Goal: Transaction & Acquisition: Obtain resource

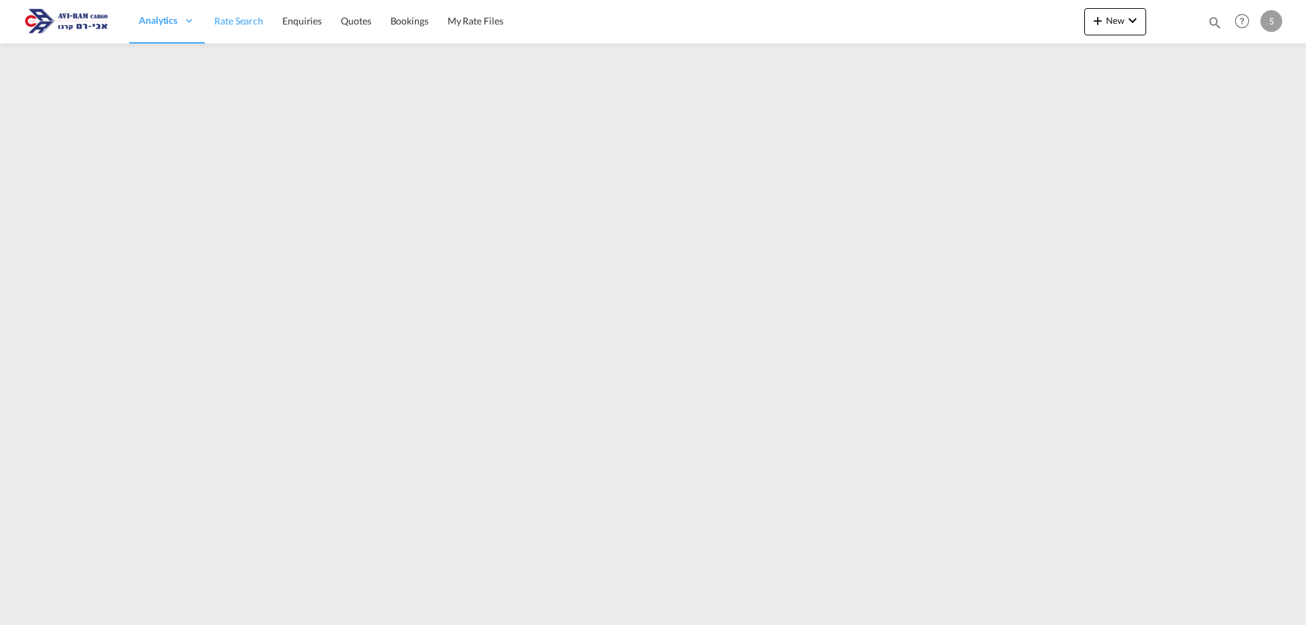
click at [245, 35] on link "Rate Search" at bounding box center [239, 21] width 68 height 44
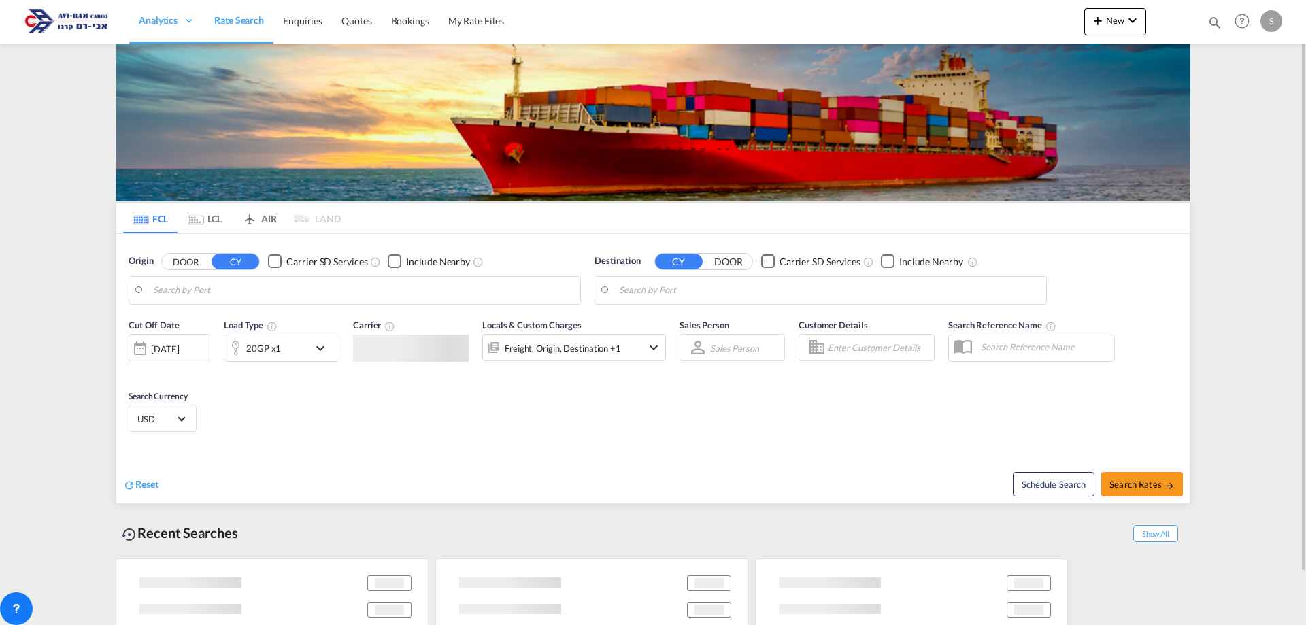
click at [222, 217] on md-tab-item "LCL" at bounding box center [204, 218] width 54 height 30
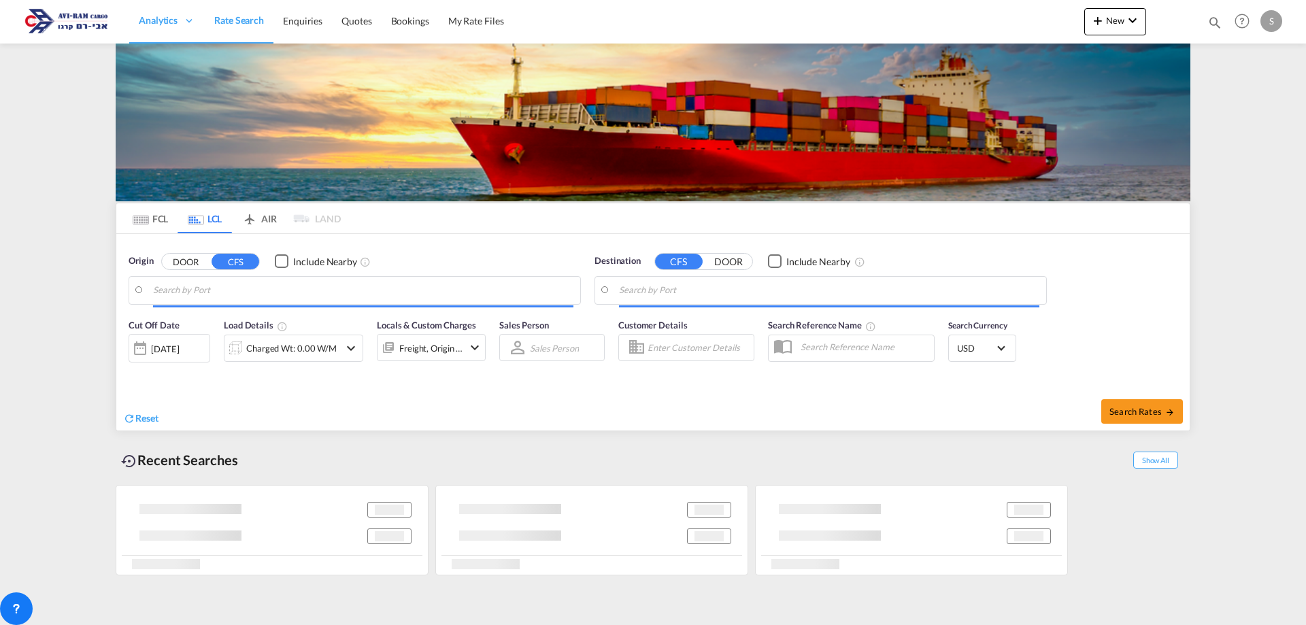
type input "Ningbo, ZJ, CNNGB"
type input "Ashdod, ILASH"
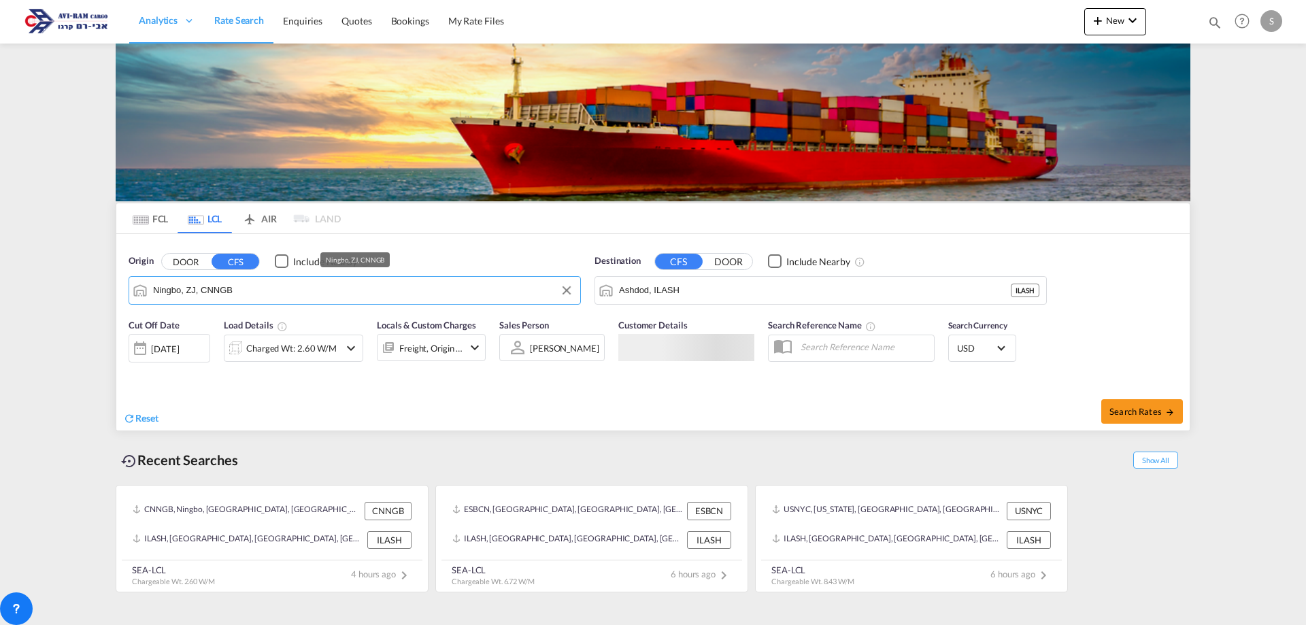
click at [228, 290] on input "Ningbo, ZJ, CNNGB" at bounding box center [363, 290] width 420 height 20
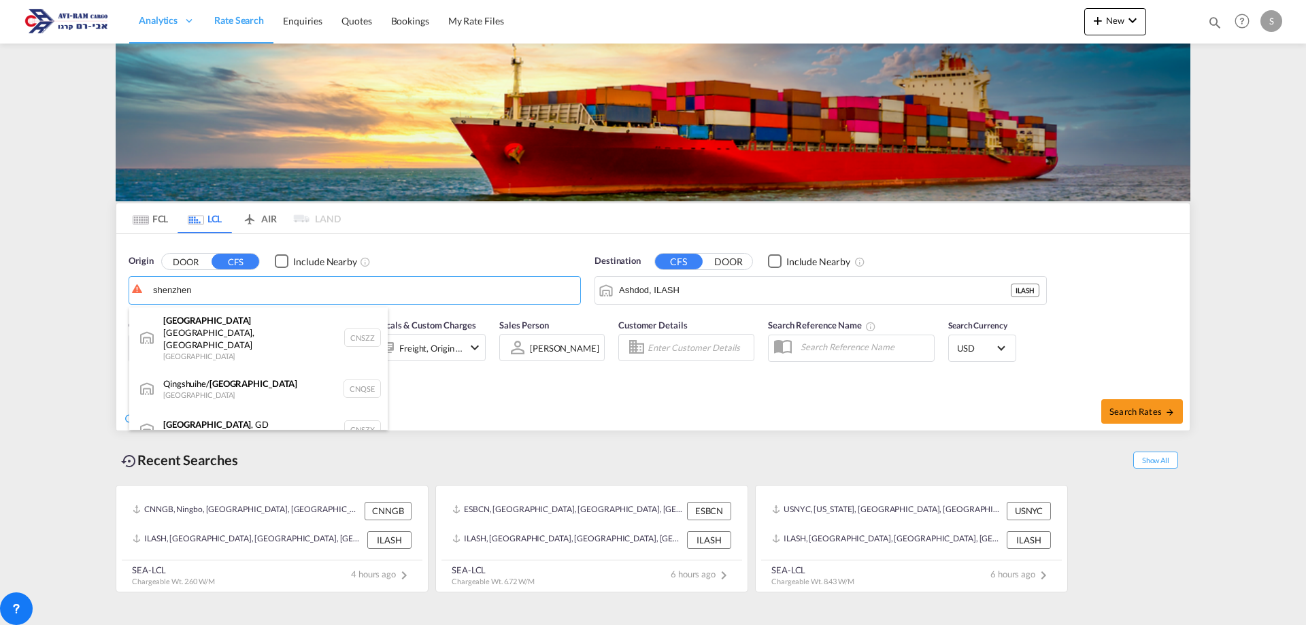
drag, startPoint x: 194, startPoint y: 403, endPoint x: 269, endPoint y: 389, distance: 75.5
click at [195, 409] on div "[GEOGRAPHIC_DATA] , GD [GEOGRAPHIC_DATA] CNSZX" at bounding box center [258, 429] width 258 height 41
type input "[GEOGRAPHIC_DATA], GD, CNSZX"
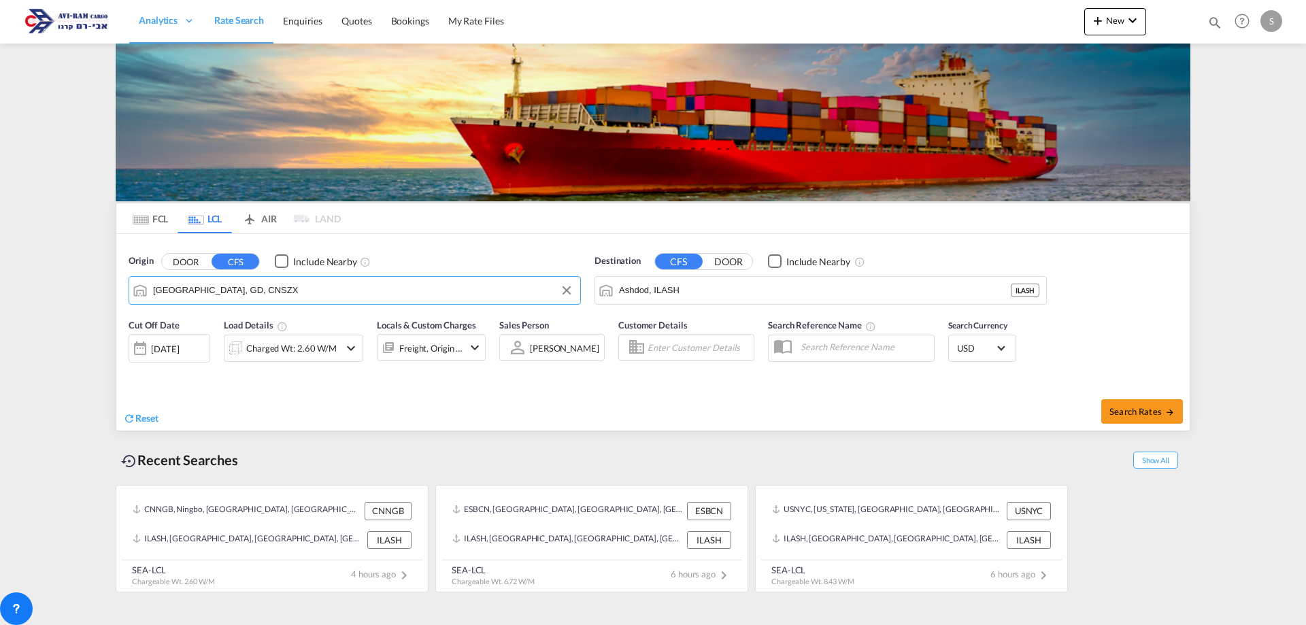
click at [282, 354] on div "Charged Wt: 2.60 W/M" at bounding box center [291, 348] width 90 height 19
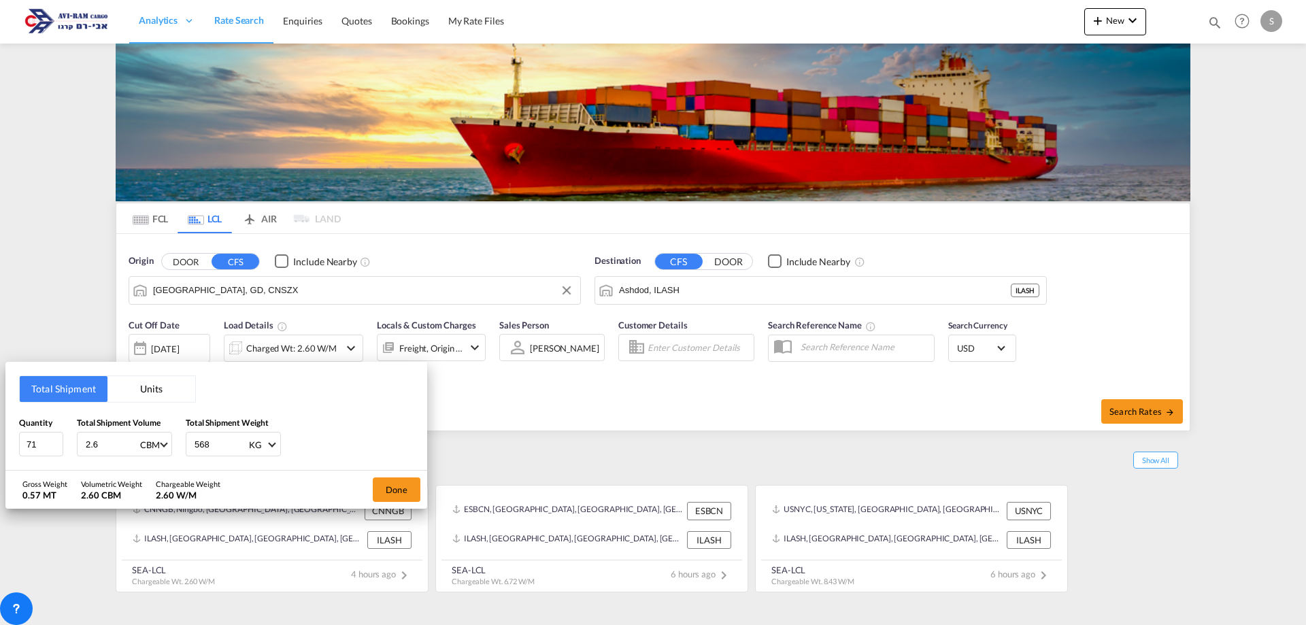
drag, startPoint x: 212, startPoint y: 439, endPoint x: 182, endPoint y: 451, distance: 33.0
click at [192, 447] on div "568 KG KG LB" at bounding box center [233, 444] width 95 height 24
type input "1"
drag, startPoint x: 116, startPoint y: 447, endPoint x: 63, endPoint y: 442, distance: 53.9
click at [63, 442] on div "Quantity 71 Total Shipment Volume 2.6 CBM CBM CFT Total Shipment Weight 1 KG KG…" at bounding box center [216, 436] width 394 height 41
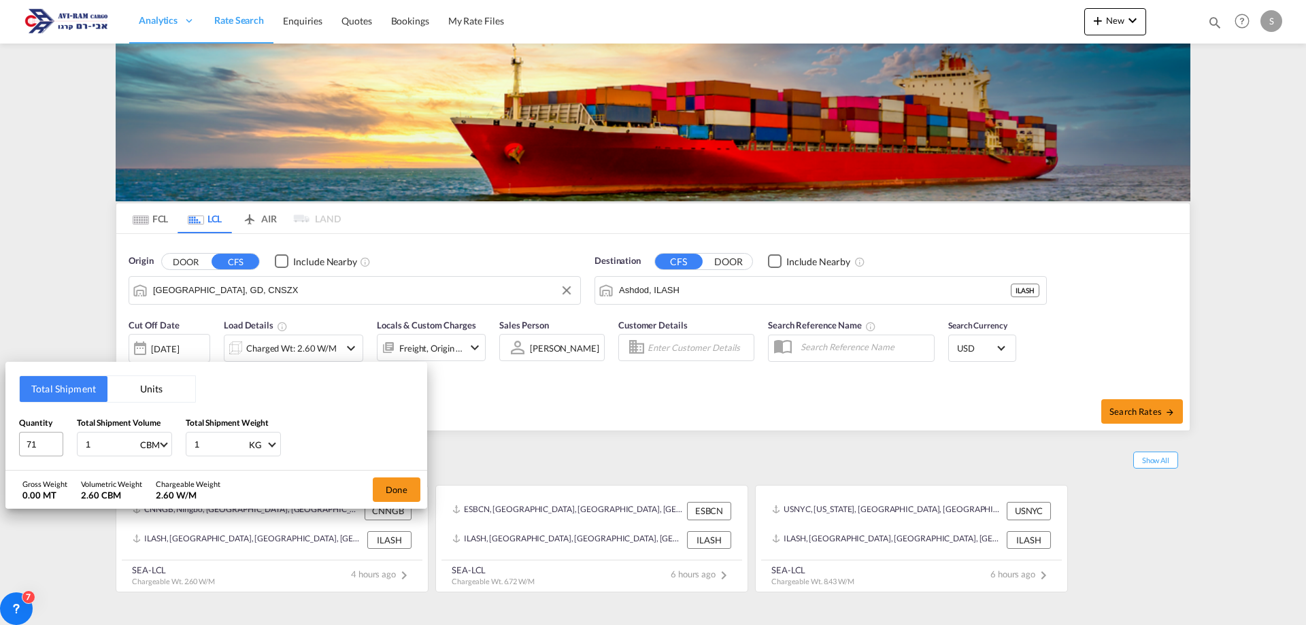
type input "1"
click at [209, 445] on input "1" at bounding box center [220, 443] width 54 height 23
type input "168"
click at [384, 491] on button "Done" at bounding box center [397, 489] width 48 height 24
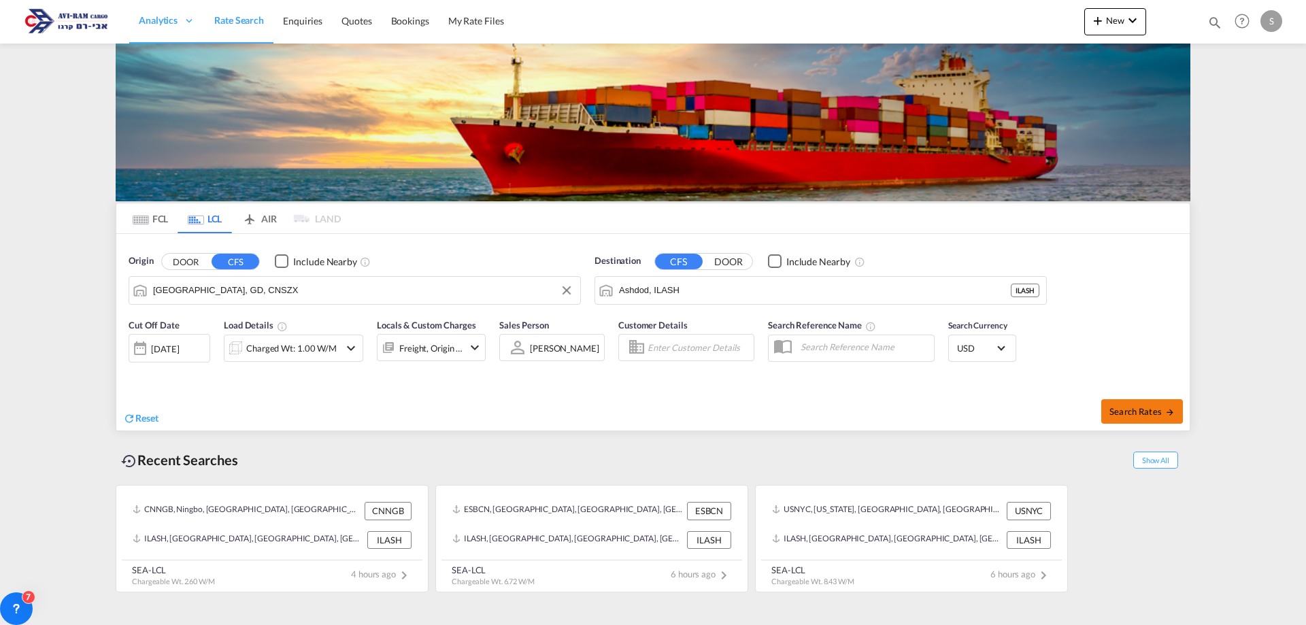
click at [1152, 411] on span "Search Rates" at bounding box center [1141, 411] width 65 height 11
type input "CNSZX to ILASH / [DATE]"
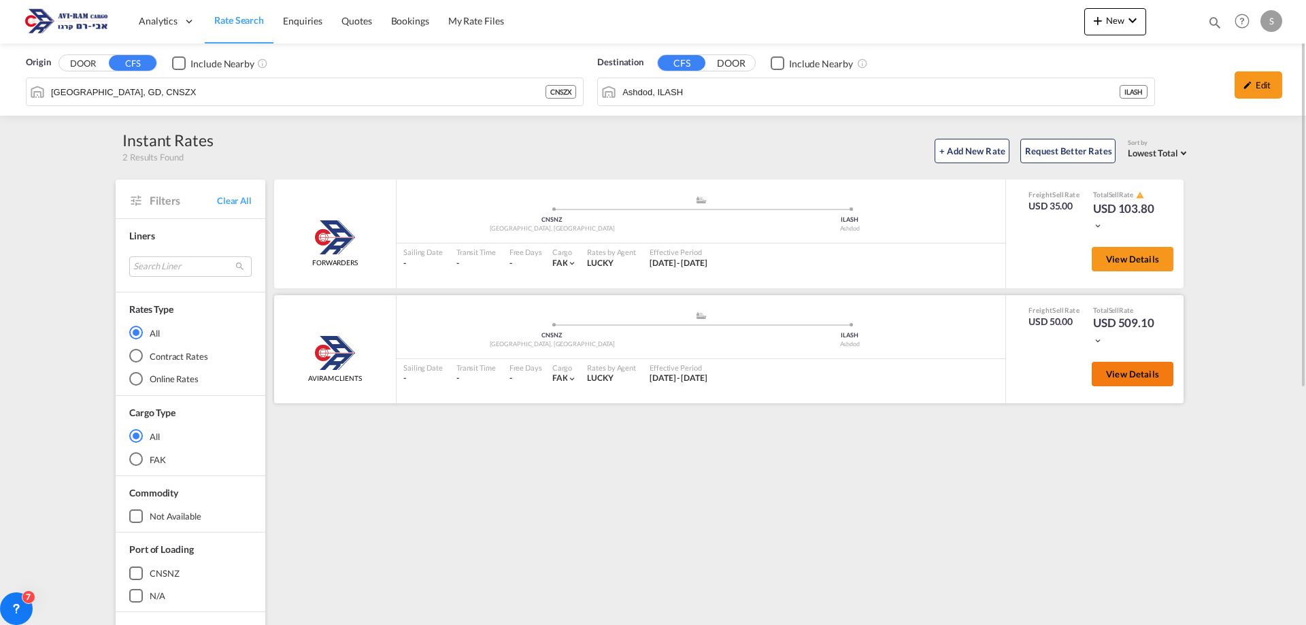
click at [1102, 365] on button "View Details" at bounding box center [1132, 374] width 82 height 24
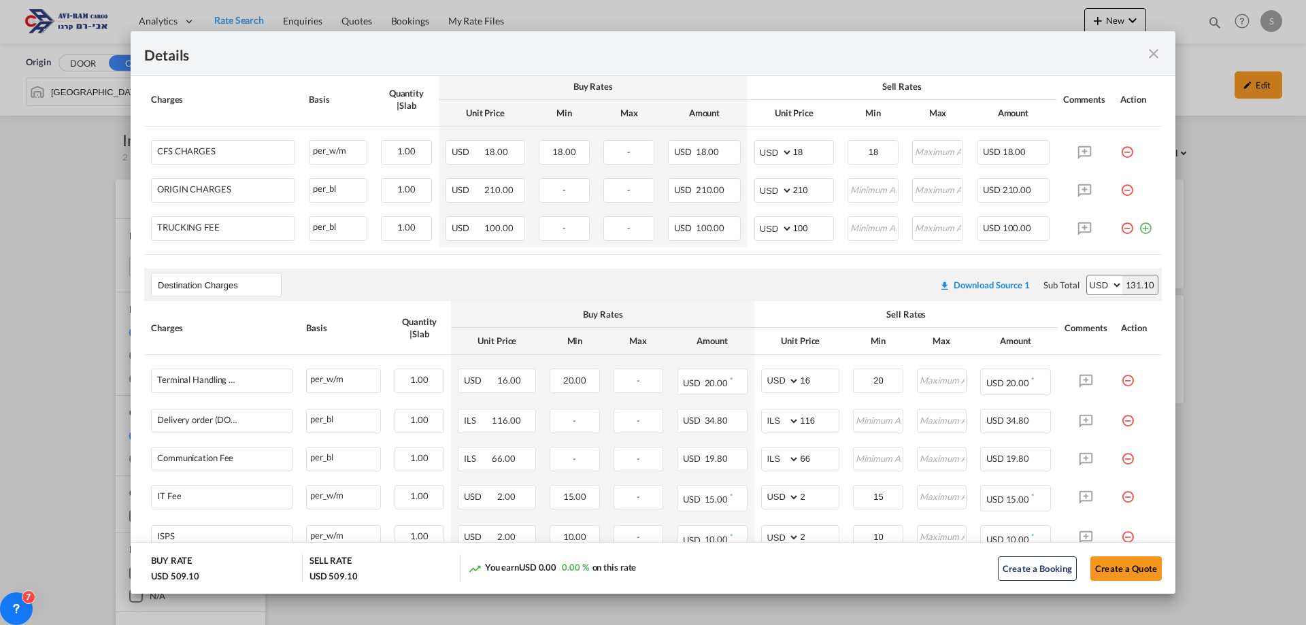
scroll to position [698, 0]
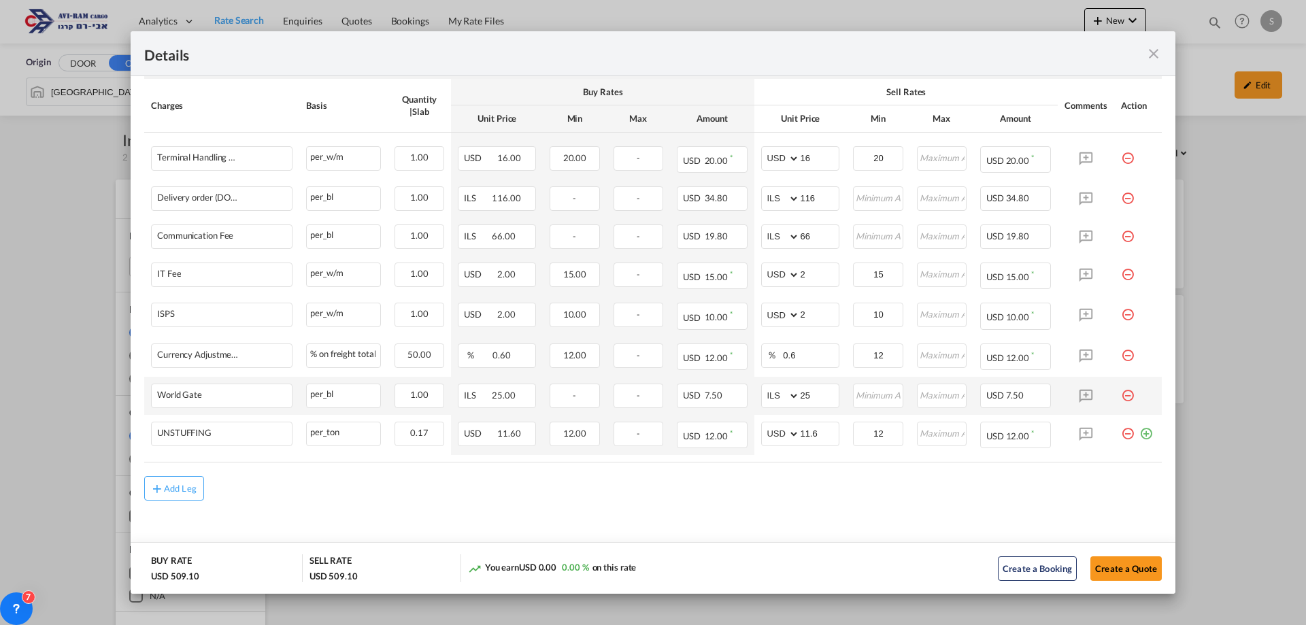
click at [1122, 403] on td "Port of Loading ..." at bounding box center [1138, 396] width 48 height 38
click at [1121, 394] on md-icon "icon-minus-circle-outline red-400-fg pt-7" at bounding box center [1128, 391] width 14 height 14
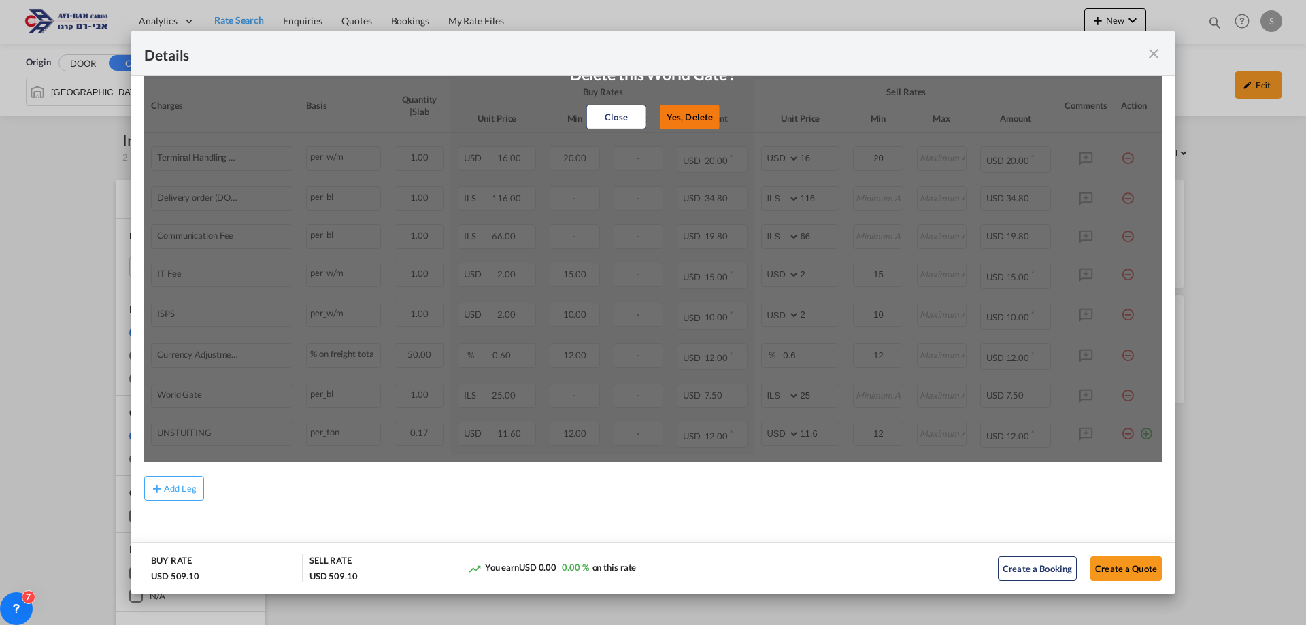
click at [685, 110] on button "Yes, Delete" at bounding box center [690, 117] width 60 height 24
select select "string:USD"
type input "11.6"
type input "12"
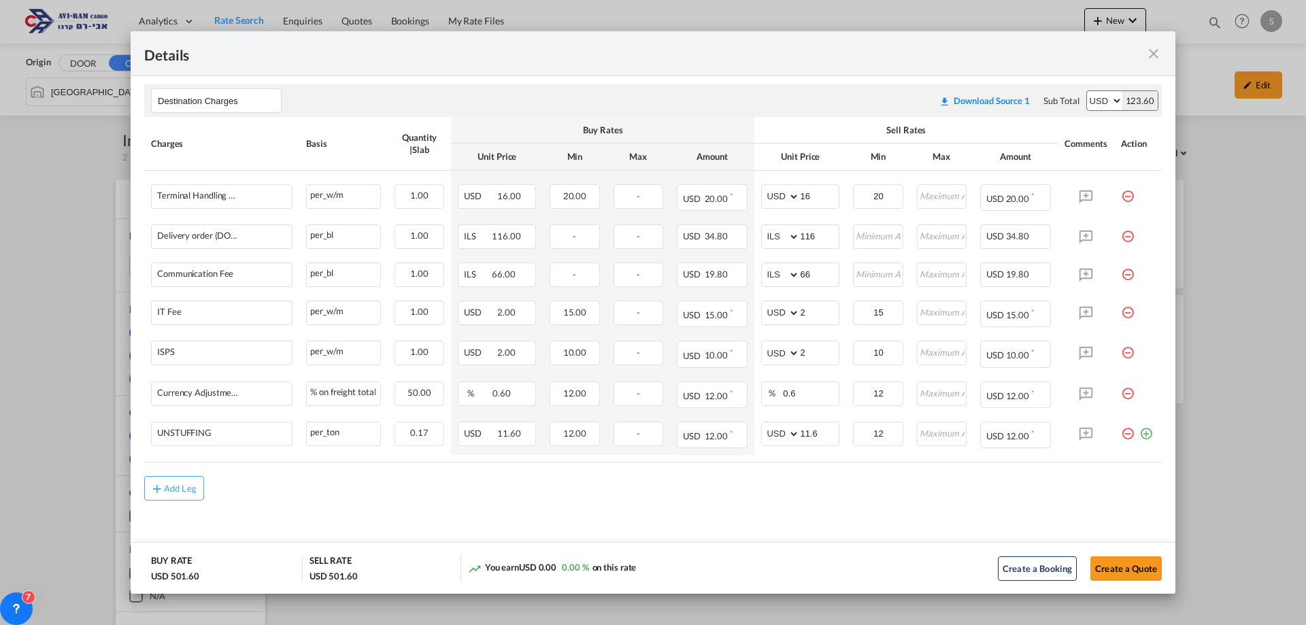
scroll to position [252, 0]
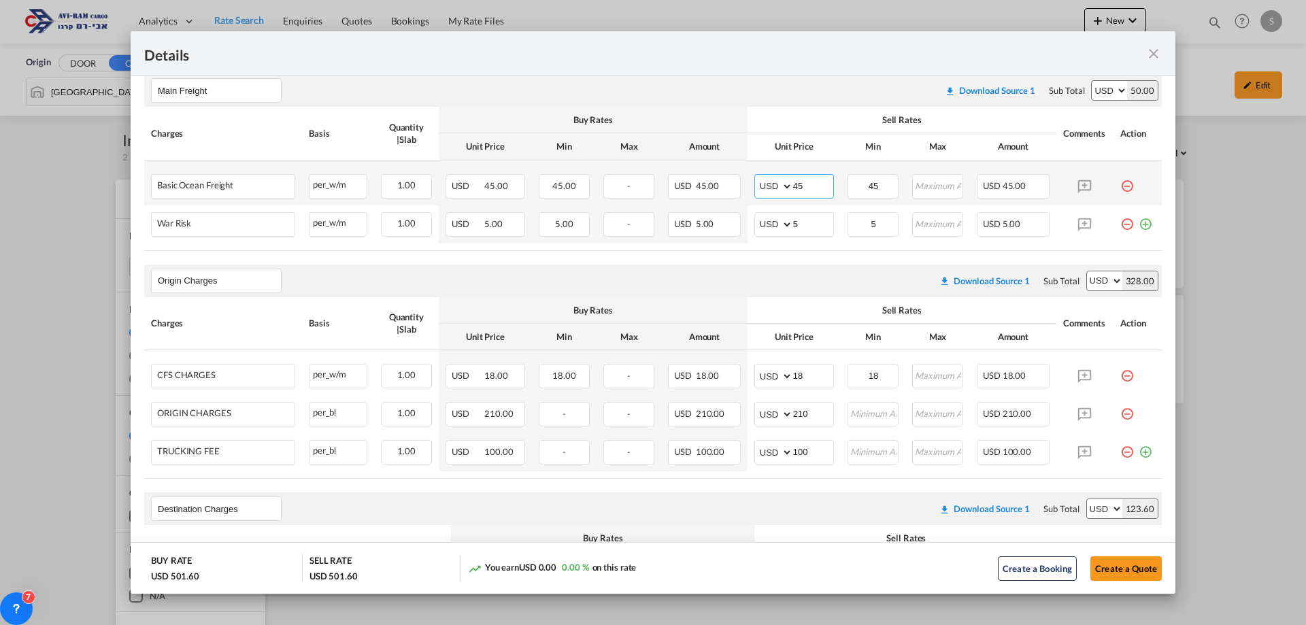
drag, startPoint x: 802, startPoint y: 182, endPoint x: 749, endPoint y: 180, distance: 53.8
click at [754, 180] on md-input-container "AED AFN ALL AMD ANG AOA ARS AUD AWG AZN BAM BBD BDT BGN BHD BIF BMD BND [PERSON…" at bounding box center [794, 186] width 80 height 24
type input "54"
click at [1120, 225] on md-icon "icon-minus-circle-outline red-400-fg pt-7" at bounding box center [1127, 219] width 14 height 14
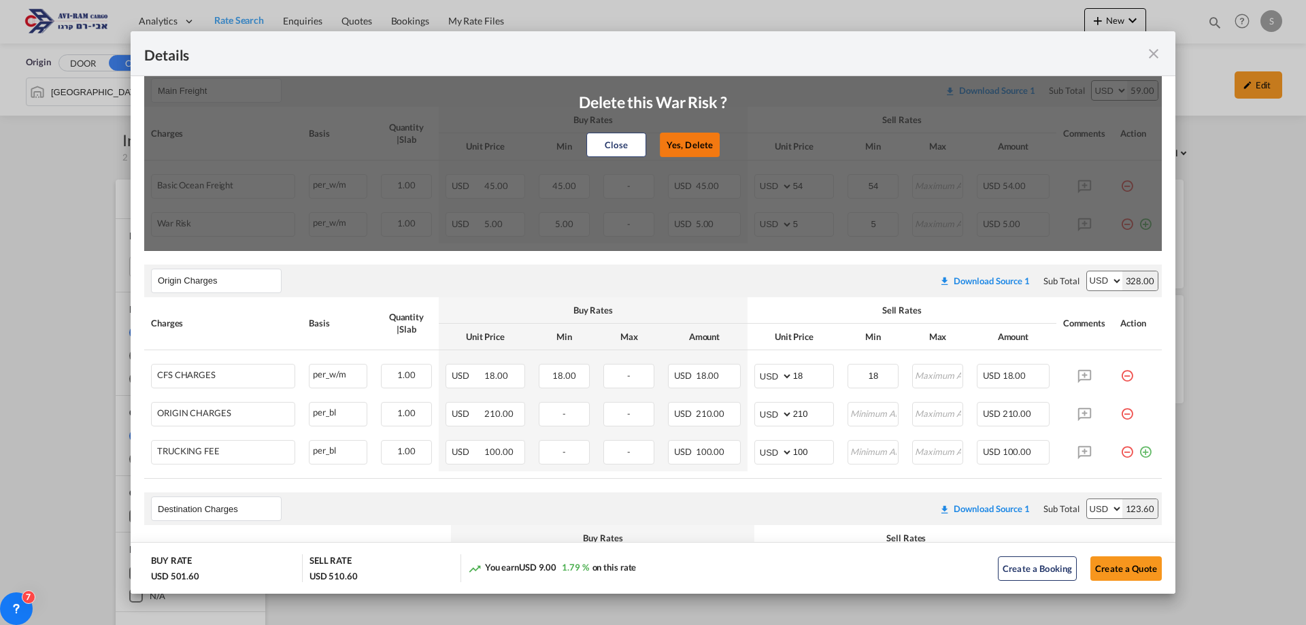
click at [696, 148] on button "Yes, Delete" at bounding box center [690, 145] width 60 height 24
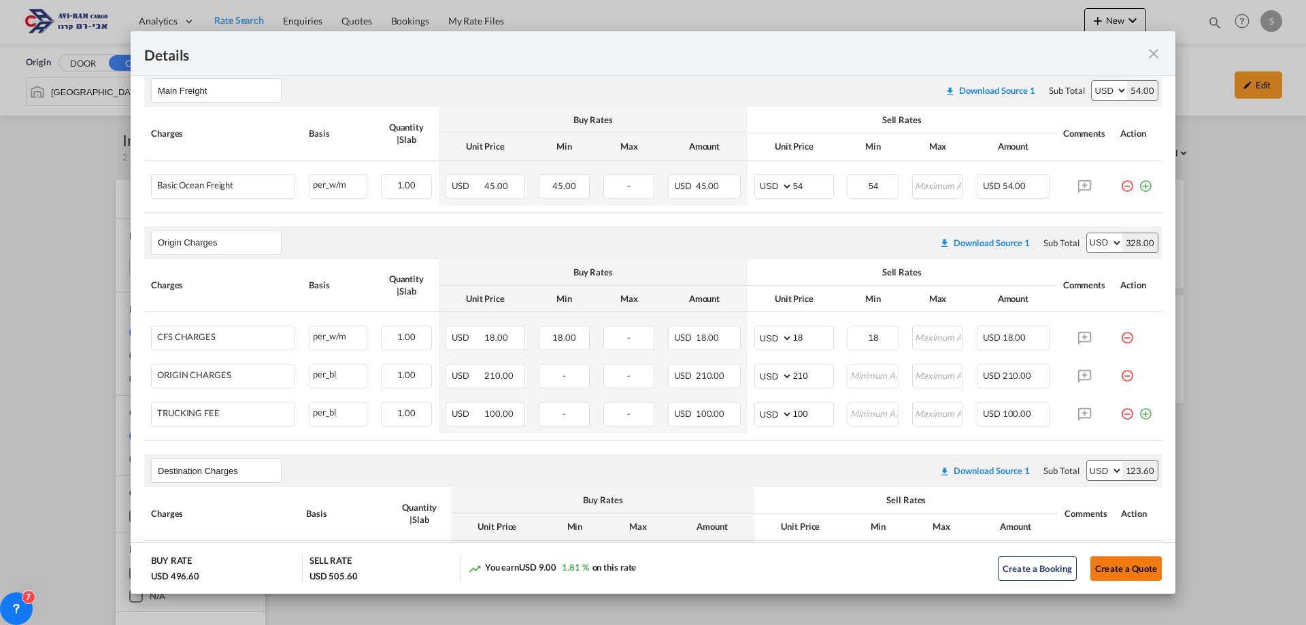
click at [1101, 560] on button "Create a Quote" at bounding box center [1125, 568] width 71 height 24
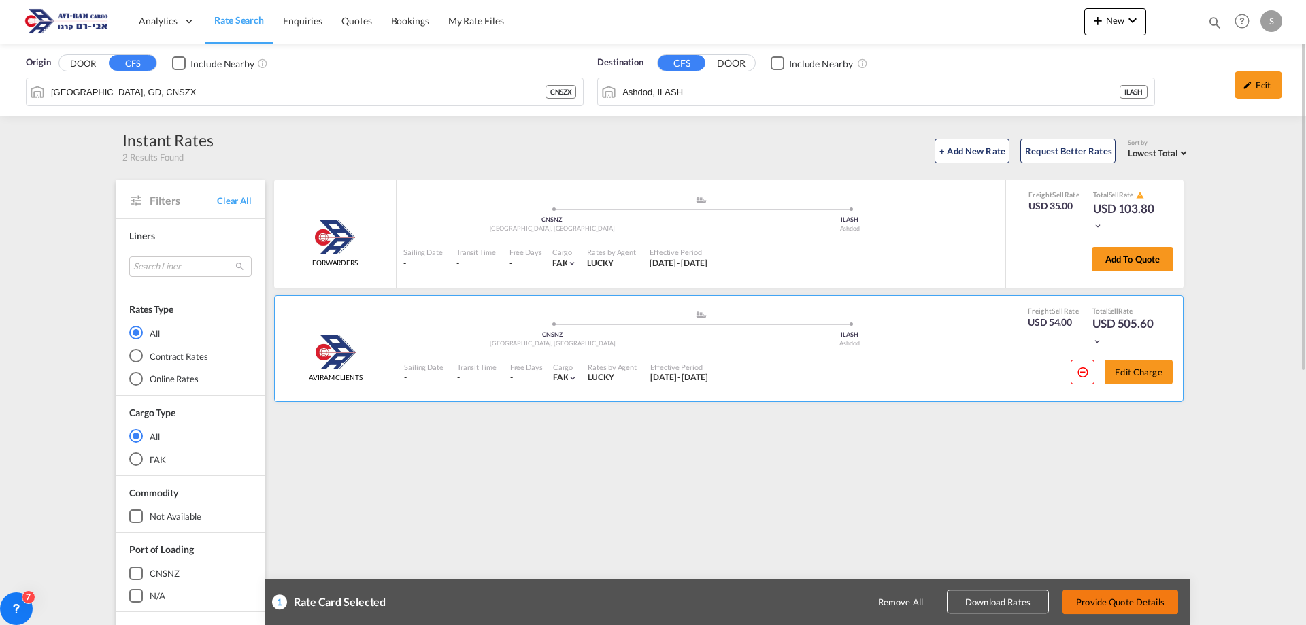
click at [1121, 597] on button "Provide Quote Details" at bounding box center [1120, 602] width 116 height 24
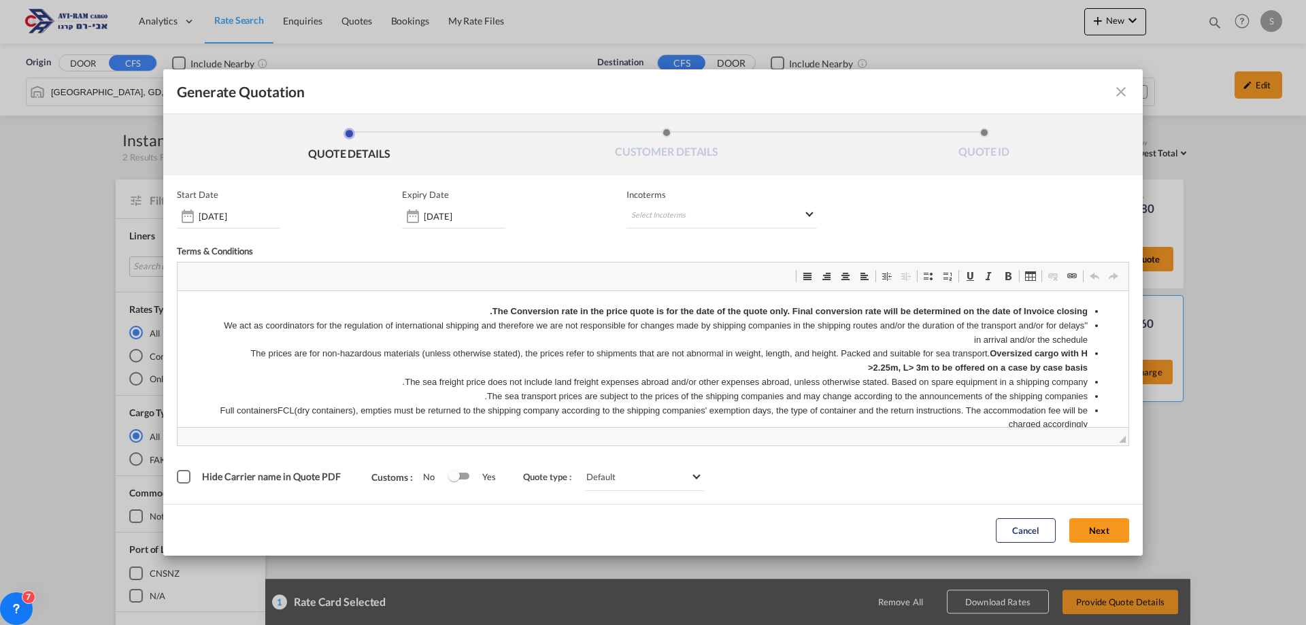
scroll to position [0, 0]
click at [652, 210] on md-select "Select Incoterms" at bounding box center [721, 216] width 190 height 24
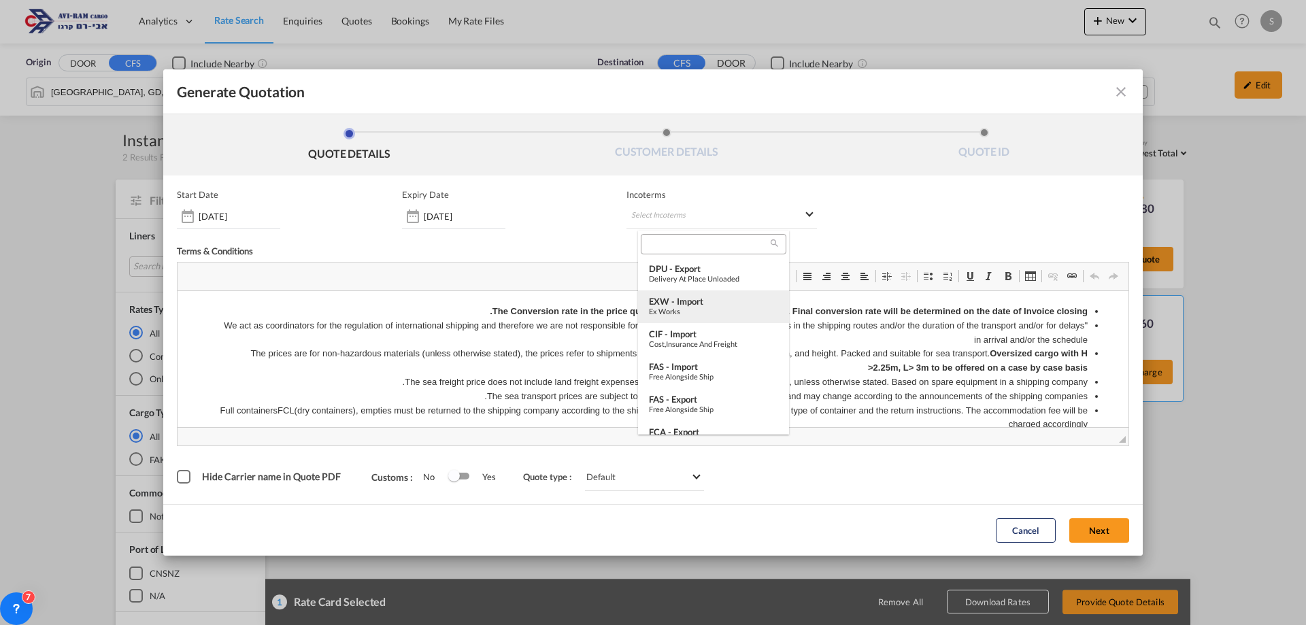
click at [704, 309] on div "Ex Works" at bounding box center [713, 311] width 129 height 9
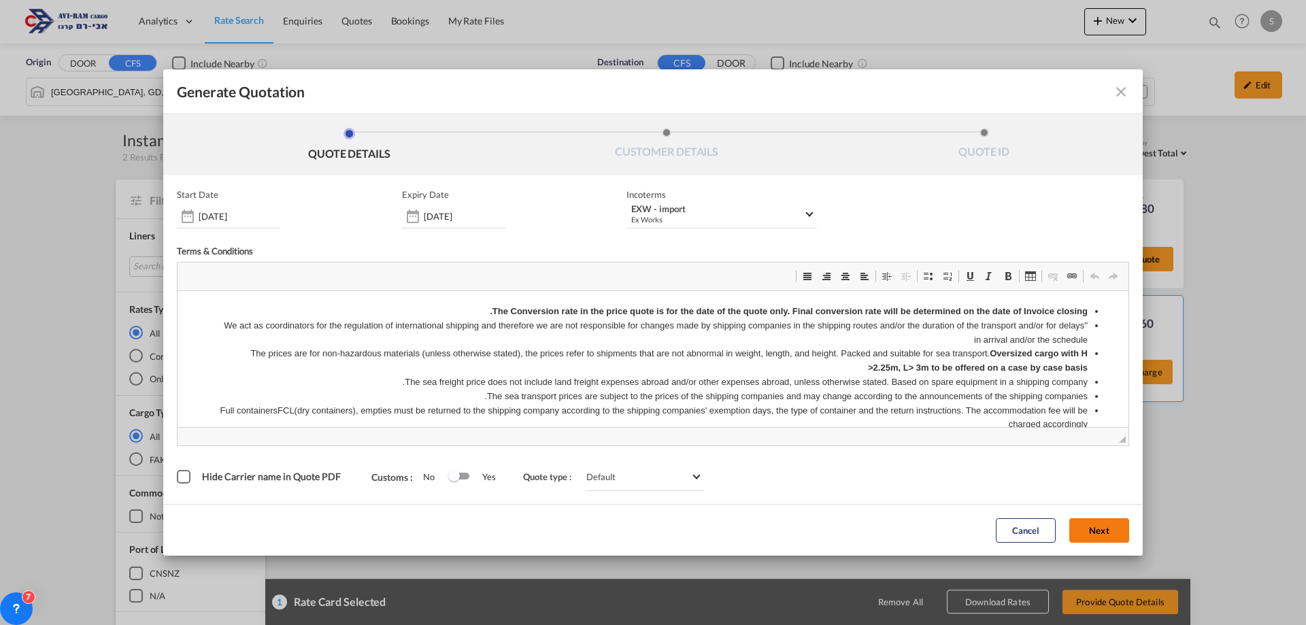
click at [1101, 527] on button "Next" at bounding box center [1099, 530] width 60 height 24
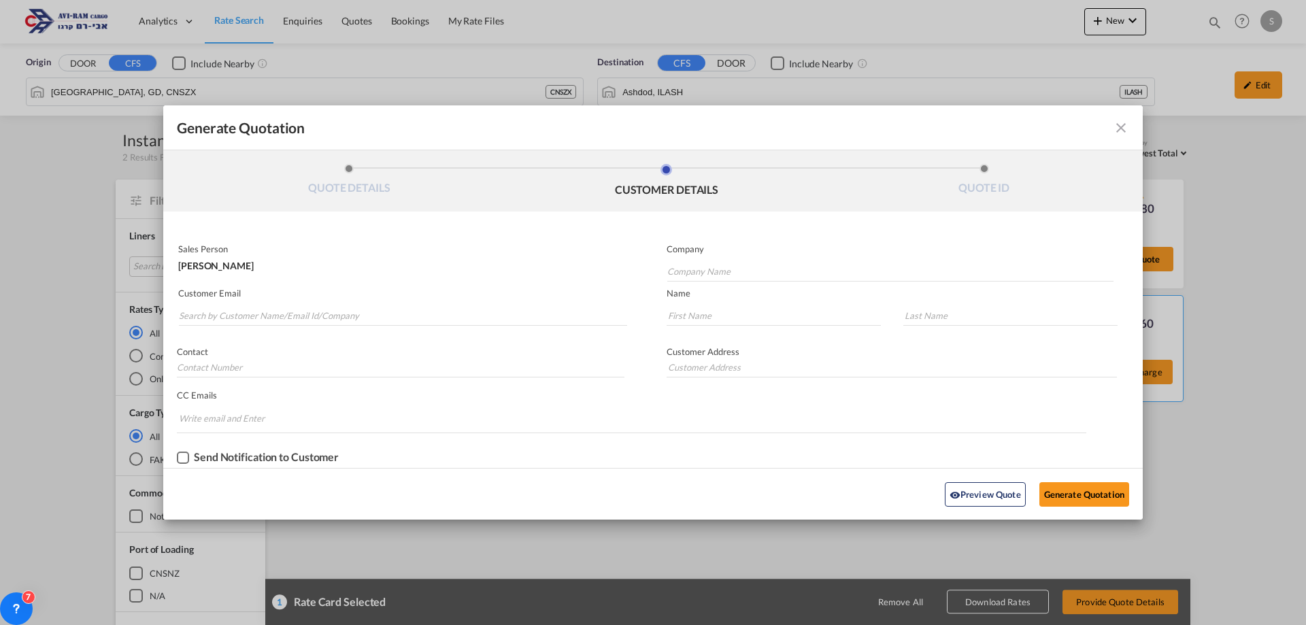
click at [240, 300] on md-autocomplete-wrap "Generate QuotationQUOTE ..." at bounding box center [402, 312] width 449 height 27
click at [248, 316] on input "Search by Customer Name/Email Id/Company" at bounding box center [403, 315] width 448 height 20
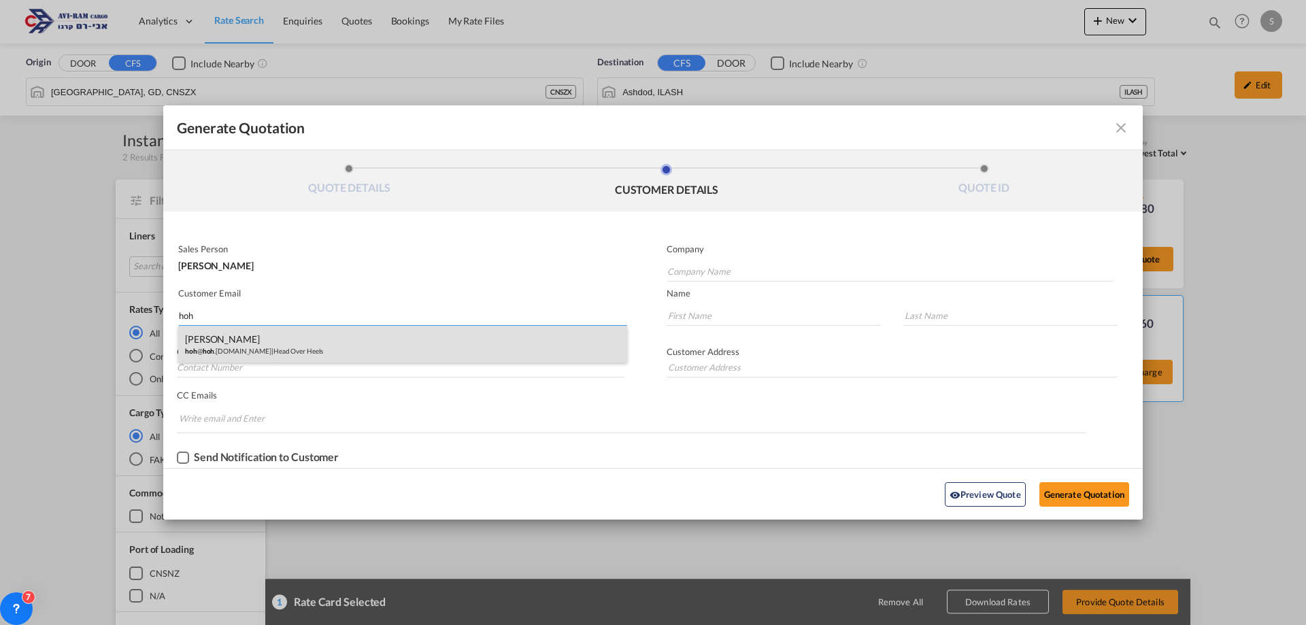
type input "hoh"
click at [258, 343] on div "[PERSON_NAME] hoh @ hoh .[DOMAIN_NAME] | Head Over Heels" at bounding box center [402, 344] width 449 height 37
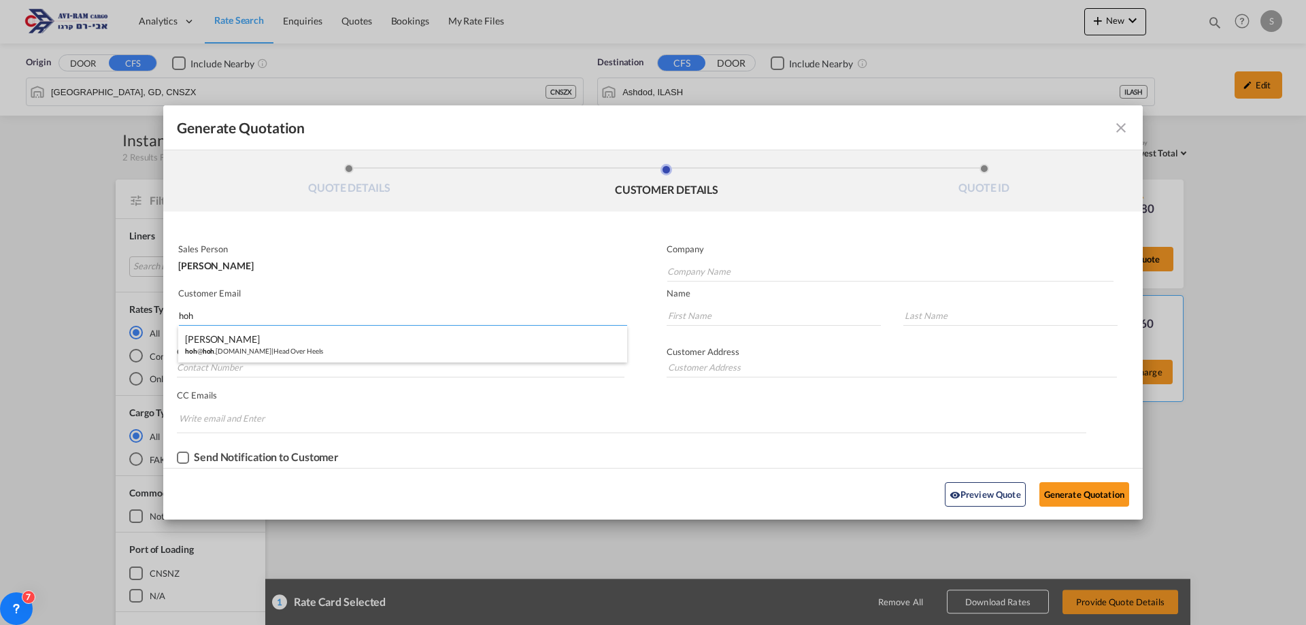
type input "Head Over Heels"
type input "[EMAIL_ADDRESS][DOMAIN_NAME]"
type input "Ruti"
type input "[PERSON_NAME]"
type input "052-532-1447"
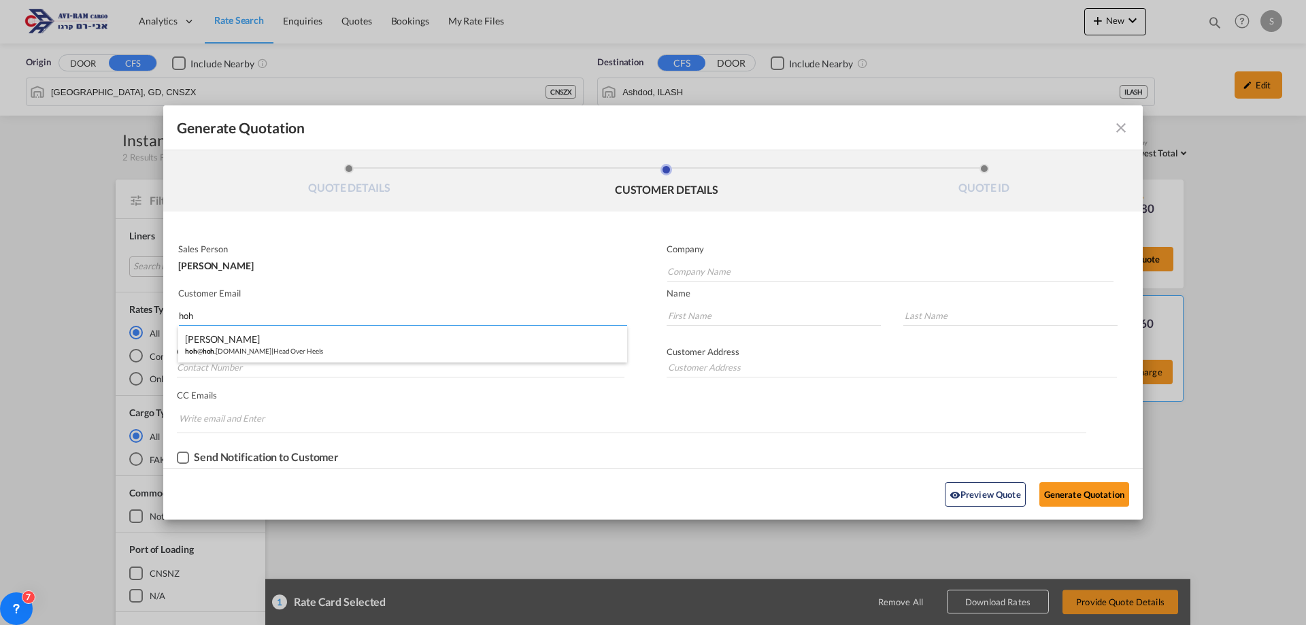
type input "Ha'[PERSON_NAME] 2. [GEOGRAPHIC_DATA]."
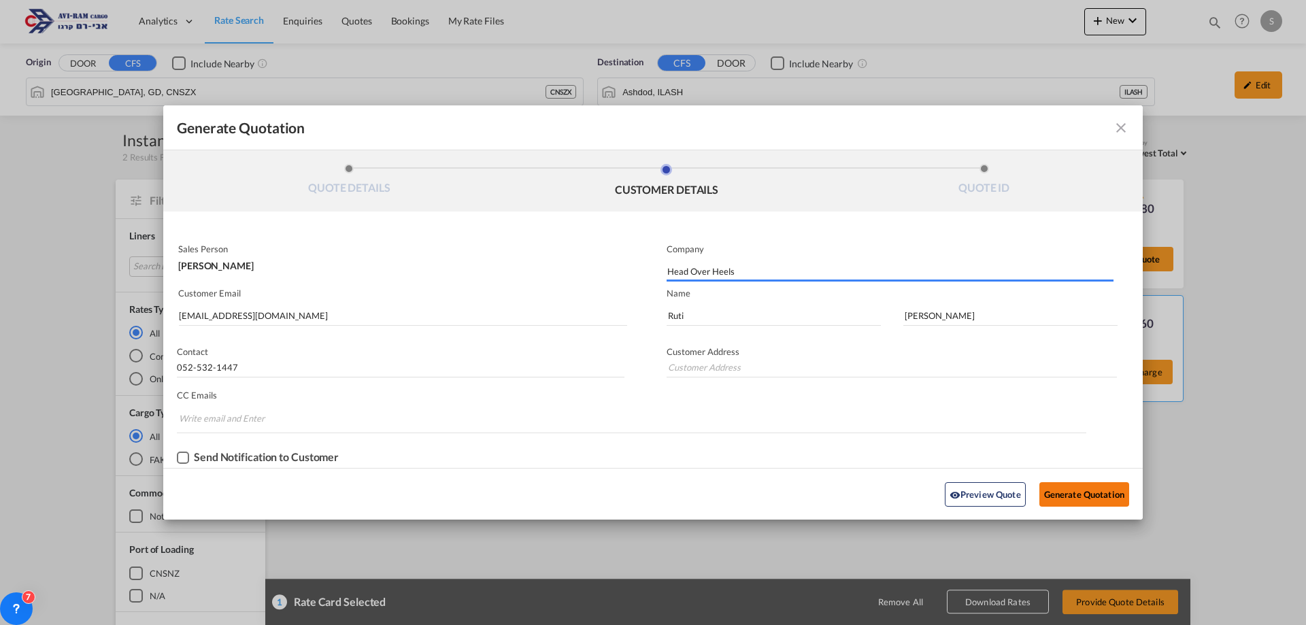
click at [1068, 487] on button "Generate Quotation" at bounding box center [1084, 494] width 90 height 24
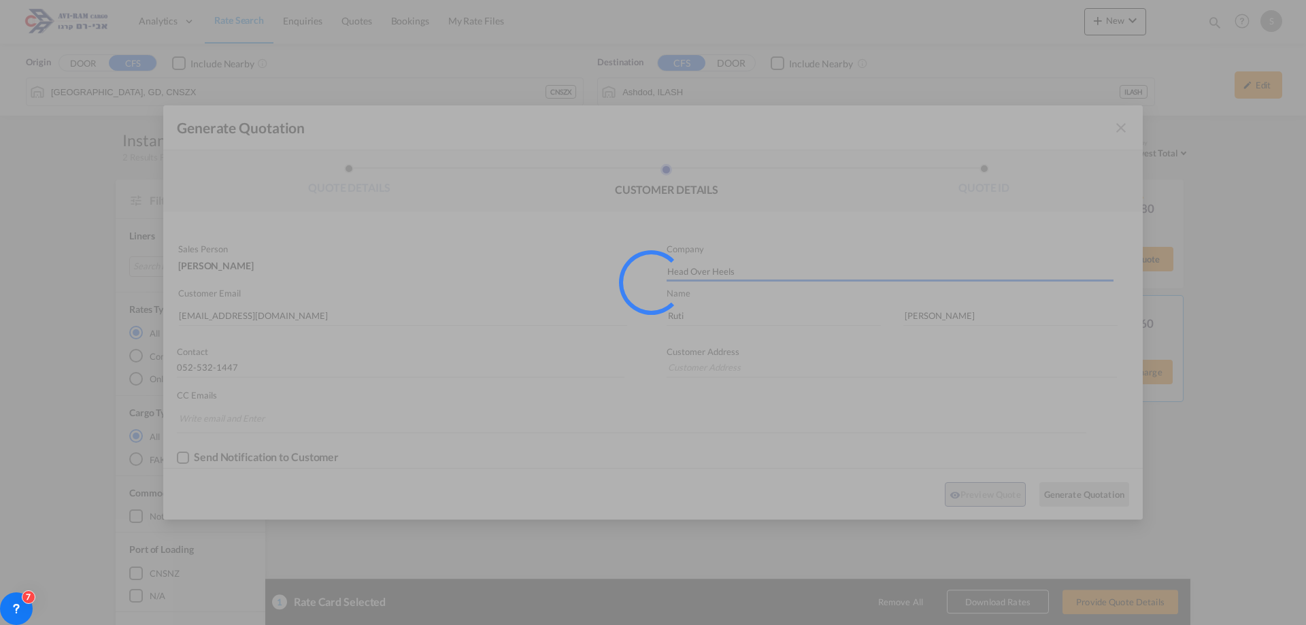
type input "Ha'[PERSON_NAME] 2. [GEOGRAPHIC_DATA]."
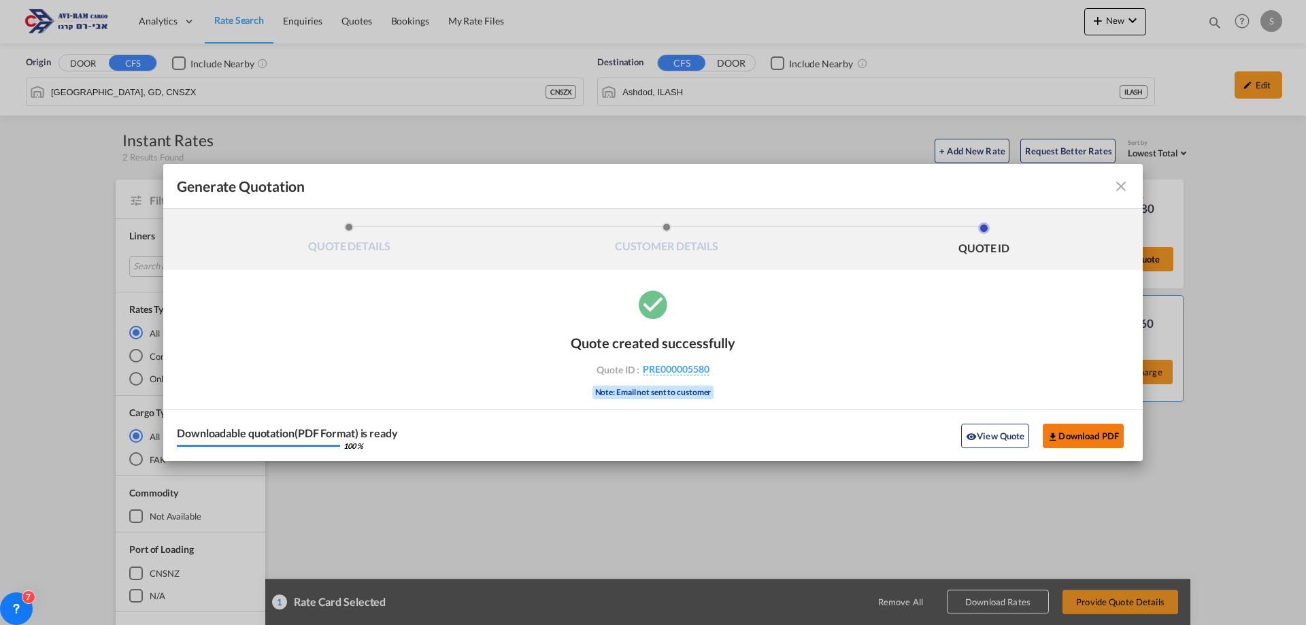
click at [1060, 434] on button "Download PDF" at bounding box center [1082, 436] width 81 height 24
click at [1119, 188] on md-icon "icon-close fg-AAA8AD cursor m-0" at bounding box center [1121, 186] width 16 height 16
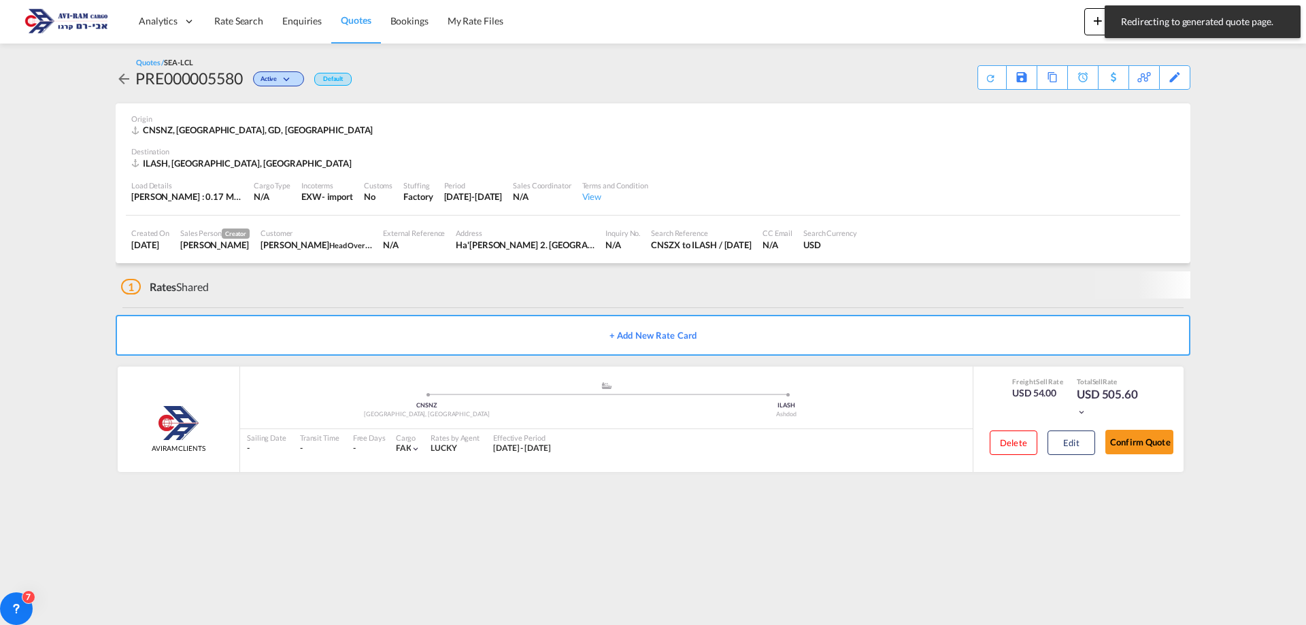
click at [356, 19] on span "Quotes" at bounding box center [356, 20] width 30 height 12
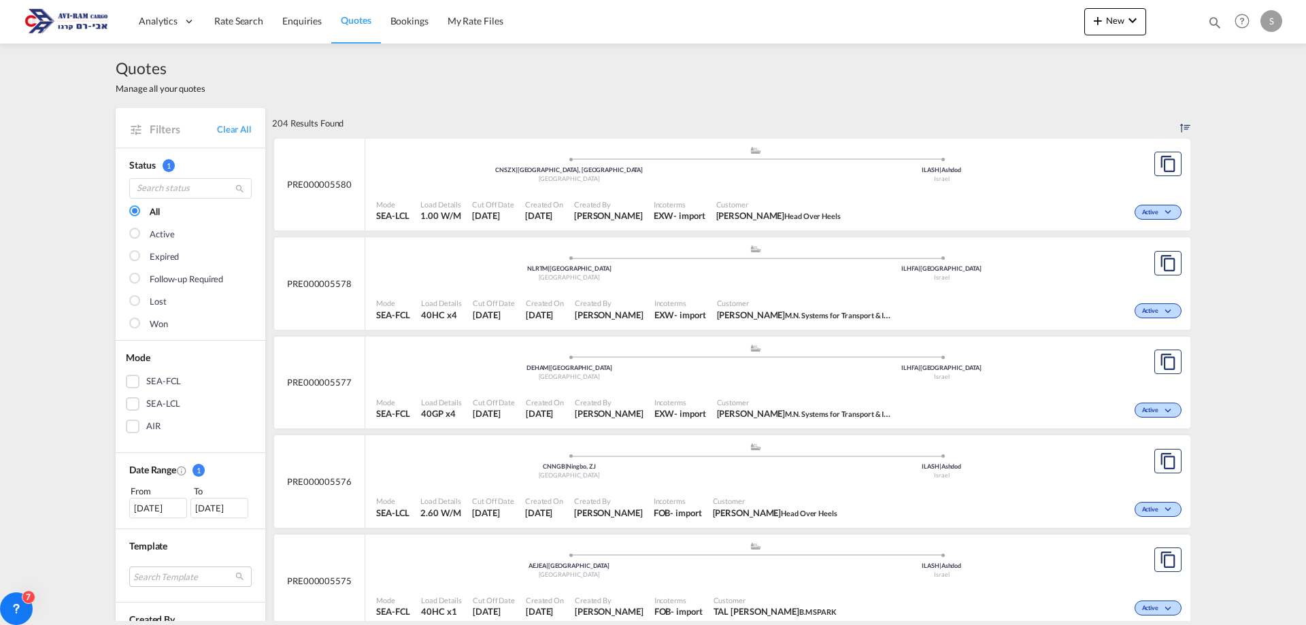
click at [639, 190] on div "Mode SEA-LCL Load Details 1.00 W/M Cut Off Date [DATE] Created On [DATE] Create…" at bounding box center [777, 210] width 825 height 41
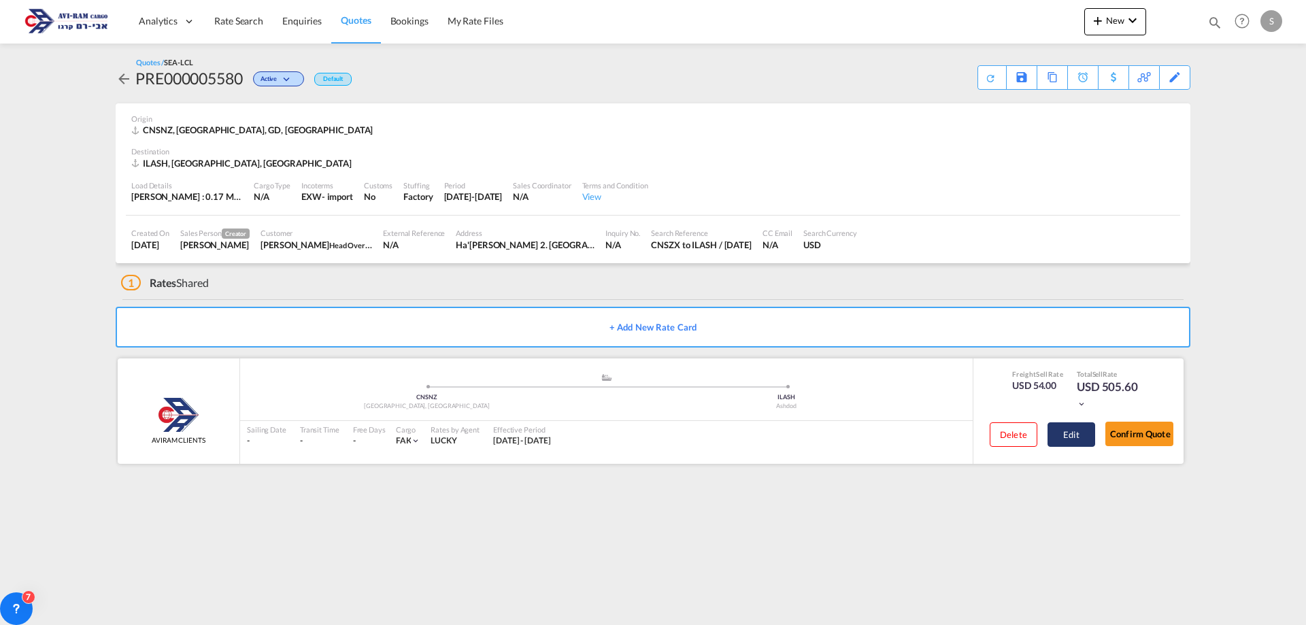
click at [1060, 434] on button "Edit" at bounding box center [1071, 434] width 48 height 24
click at [233, 12] on link "Rate Search" at bounding box center [239, 21] width 68 height 44
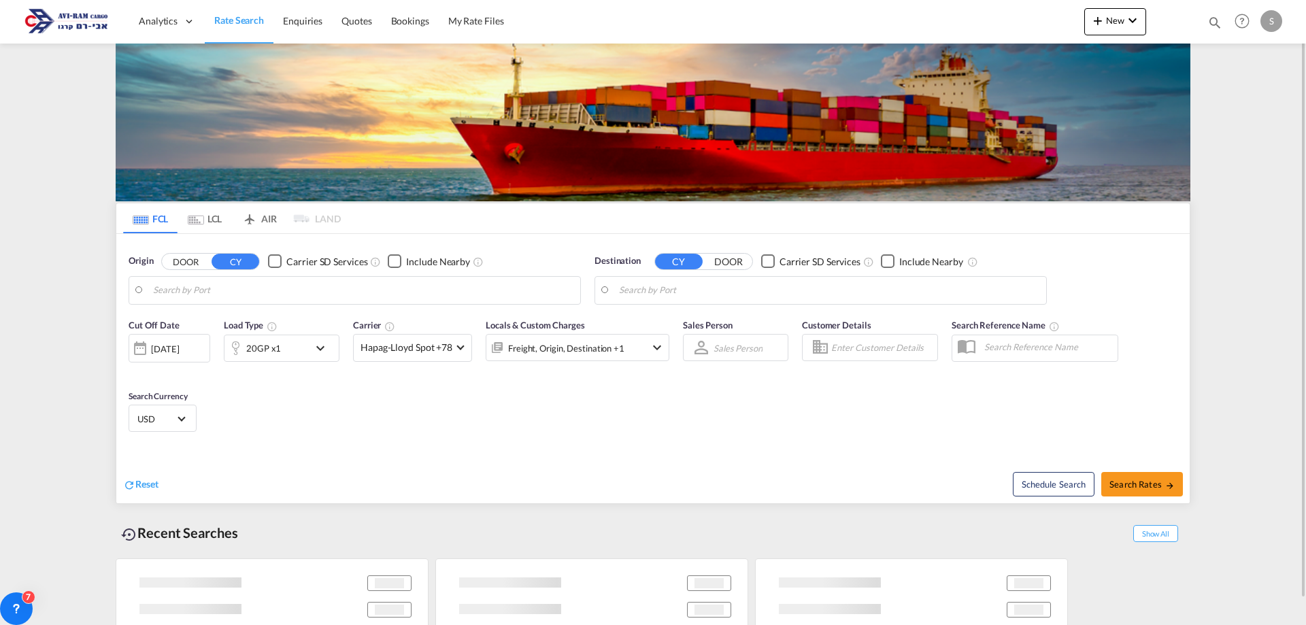
click at [208, 222] on md-tab-item "LCL" at bounding box center [204, 218] width 54 height 30
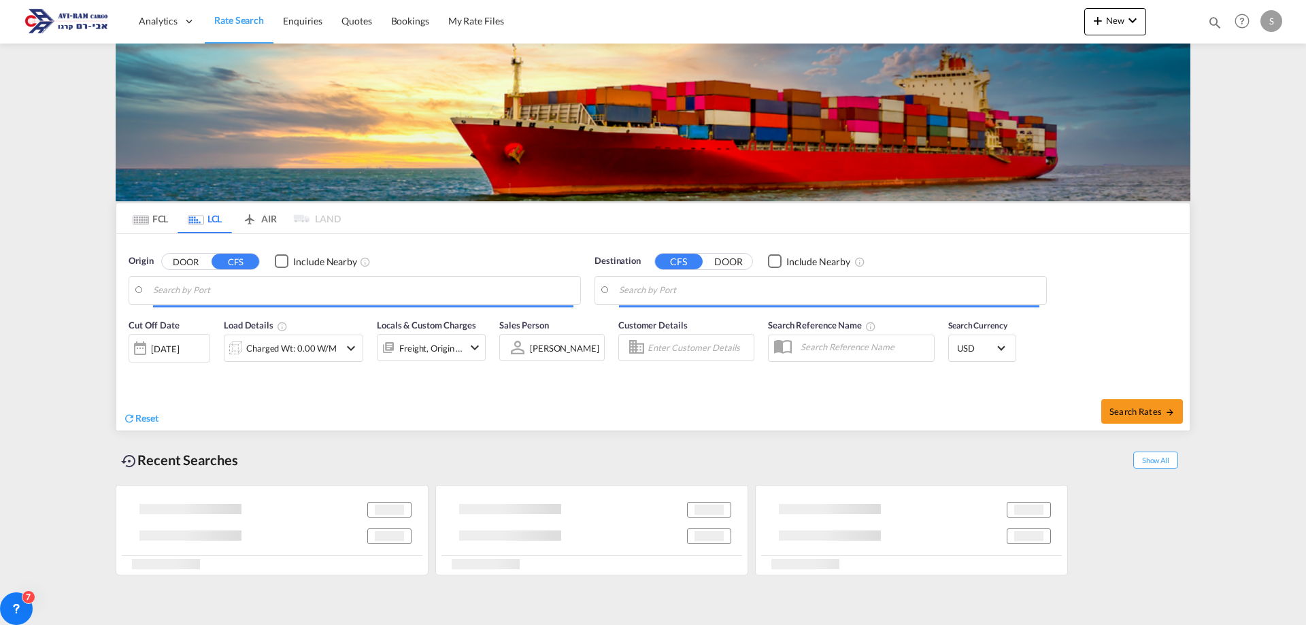
type input "[GEOGRAPHIC_DATA], GD, CNSZX"
type input "Ashdod, ILASH"
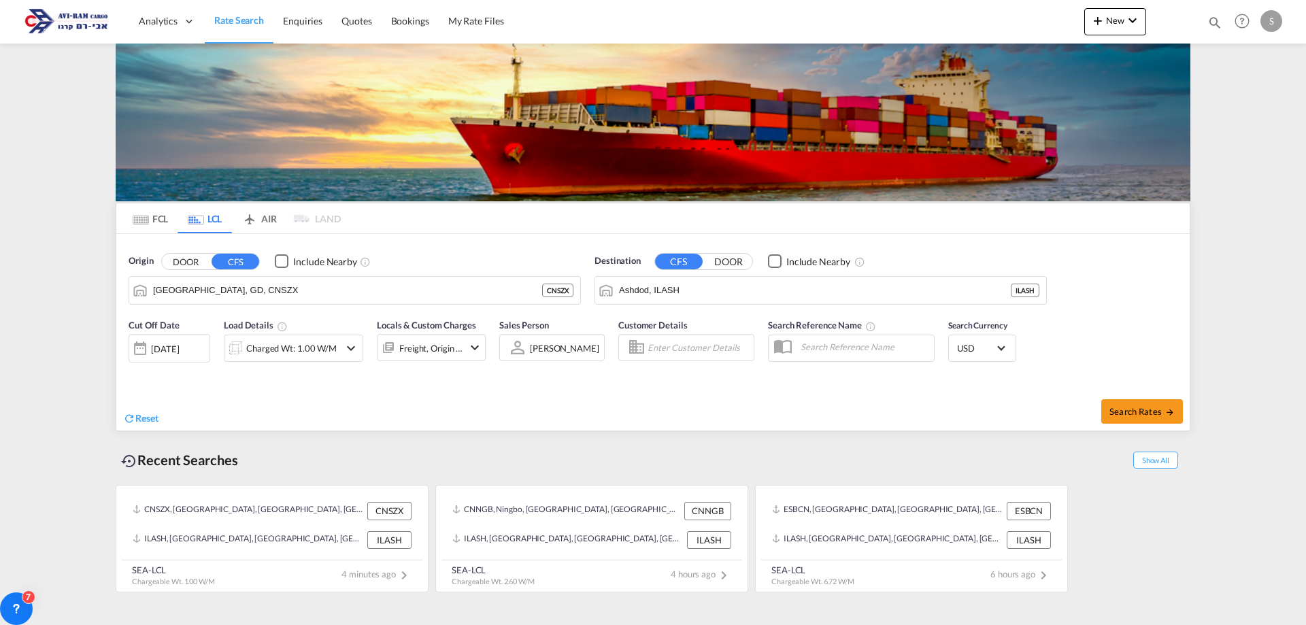
click at [241, 343] on div at bounding box center [235, 348] width 22 height 27
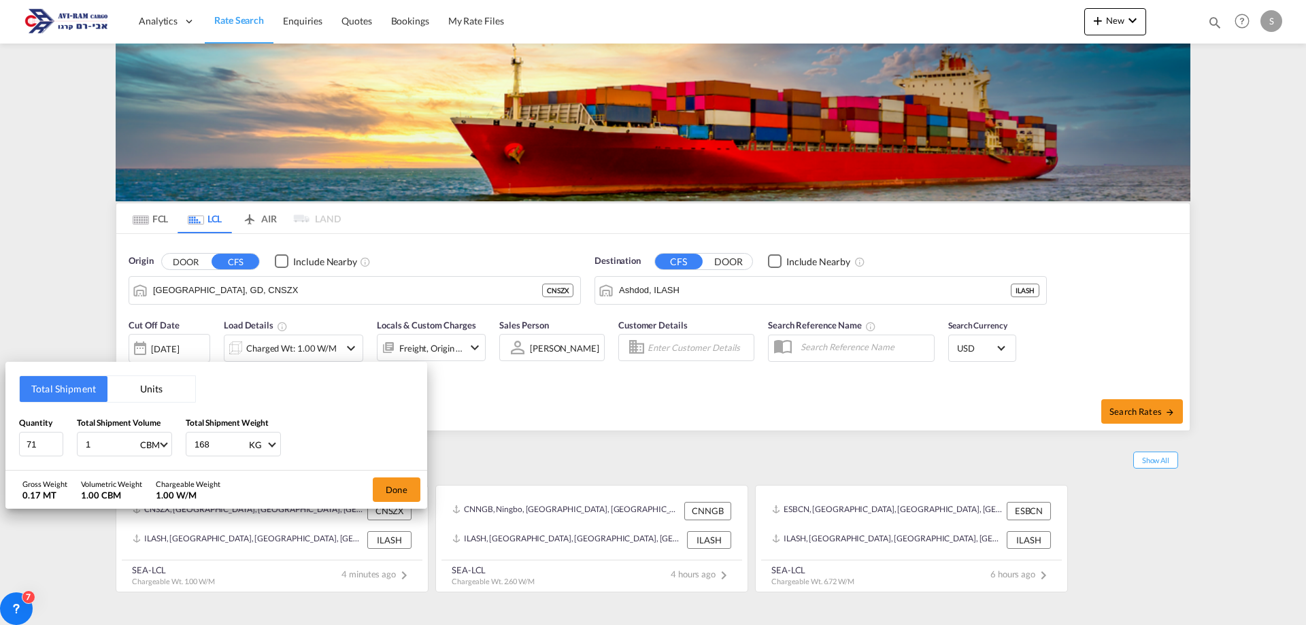
drag, startPoint x: 216, startPoint y: 444, endPoint x: 171, endPoint y: 446, distance: 45.6
click at [171, 446] on div "Quantity 71 Total Shipment Volume 1 CBM CBM CFT Total Shipment Weight 168 KG KG…" at bounding box center [216, 436] width 394 height 41
drag, startPoint x: 100, startPoint y: 452, endPoint x: 72, endPoint y: 447, distance: 28.2
click at [72, 447] on div "Quantity 71 Total Shipment Volume 1 CBM CBM CFT Total Shipment Weight 168 KG KG…" at bounding box center [216, 436] width 394 height 41
type input "2.062"
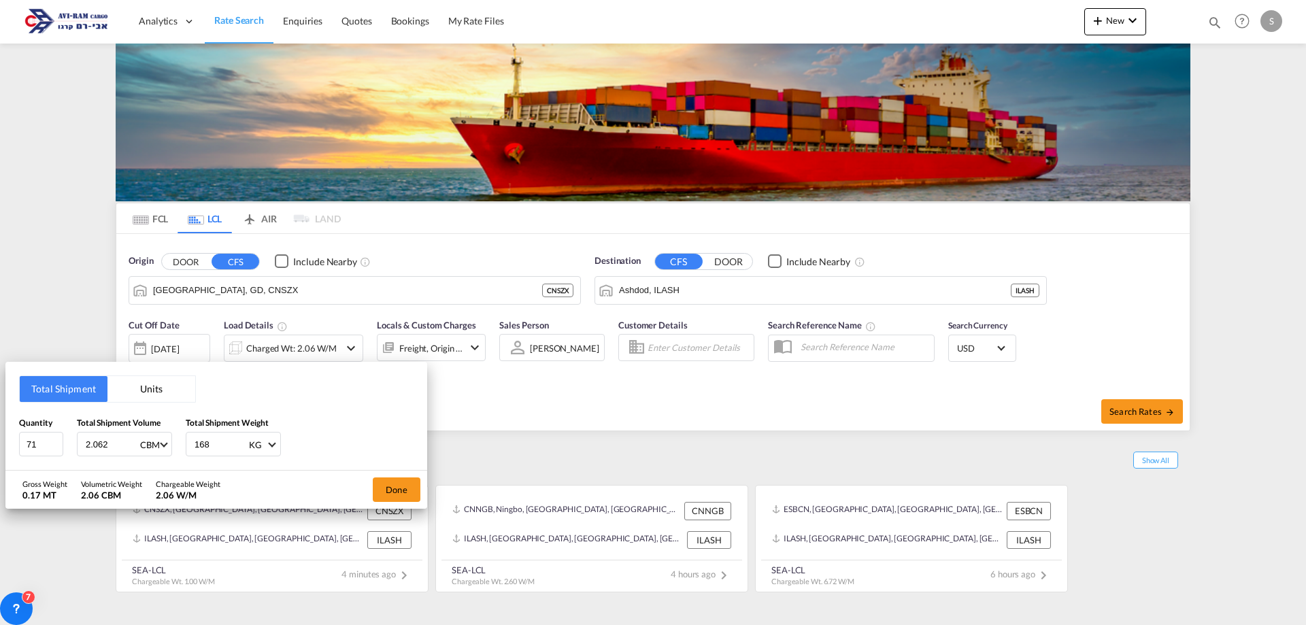
drag, startPoint x: 226, startPoint y: 445, endPoint x: 133, endPoint y: 451, distance: 93.4
click at [133, 451] on div "Quantity 71 Total Shipment Volume 2.062 CBM CBM CFT Total Shipment Weight 168 K…" at bounding box center [216, 436] width 394 height 41
type input "436"
click at [405, 498] on button "Done" at bounding box center [397, 489] width 48 height 24
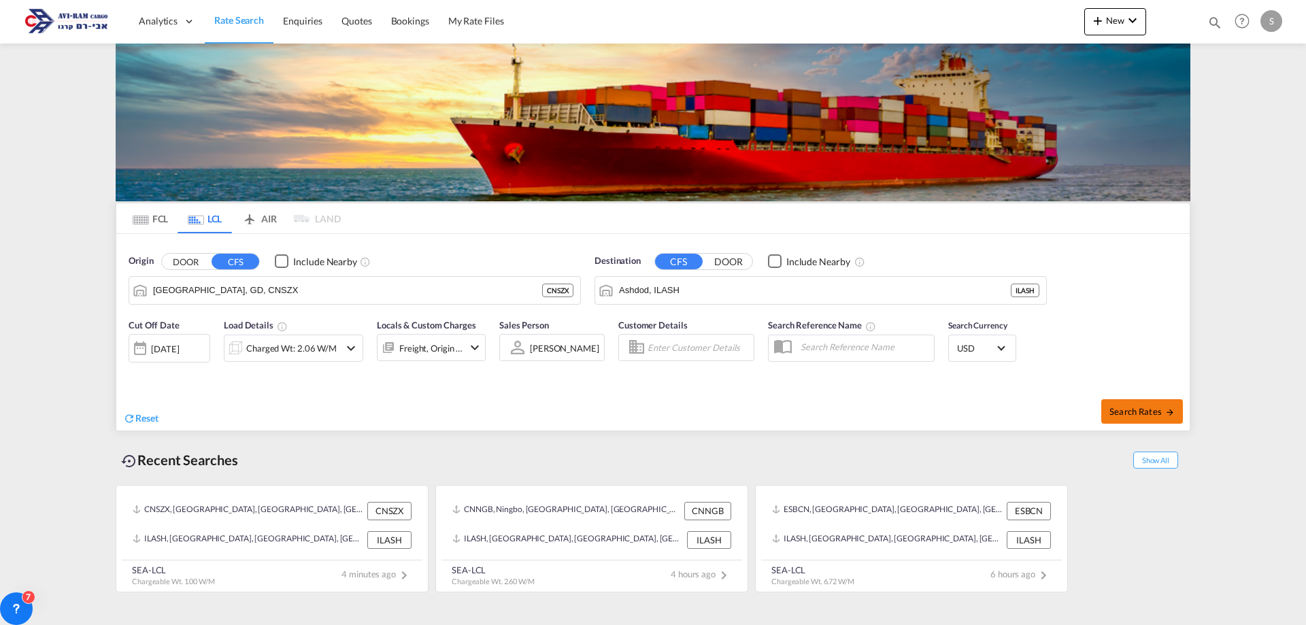
click at [1155, 418] on button "Search Rates" at bounding box center [1142, 411] width 82 height 24
type input "CNSZX to ILASH / [DATE]"
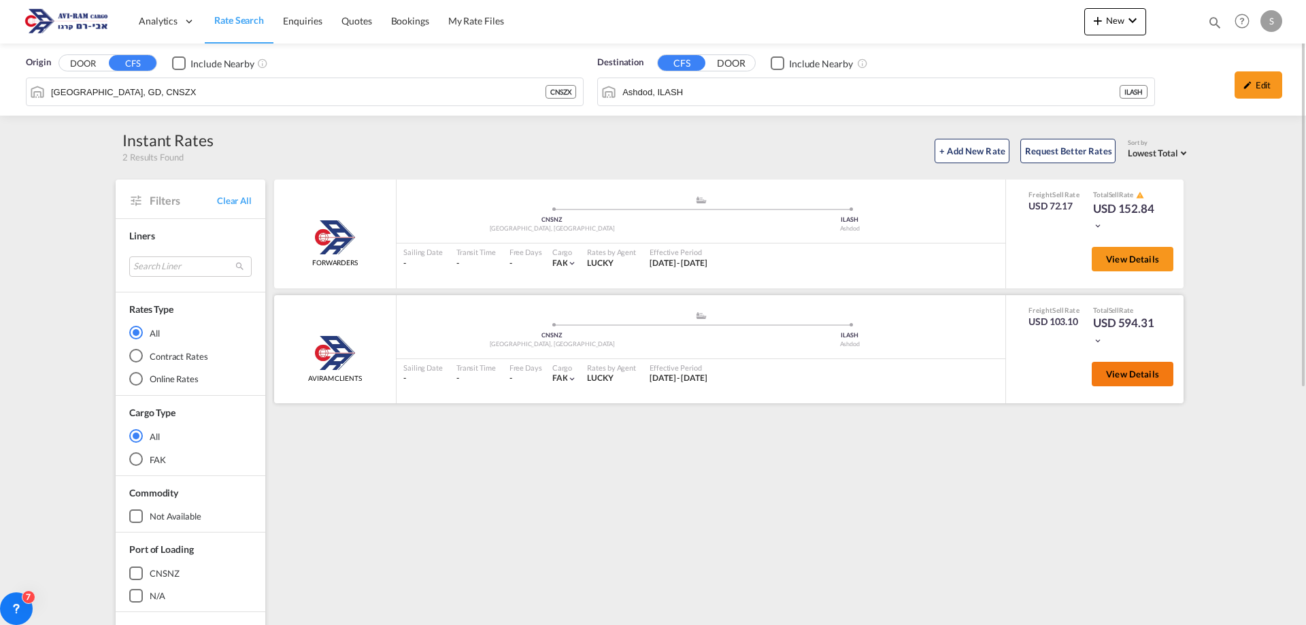
click at [1104, 369] on button "View Details" at bounding box center [1132, 374] width 82 height 24
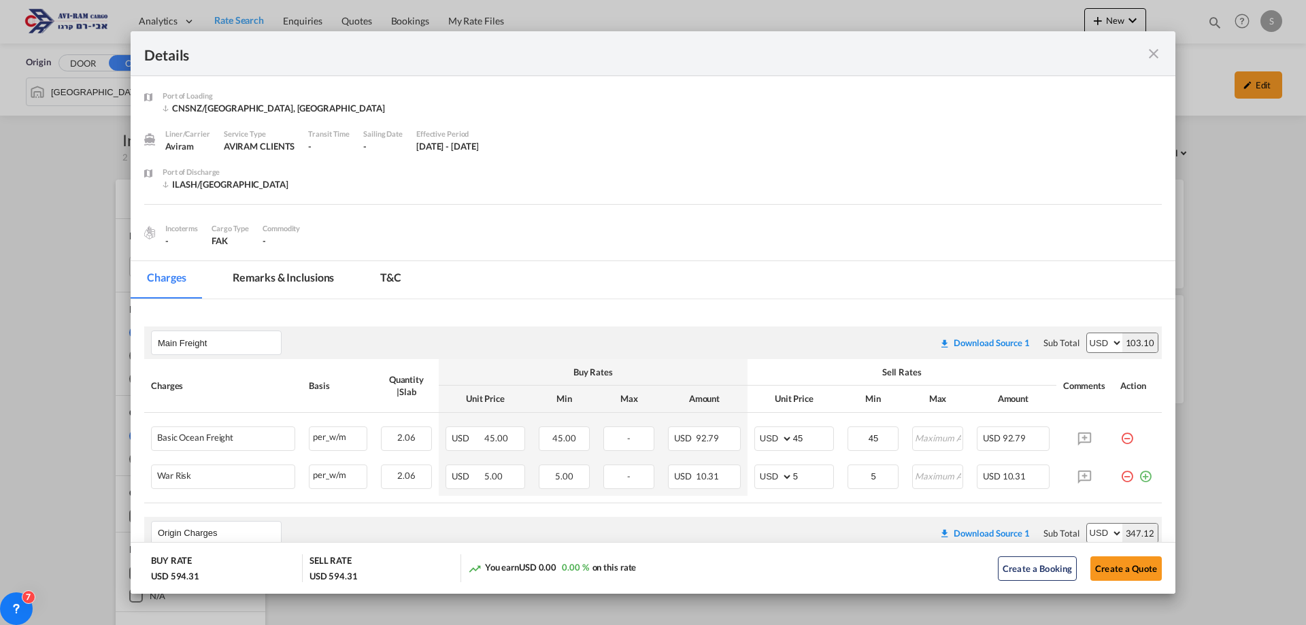
scroll to position [136, 0]
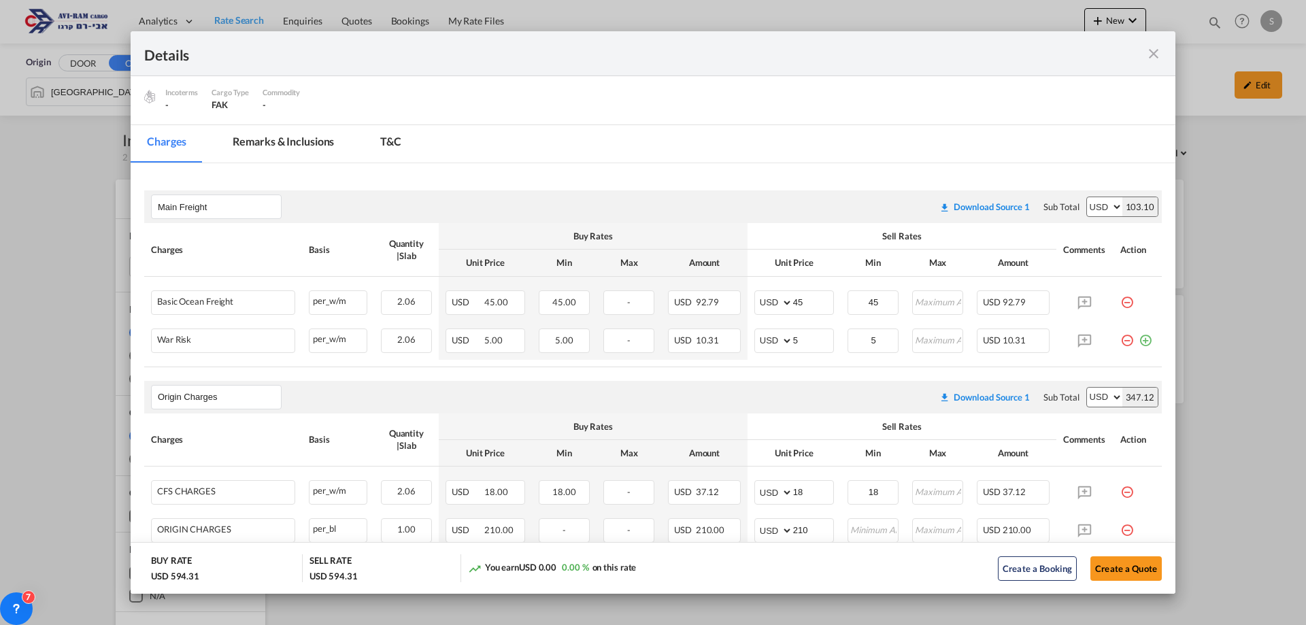
click at [1120, 334] on md-icon "icon-minus-circle-outline red-400-fg pt-7" at bounding box center [1127, 335] width 14 height 14
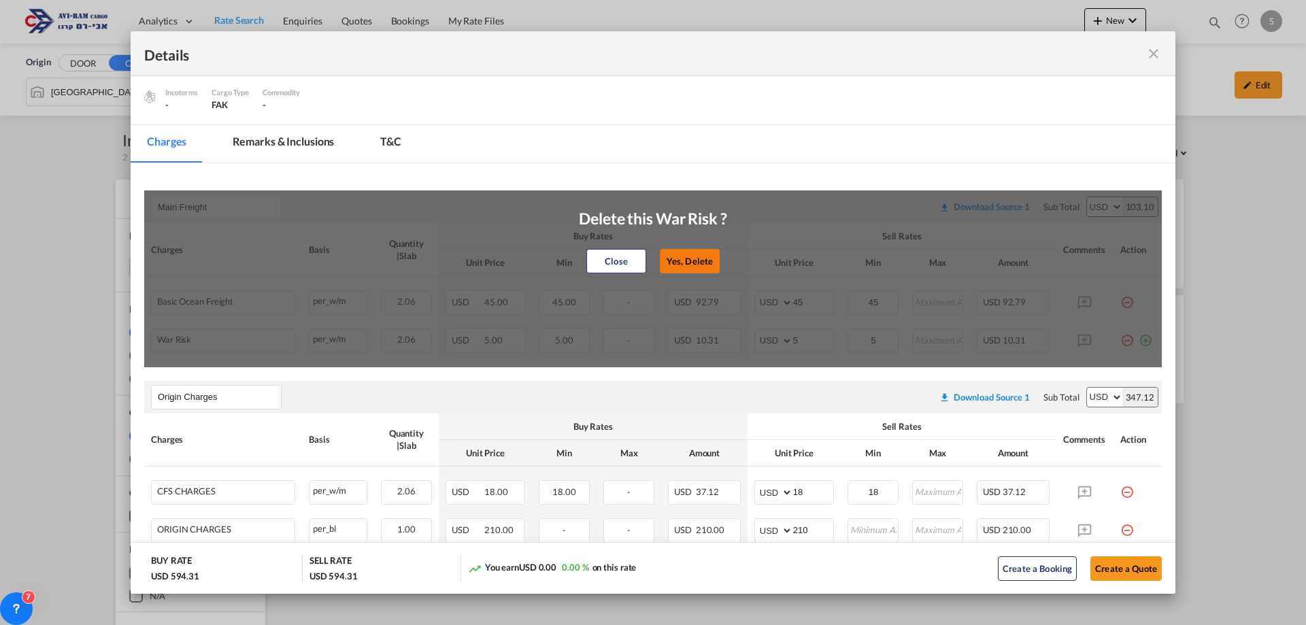
click at [670, 258] on button "Yes, Delete" at bounding box center [690, 261] width 60 height 24
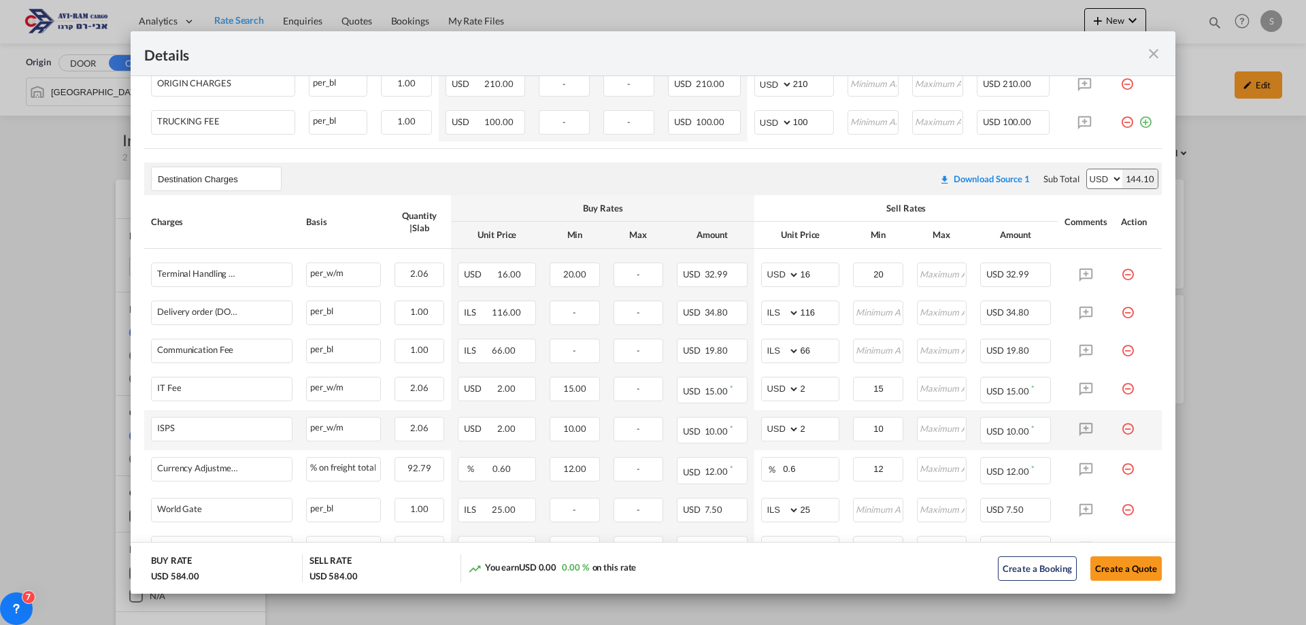
scroll to position [658, 0]
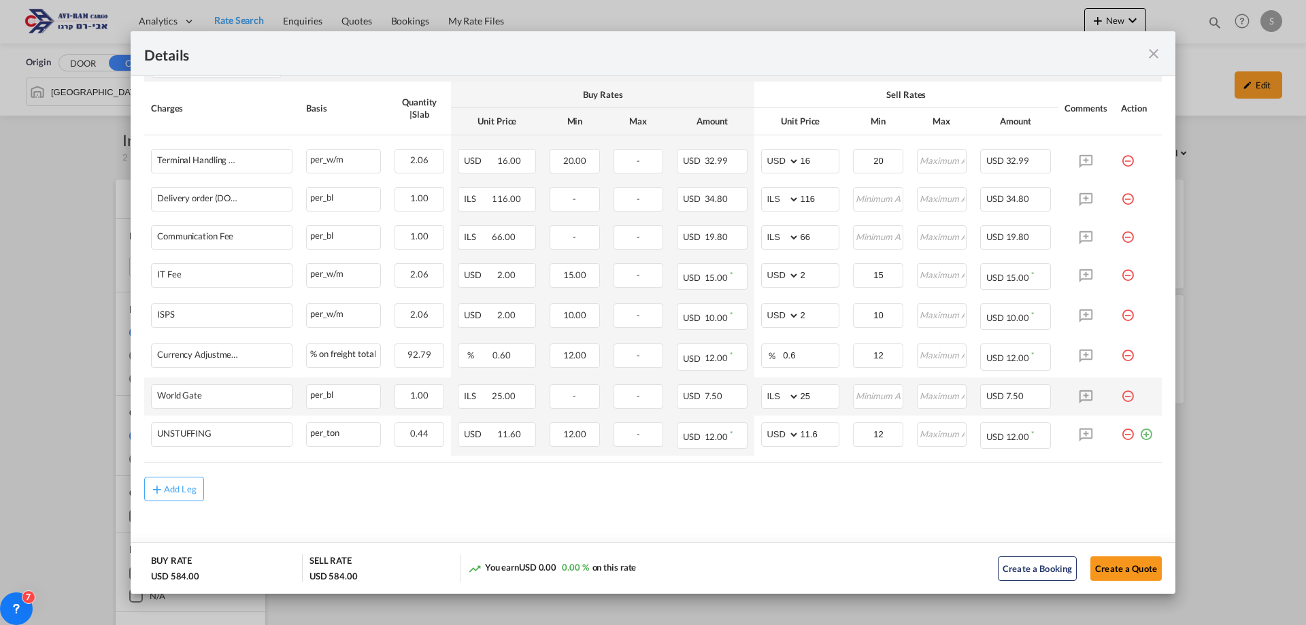
click at [1123, 394] on md-icon "icon-minus-circle-outline red-400-fg pt-7" at bounding box center [1128, 391] width 14 height 14
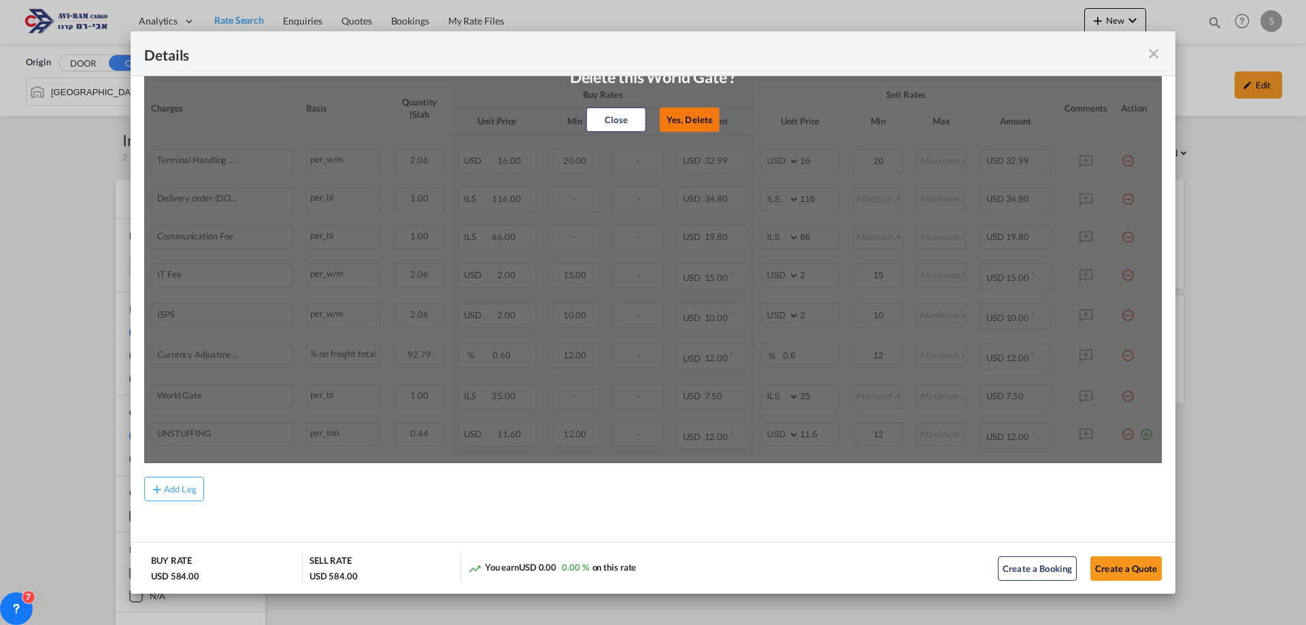
click at [699, 124] on button "Yes, Delete" at bounding box center [690, 119] width 60 height 24
select select "string:USD"
type input "11.6"
type input "12"
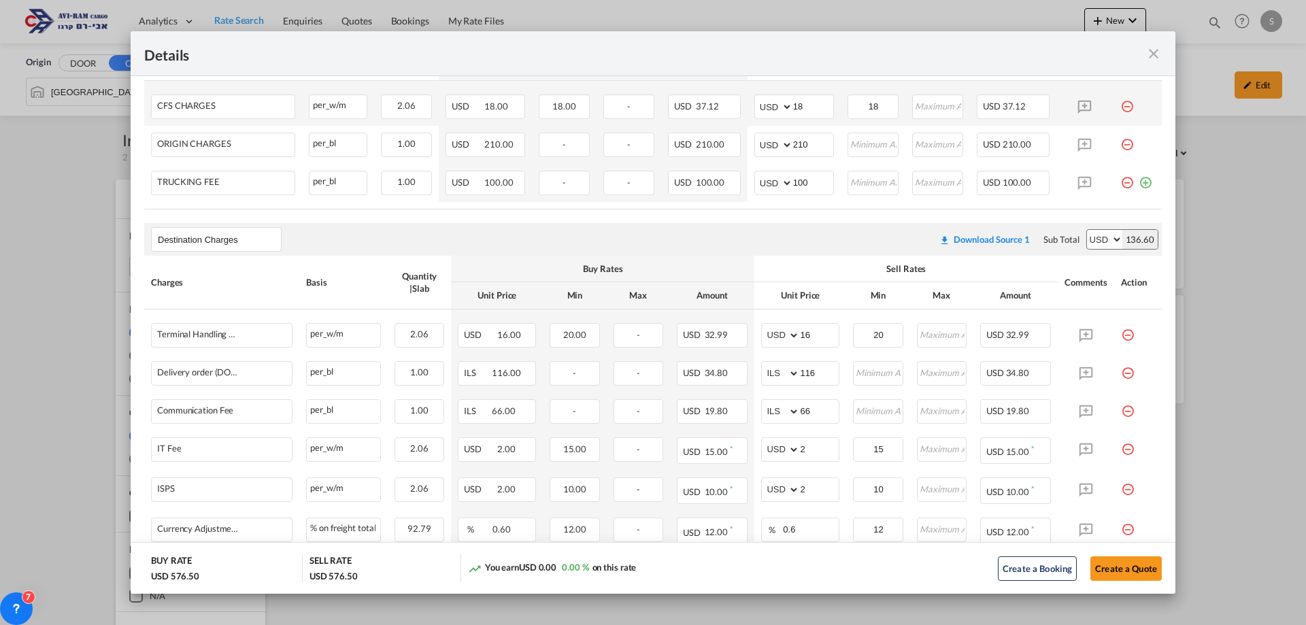
scroll to position [347, 0]
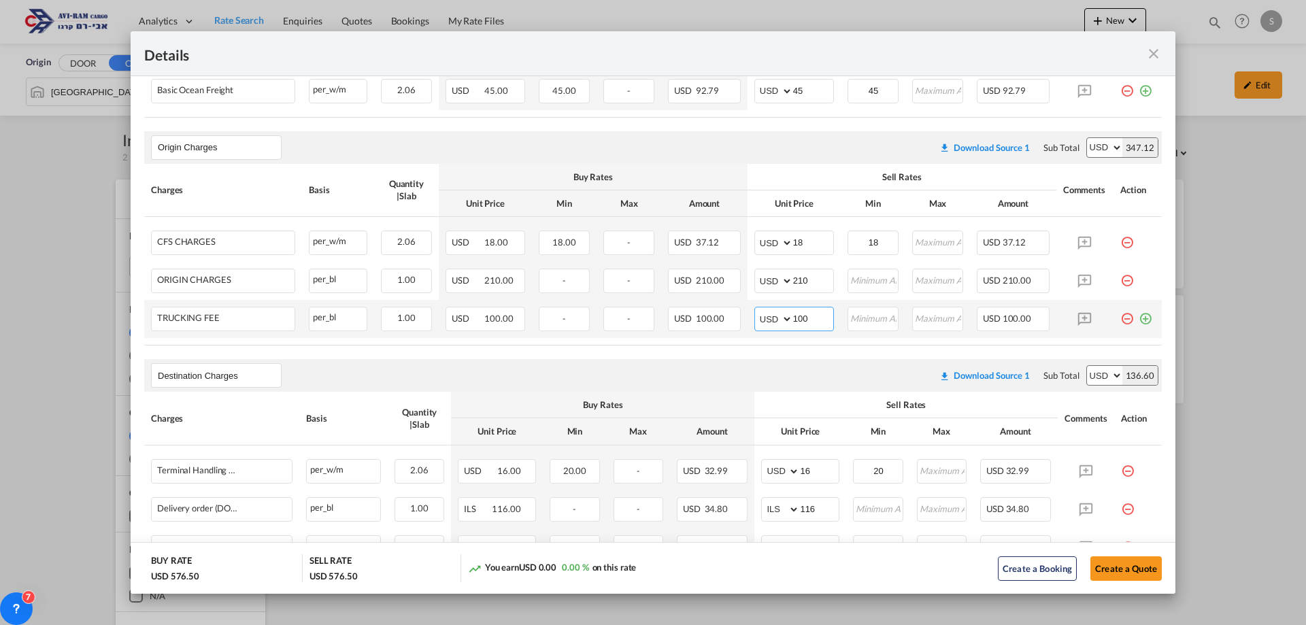
click at [804, 322] on input "100" at bounding box center [813, 317] width 40 height 20
drag, startPoint x: 811, startPoint y: 315, endPoint x: 769, endPoint y: 318, distance: 42.3
click at [769, 318] on md-input-container "AED AFN ALL AMD ANG AOA ARS AUD AWG AZN BAM BBD BDT BGN BHD BIF BMD BND [PERSON…" at bounding box center [794, 319] width 80 height 24
type input "120"
click at [1138, 320] on md-icon "icon-plus-circle-outline green-400-fg" at bounding box center [1145, 314] width 14 height 14
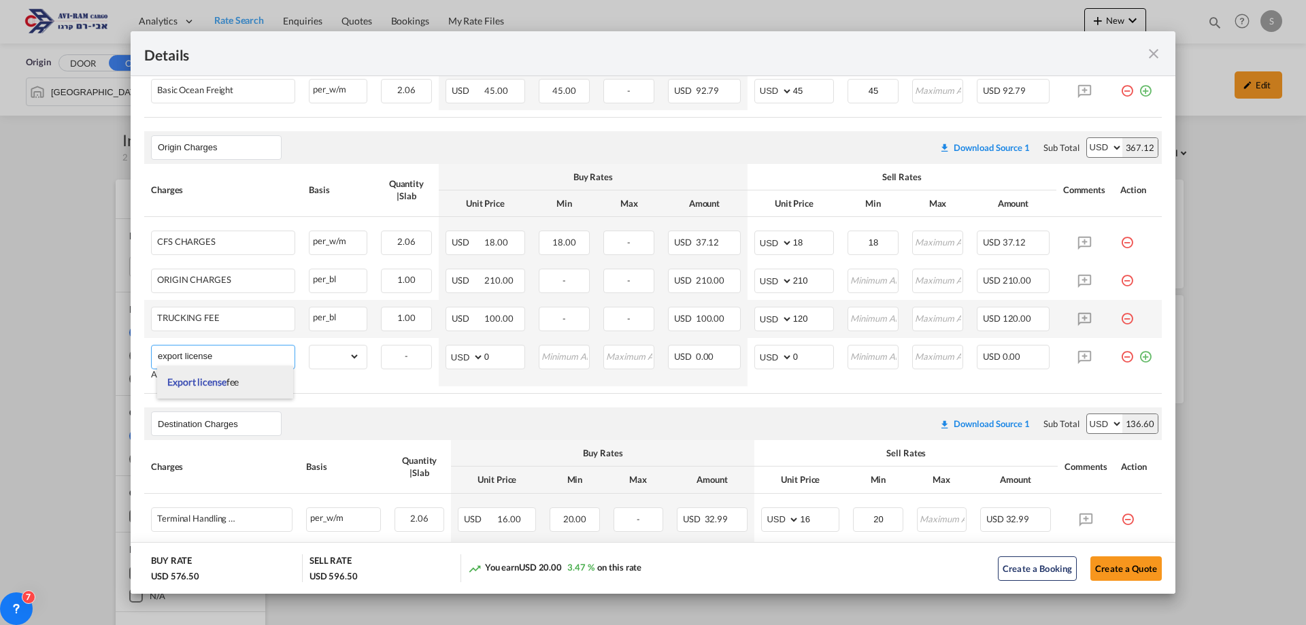
click at [224, 377] on span "Export license" at bounding box center [196, 382] width 59 height 12
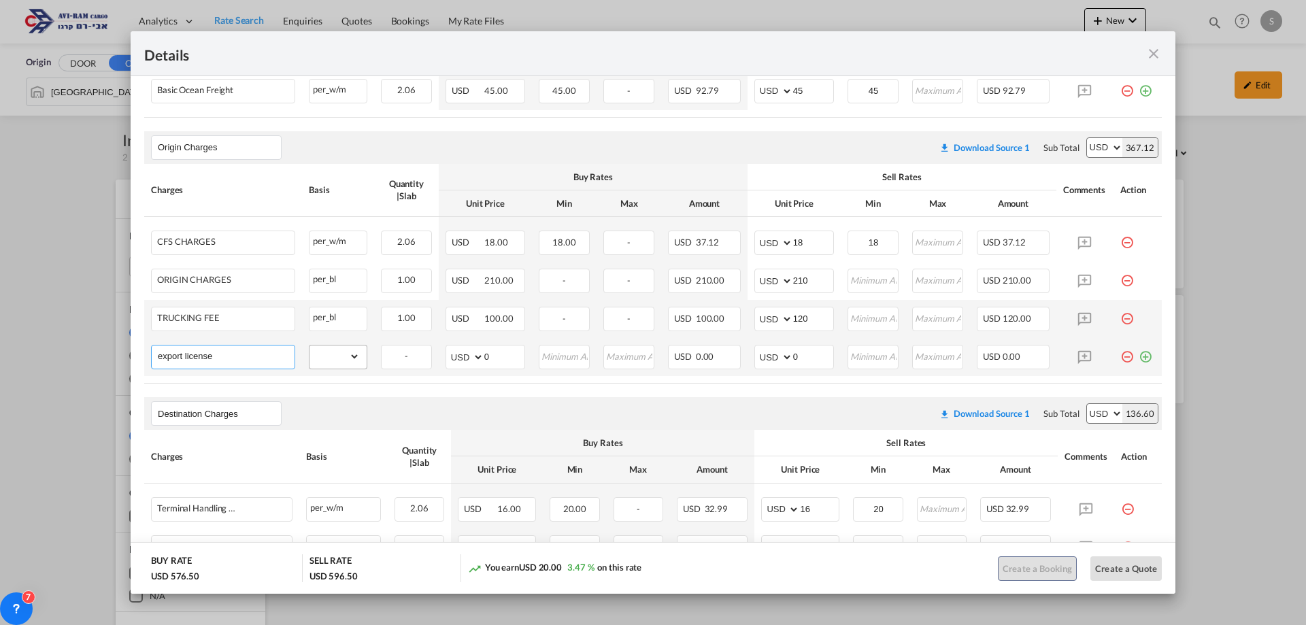
type input "Export license fee"
click at [336, 358] on select "gross_weight volumetric_weight per_shipment per_bl per_km per_hawb per_kg flat …" at bounding box center [334, 356] width 50 height 22
select select "per_bl"
click at [309, 345] on select "gross_weight volumetric_weight per_shipment per_bl per_km per_hawb per_kg flat …" at bounding box center [334, 356] width 50 height 22
drag, startPoint x: 795, startPoint y: 353, endPoint x: 738, endPoint y: 347, distance: 57.4
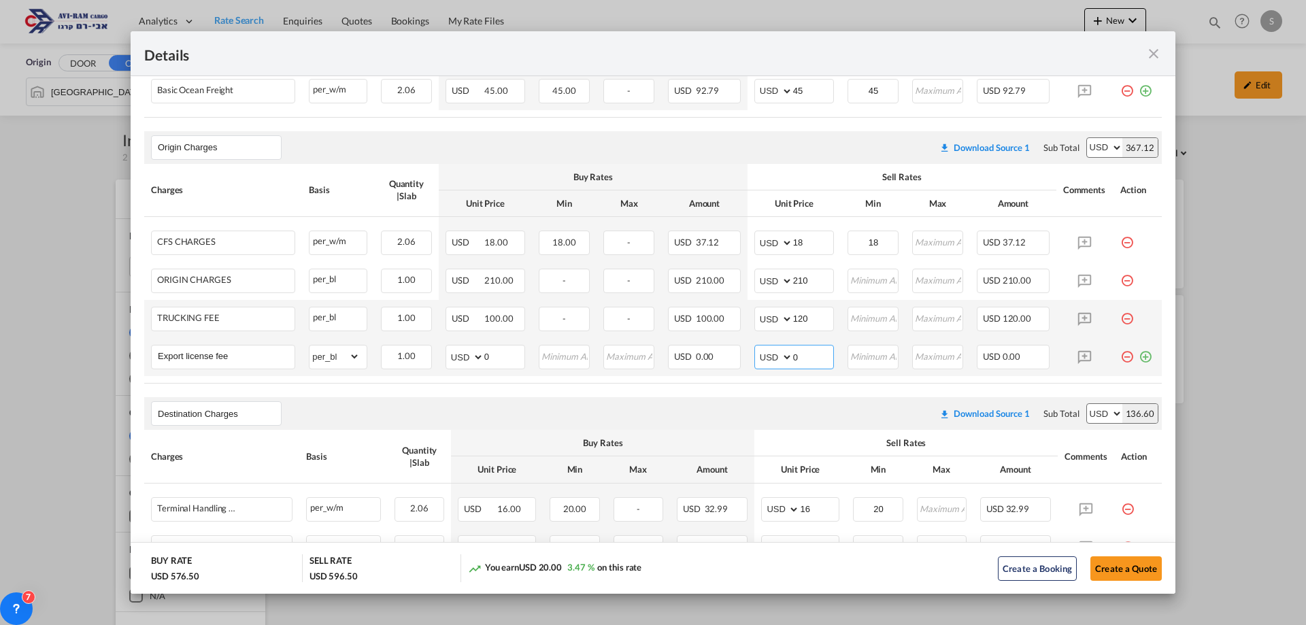
click at [763, 354] on md-input-container "AED AFN ALL AMD ANG AOA ARS AUD AWG AZN BAM BBD BDT BGN BHD BIF BMD BND [PERSON…" at bounding box center [794, 357] width 80 height 24
type input "80"
click at [1144, 568] on button "Create a Quote" at bounding box center [1125, 568] width 71 height 24
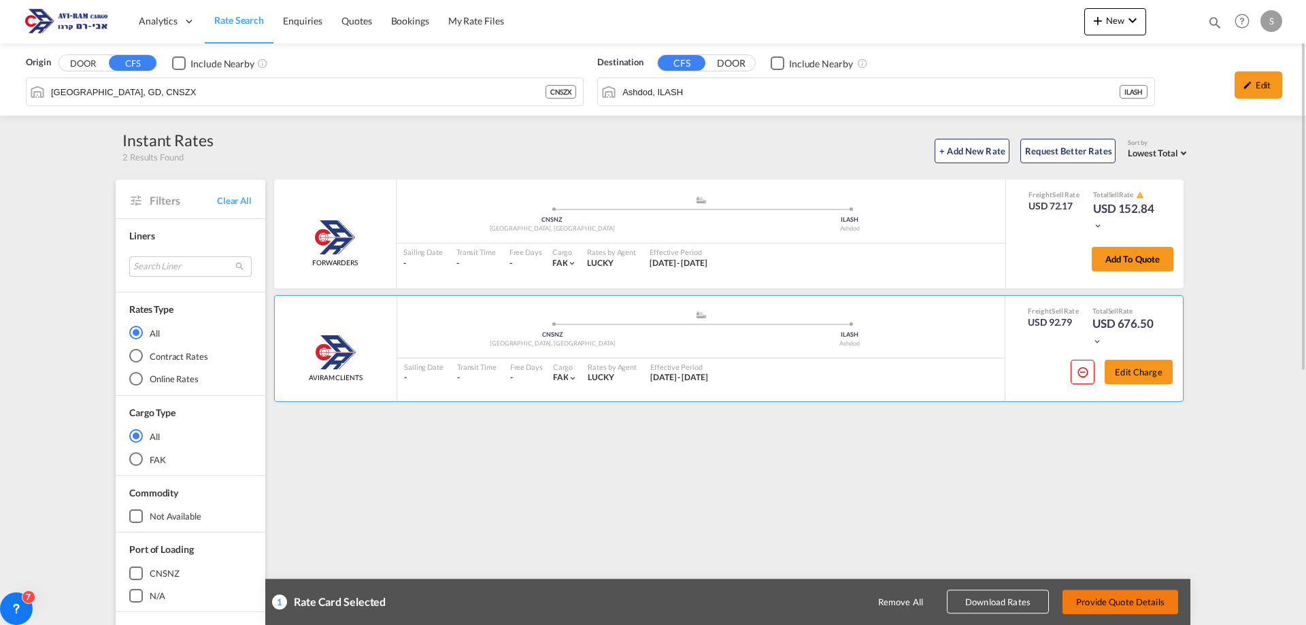
click at [1122, 598] on button "Provide Quote Details" at bounding box center [1120, 602] width 116 height 24
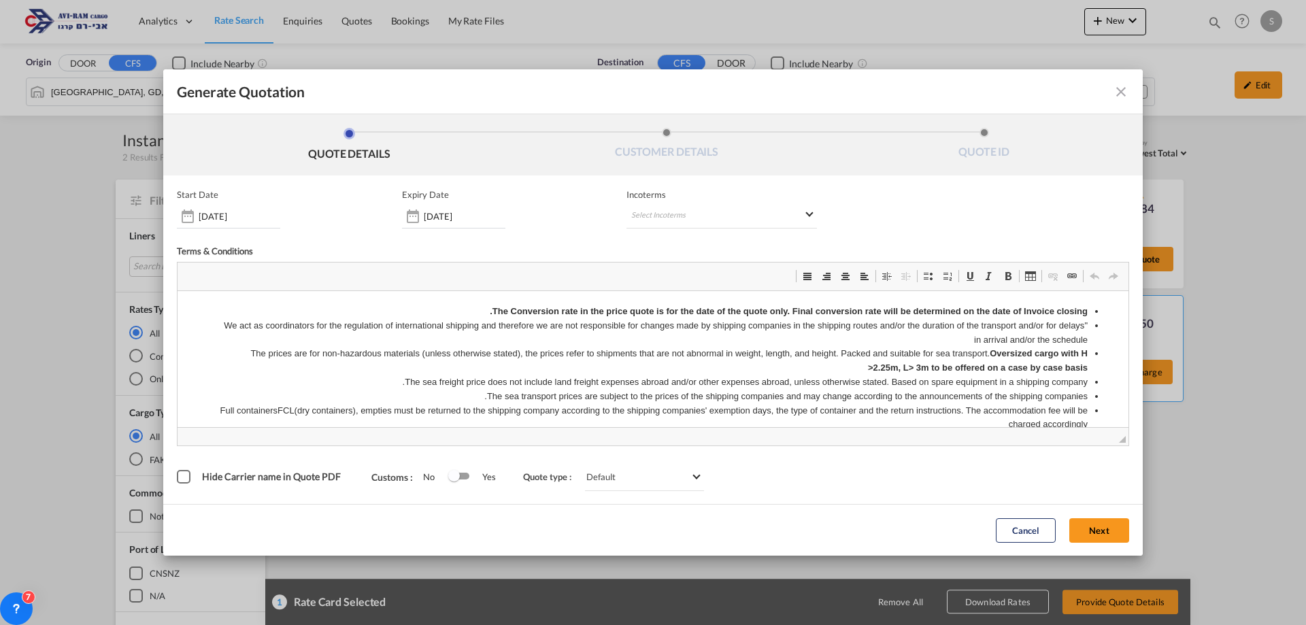
scroll to position [0, 0]
click at [724, 219] on md-select "Select Incoterms DPU - export Delivery at Place Unloaded EXW - import Ex Works …" at bounding box center [721, 216] width 190 height 24
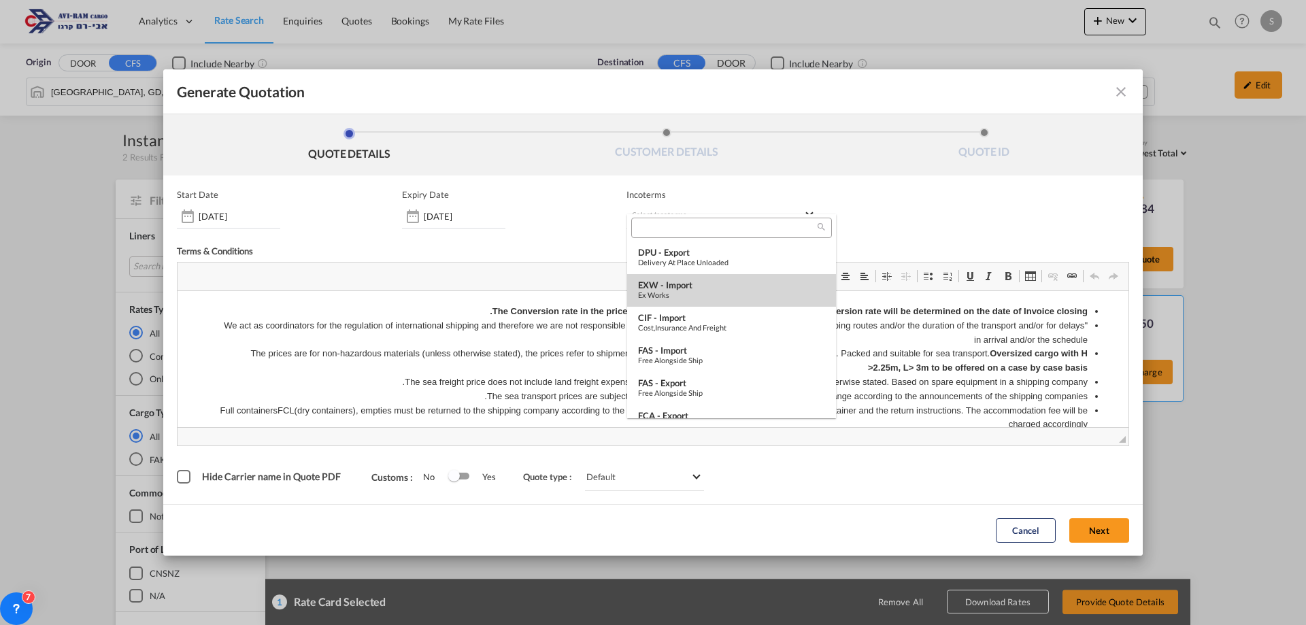
click at [702, 288] on div "EXW - import" at bounding box center [731, 284] width 187 height 11
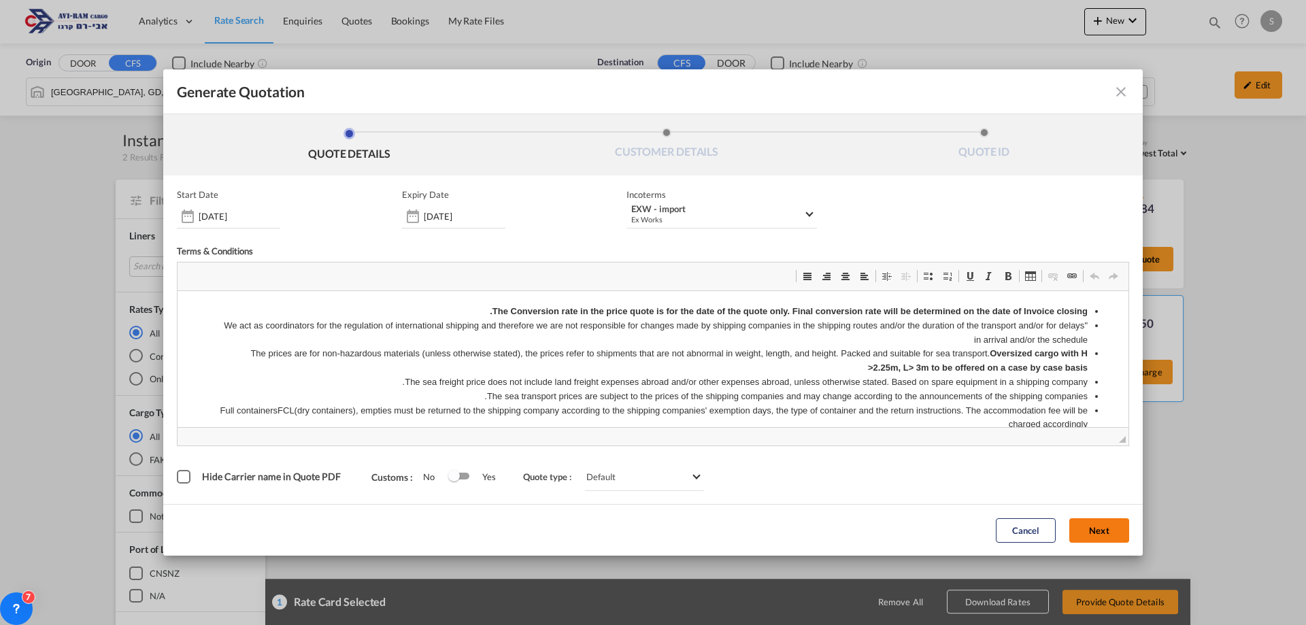
click at [1106, 534] on button "Next" at bounding box center [1099, 530] width 60 height 24
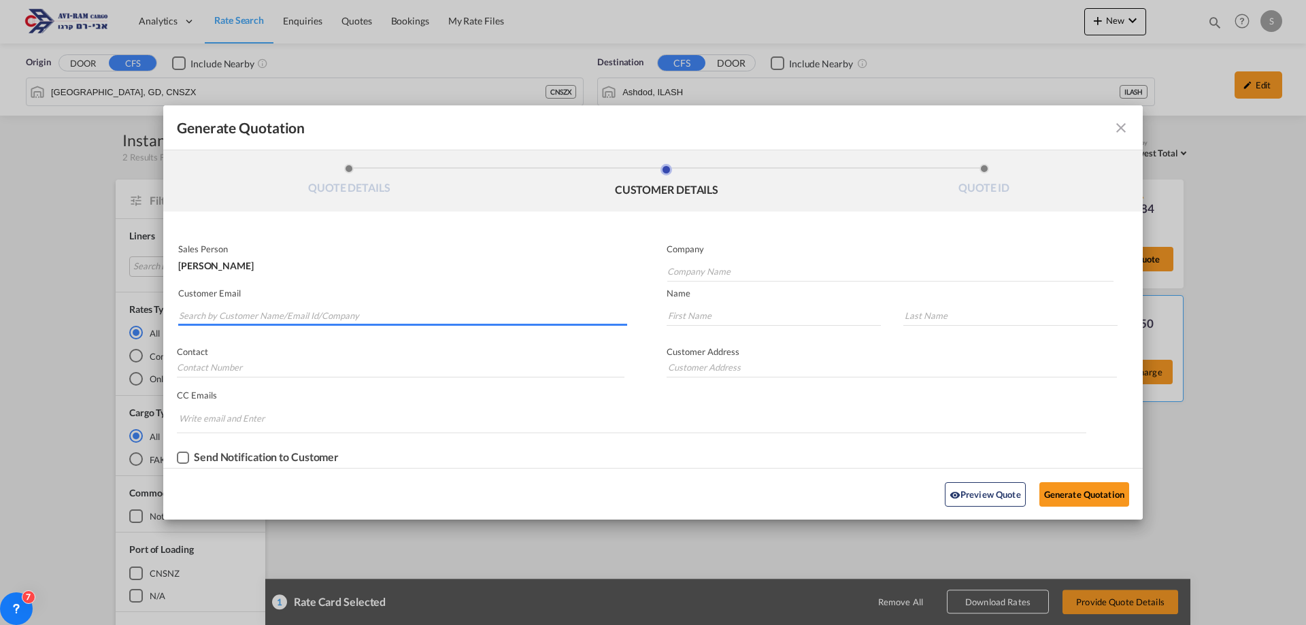
click at [324, 309] on input "Search by Customer Name/Email Id/Company" at bounding box center [403, 315] width 448 height 20
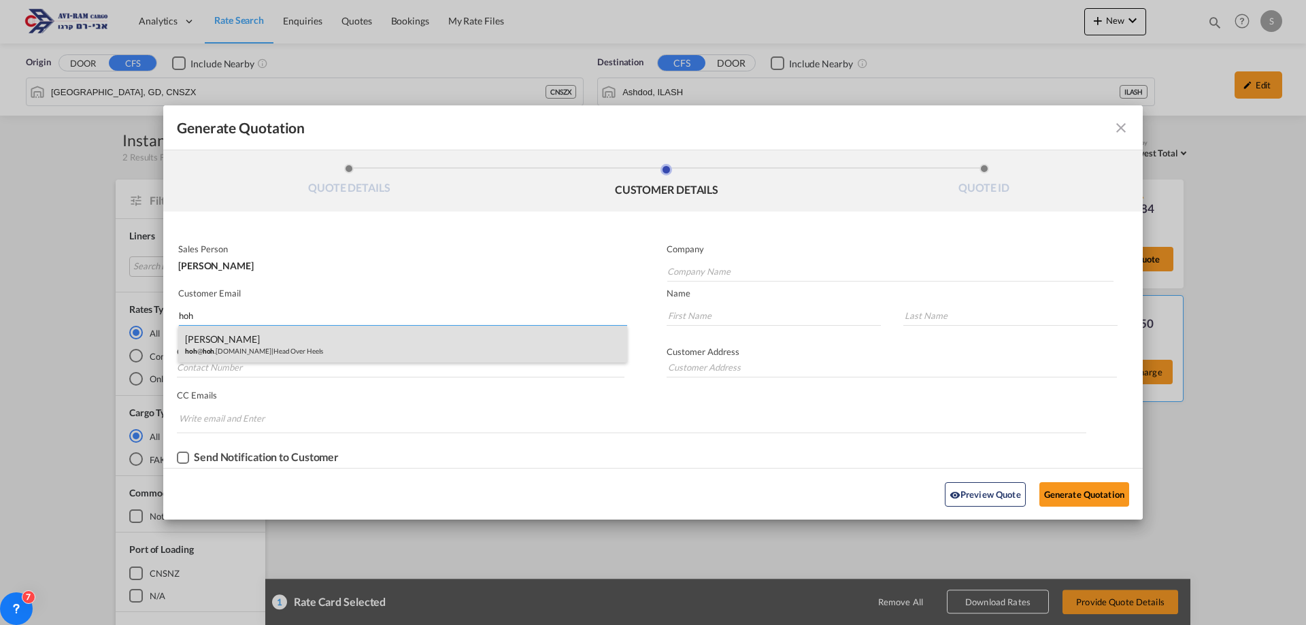
type input "hoh"
click at [310, 338] on div "[PERSON_NAME] hoh @ hoh .[DOMAIN_NAME] | Head Over Heels" at bounding box center [402, 344] width 449 height 37
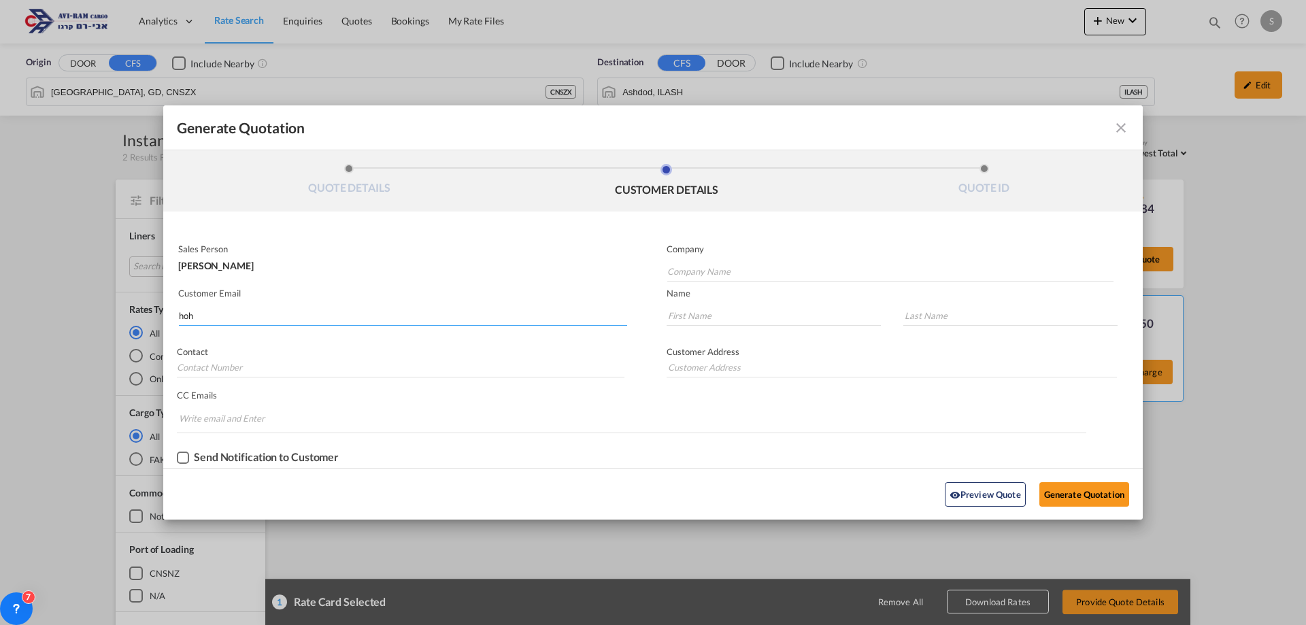
type input "Head Over Heels"
type input "[EMAIL_ADDRESS][DOMAIN_NAME]"
type input "Ruti"
type input "[PERSON_NAME]"
type input "052-532-1447"
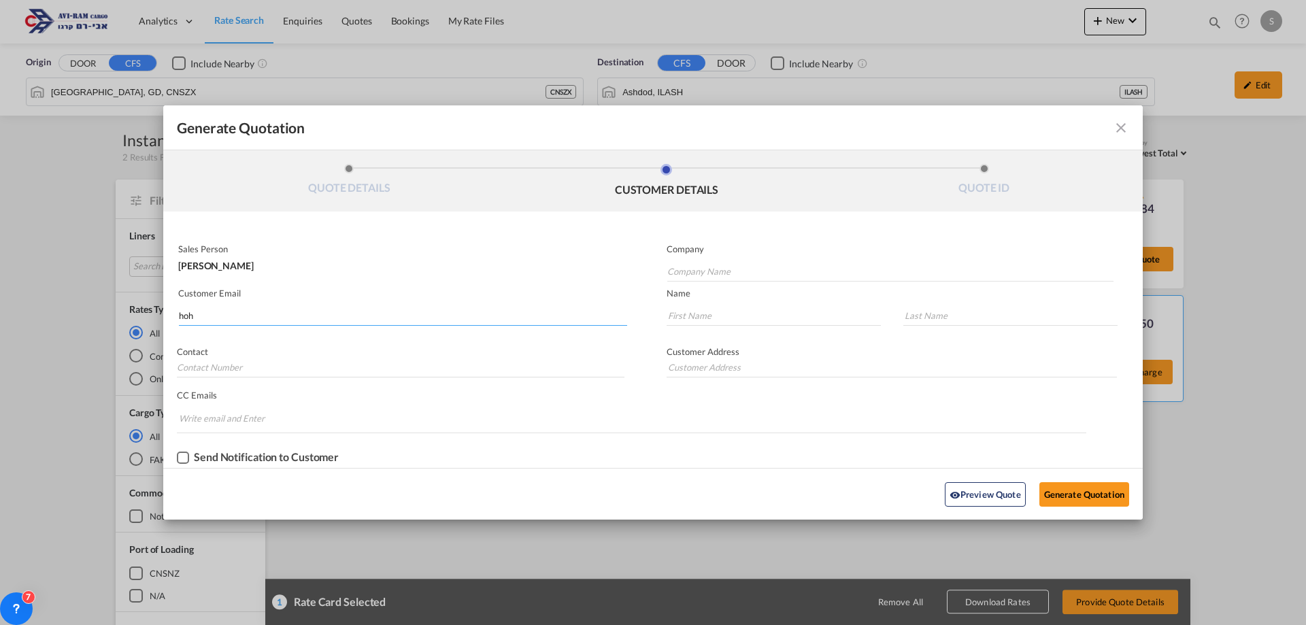
type input "Ha'[PERSON_NAME] 2. [GEOGRAPHIC_DATA]."
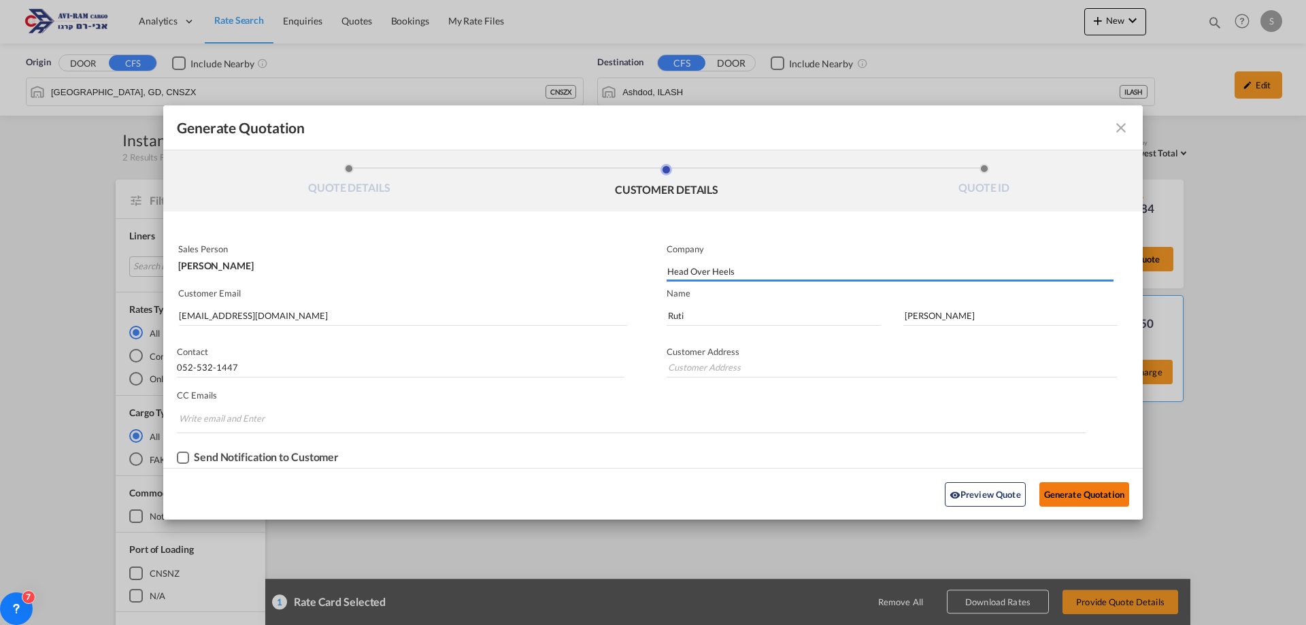
click at [1085, 486] on button "Generate Quotation" at bounding box center [1084, 494] width 90 height 24
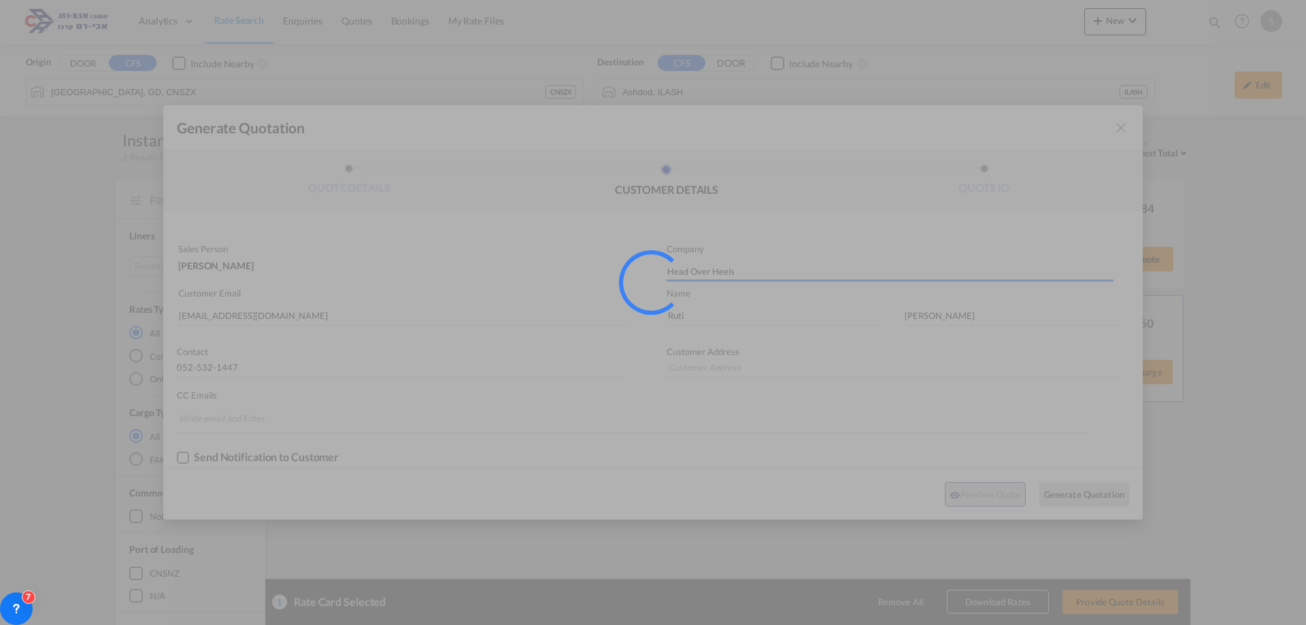
type input "Ha'[PERSON_NAME] 2. [GEOGRAPHIC_DATA]."
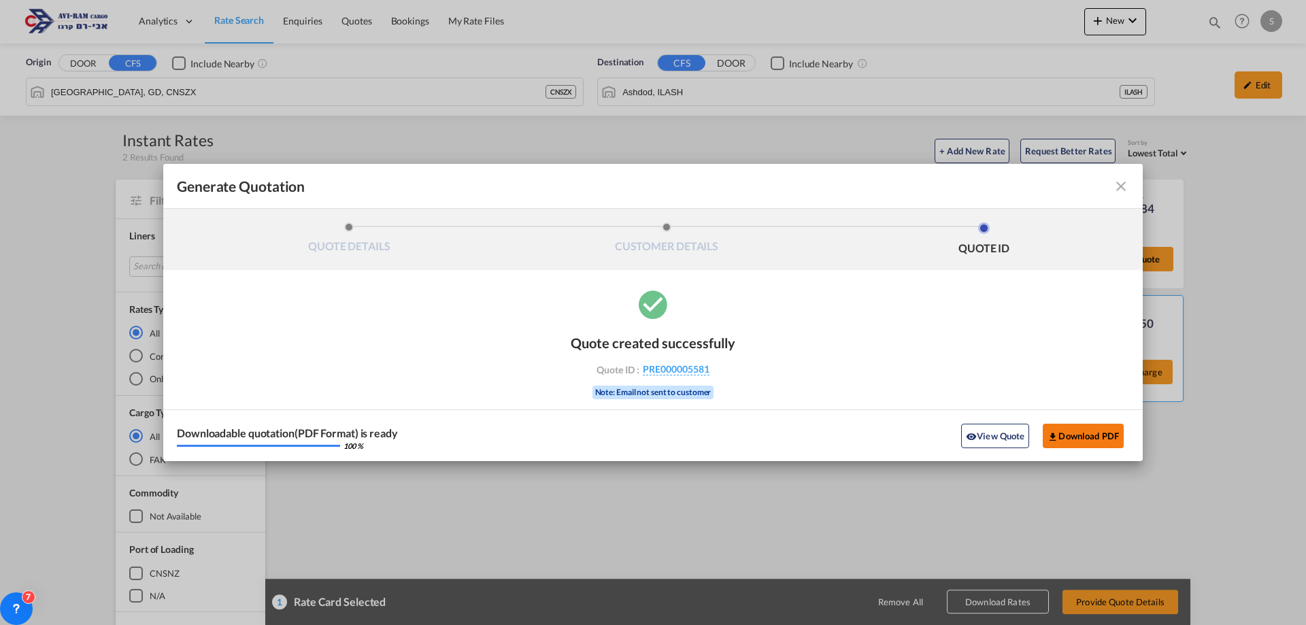
click at [1077, 438] on button "Download PDF" at bounding box center [1082, 436] width 81 height 24
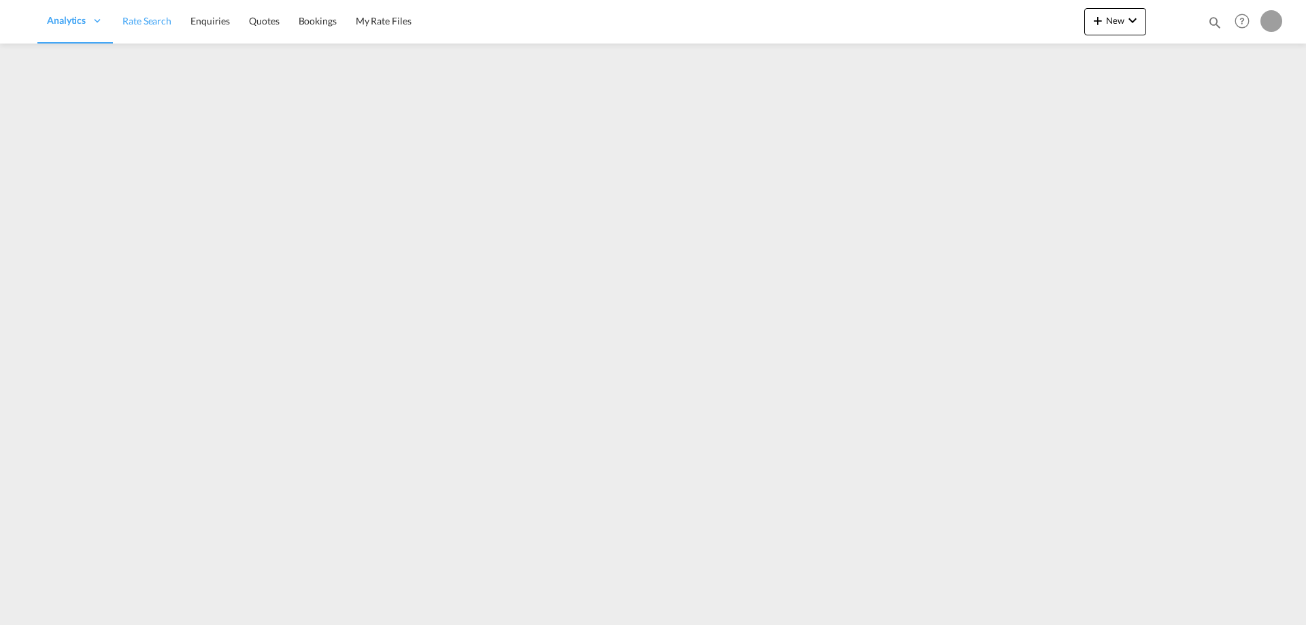
click at [160, 24] on span "Rate Search" at bounding box center [146, 21] width 49 height 12
click at [241, 17] on span "Rate Search" at bounding box center [238, 21] width 49 height 12
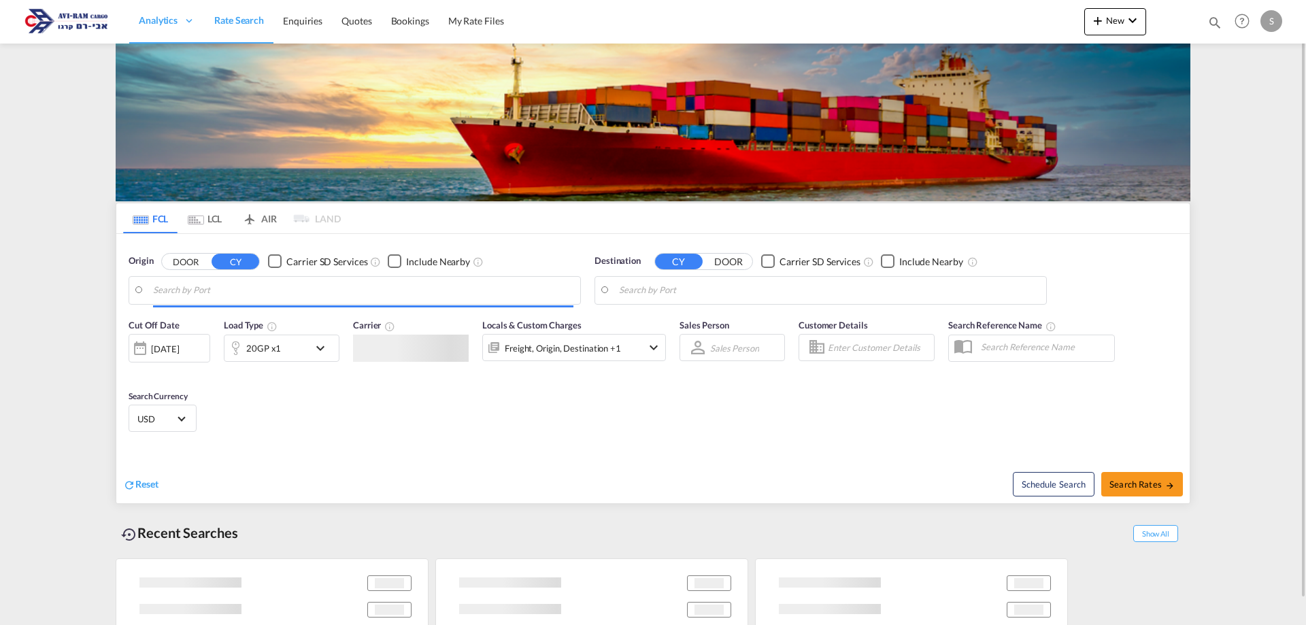
click at [216, 219] on md-tab-item "LCL" at bounding box center [204, 218] width 54 height 30
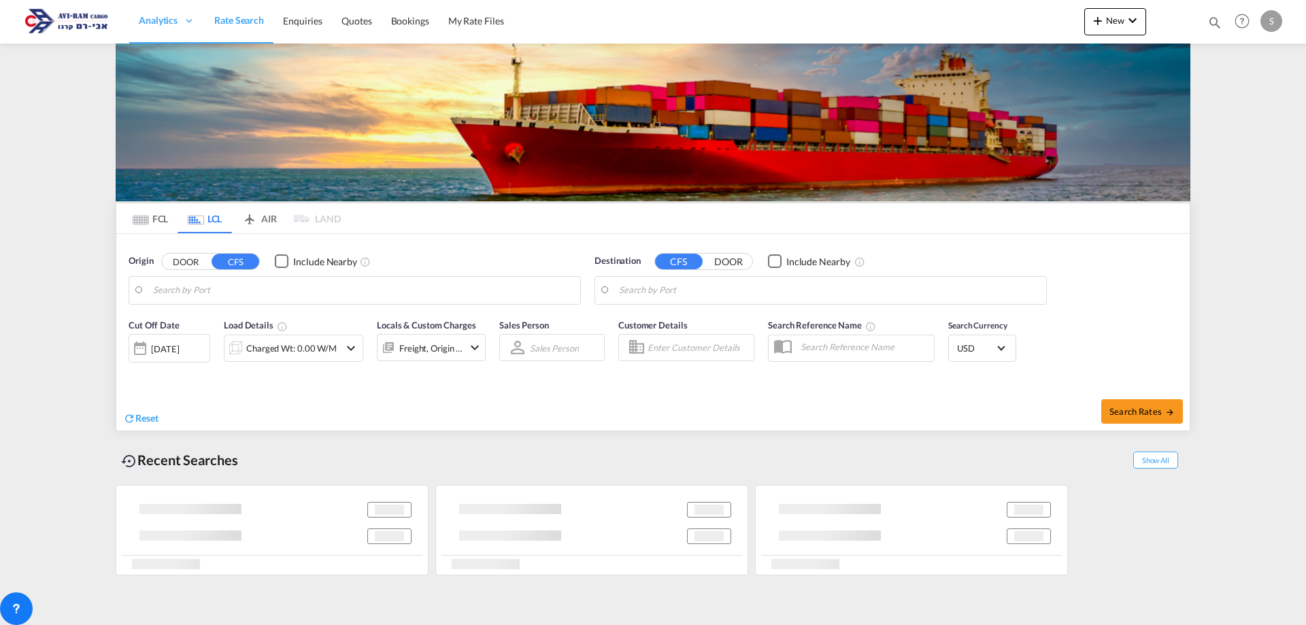
type input "[GEOGRAPHIC_DATA], GD, CNSZX"
type input "Ashdod, ILASH"
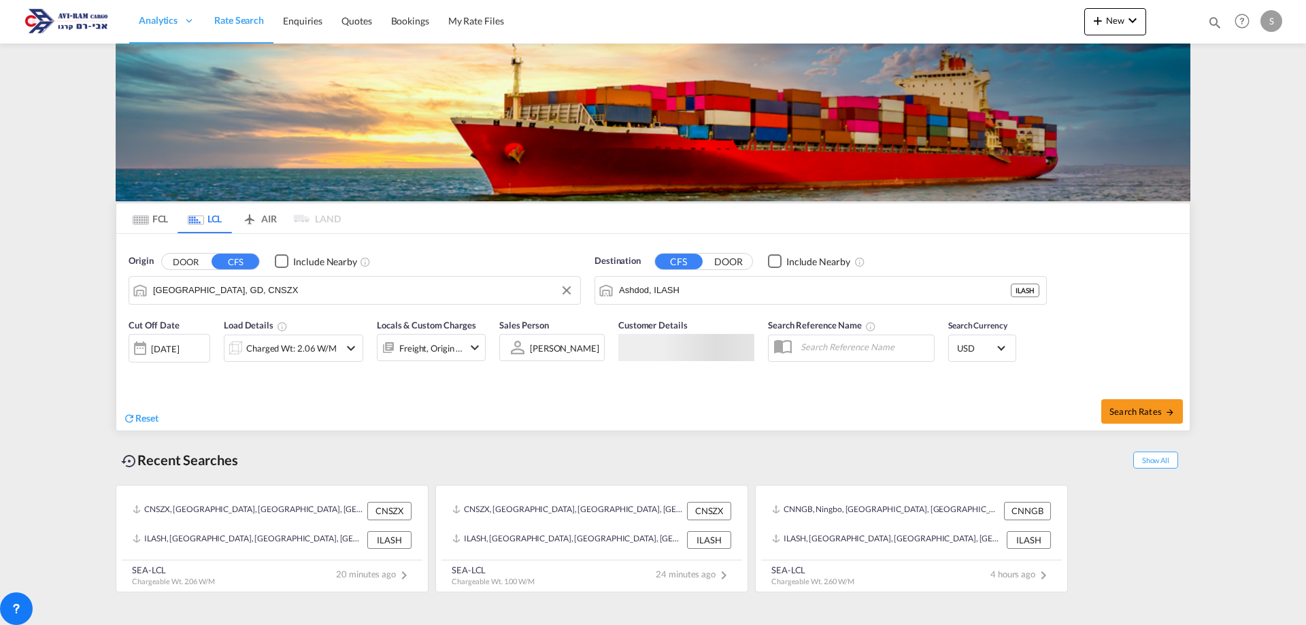
click at [207, 289] on input "[GEOGRAPHIC_DATA], GD, CNSZX" at bounding box center [363, 290] width 420 height 20
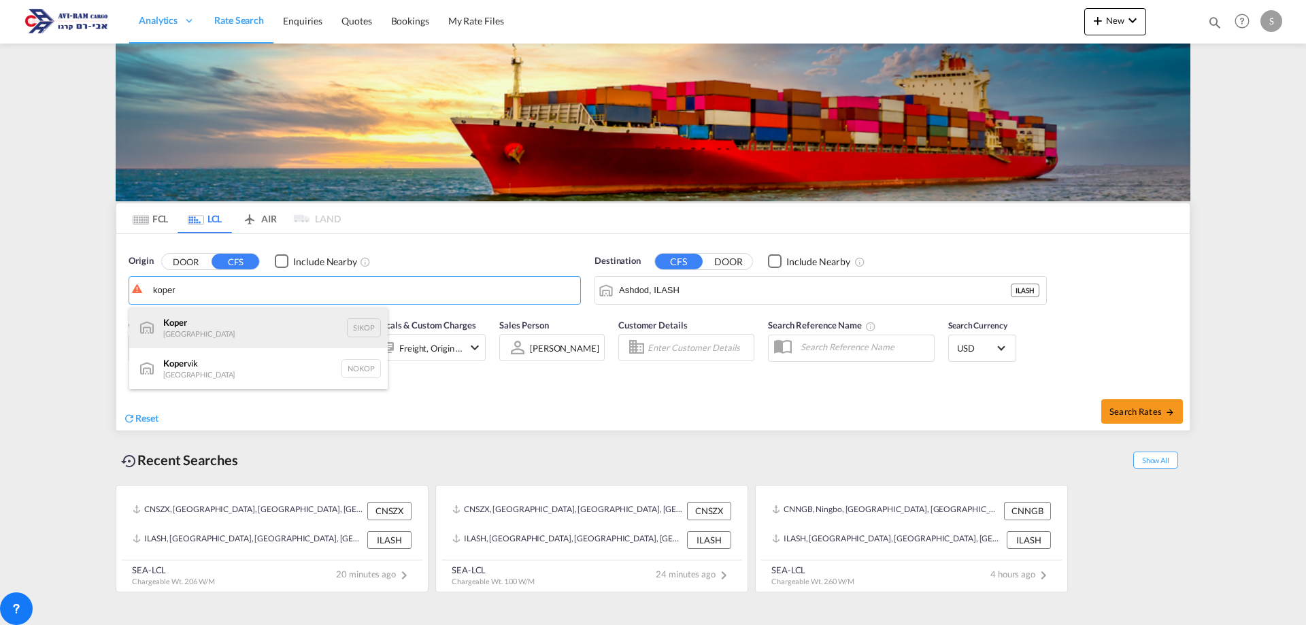
drag, startPoint x: 222, startPoint y: 335, endPoint x: 250, endPoint y: 327, distance: 28.2
click at [222, 335] on div "Koper Slovenia SIKOP" at bounding box center [258, 327] width 258 height 41
type input "Koper, SIKOP"
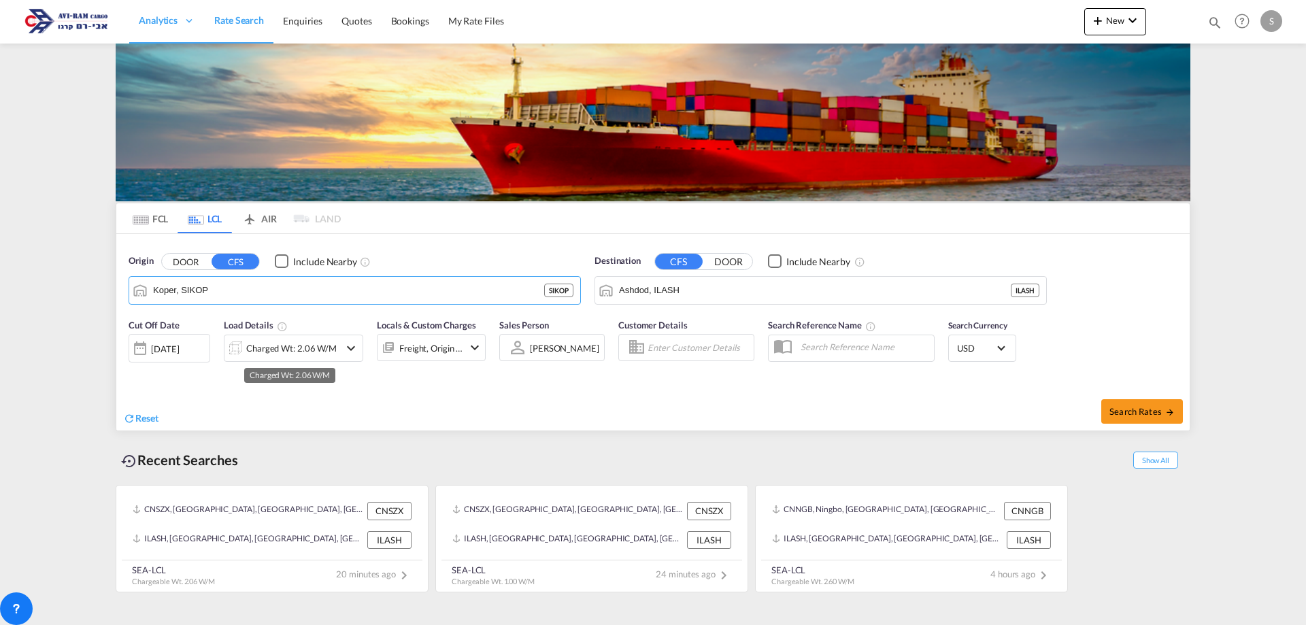
click at [290, 347] on div "Charged Wt: 2.06 W/M" at bounding box center [291, 348] width 90 height 19
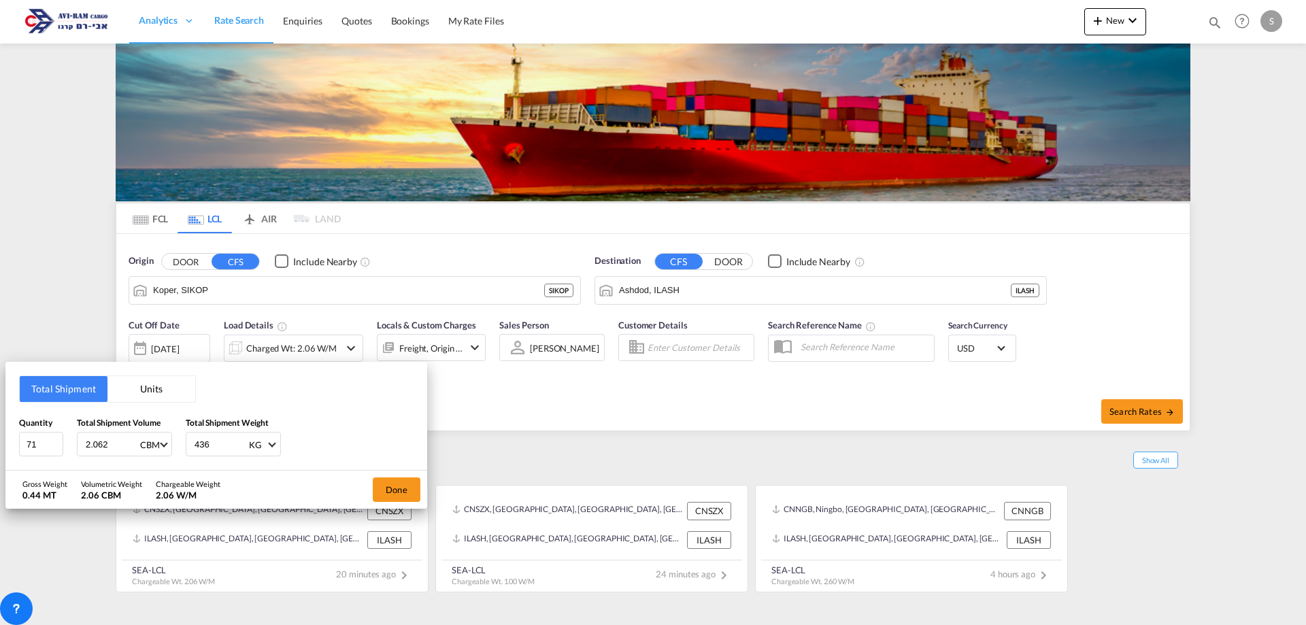
click at [141, 387] on button "Units" at bounding box center [151, 389] width 88 height 26
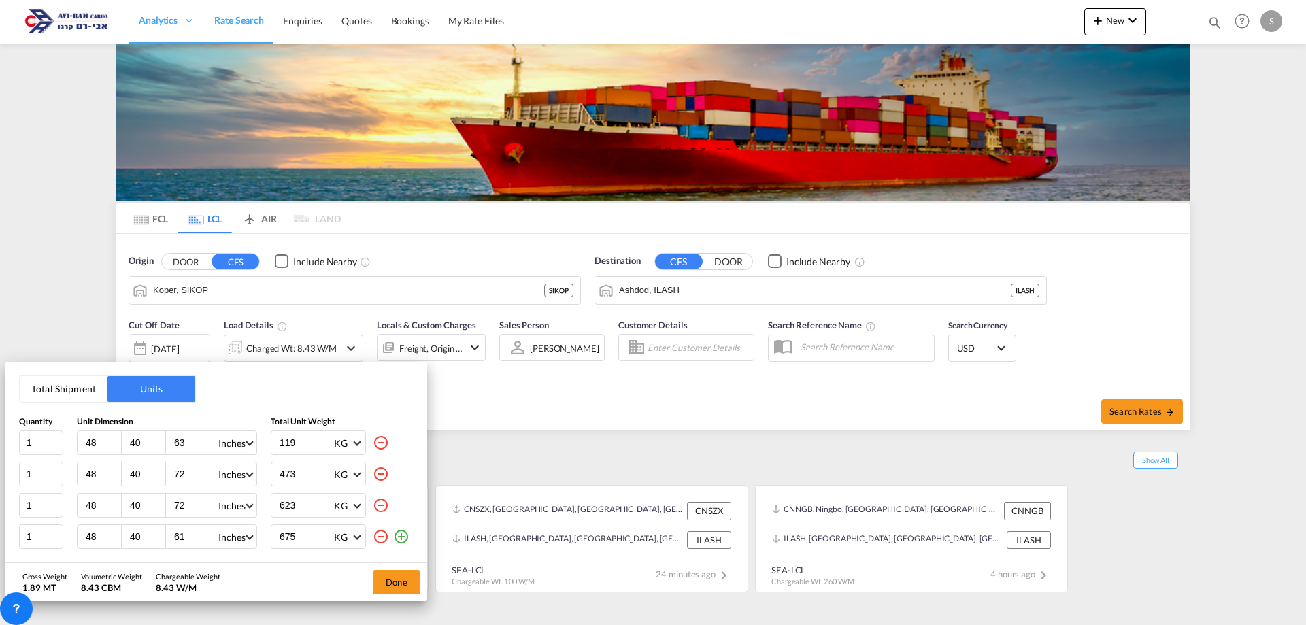
click at [78, 392] on button "Total Shipment" at bounding box center [64, 389] width 88 height 26
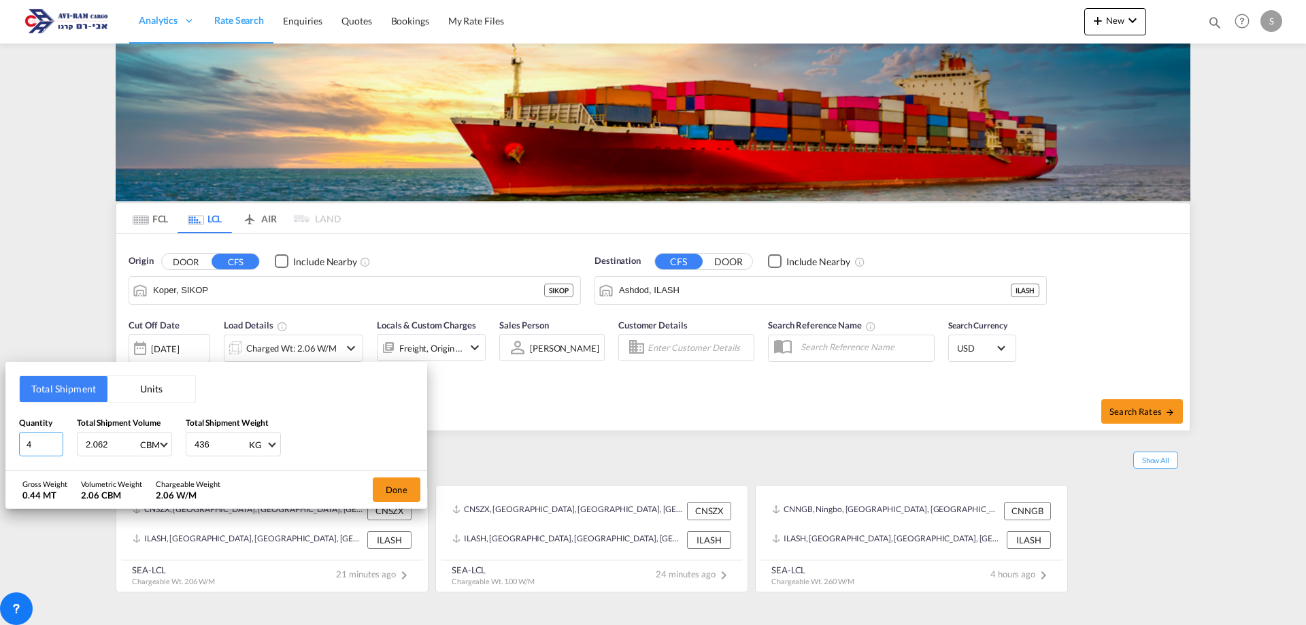
drag, startPoint x: 36, startPoint y: 441, endPoint x: 16, endPoint y: 439, distance: 20.5
click at [16, 439] on div "Total Shipment Units Quantity 4 Total Shipment Volume 2.062 CBM CBM CFT Total S…" at bounding box center [216, 416] width 422 height 109
type input "11"
type input "18"
type input "3646"
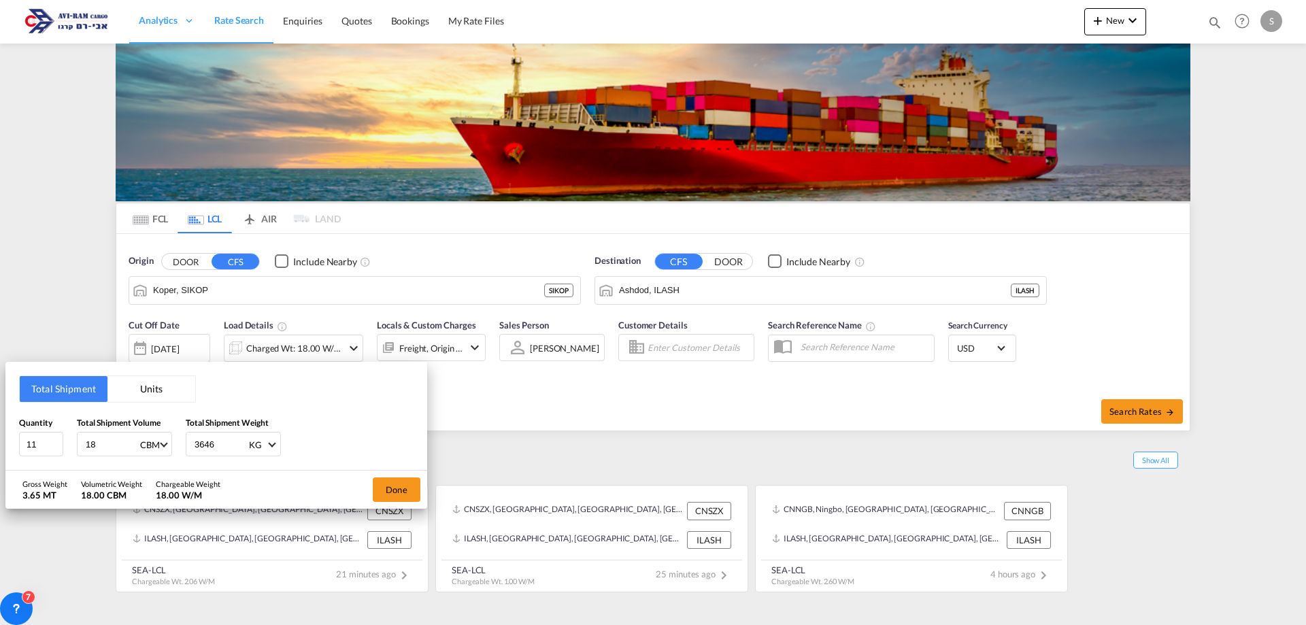
click at [404, 477] on div "Done" at bounding box center [396, 490] width 61 height 38
click at [399, 487] on button "Done" at bounding box center [397, 489] width 48 height 24
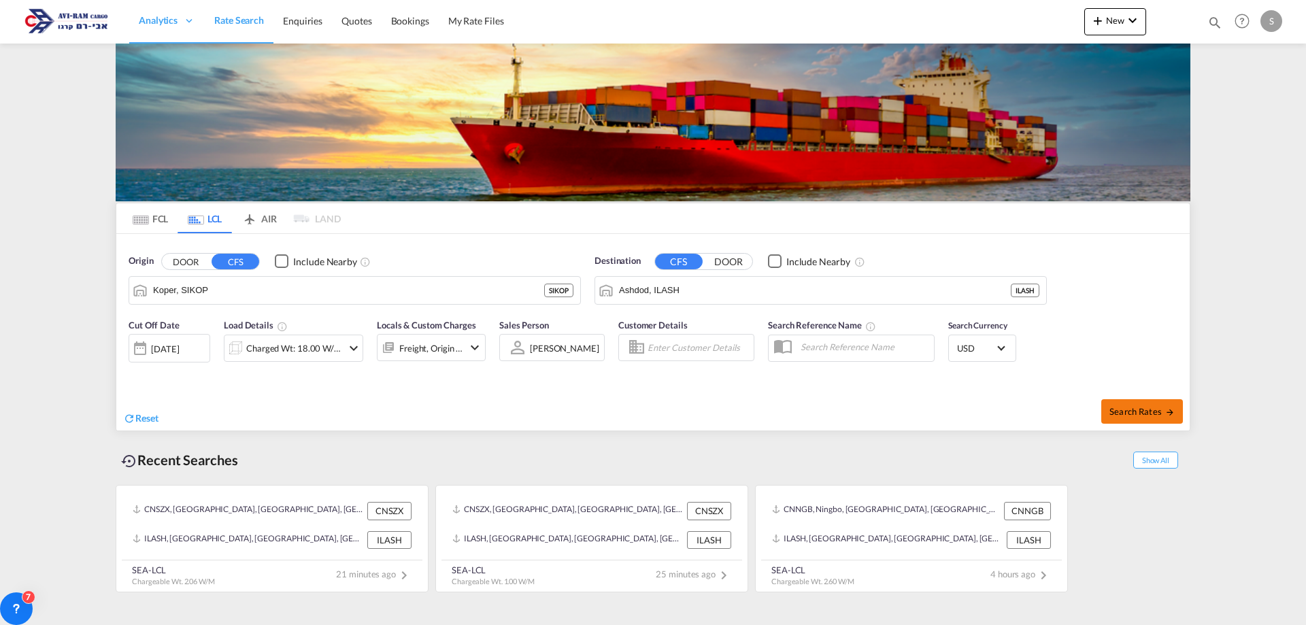
click at [1127, 405] on button "Search Rates" at bounding box center [1142, 411] width 82 height 24
type input "SIKOP to ILASH / 28 Aug 2025"
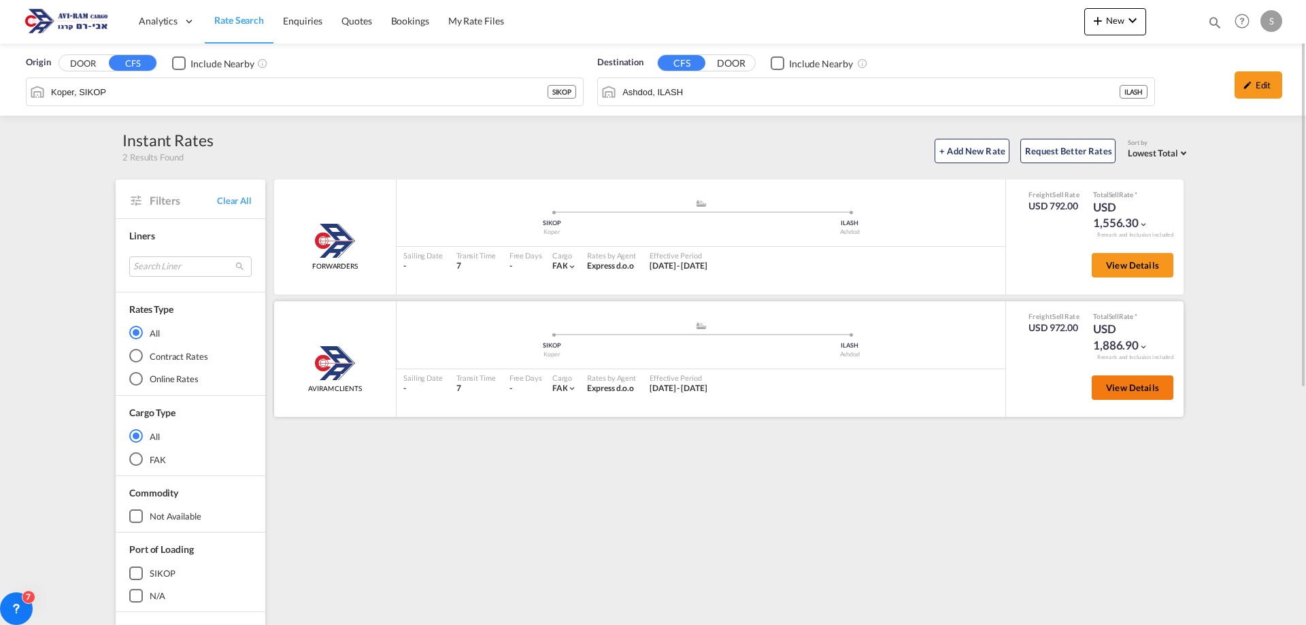
click at [1121, 384] on span "View Details" at bounding box center [1132, 387] width 53 height 11
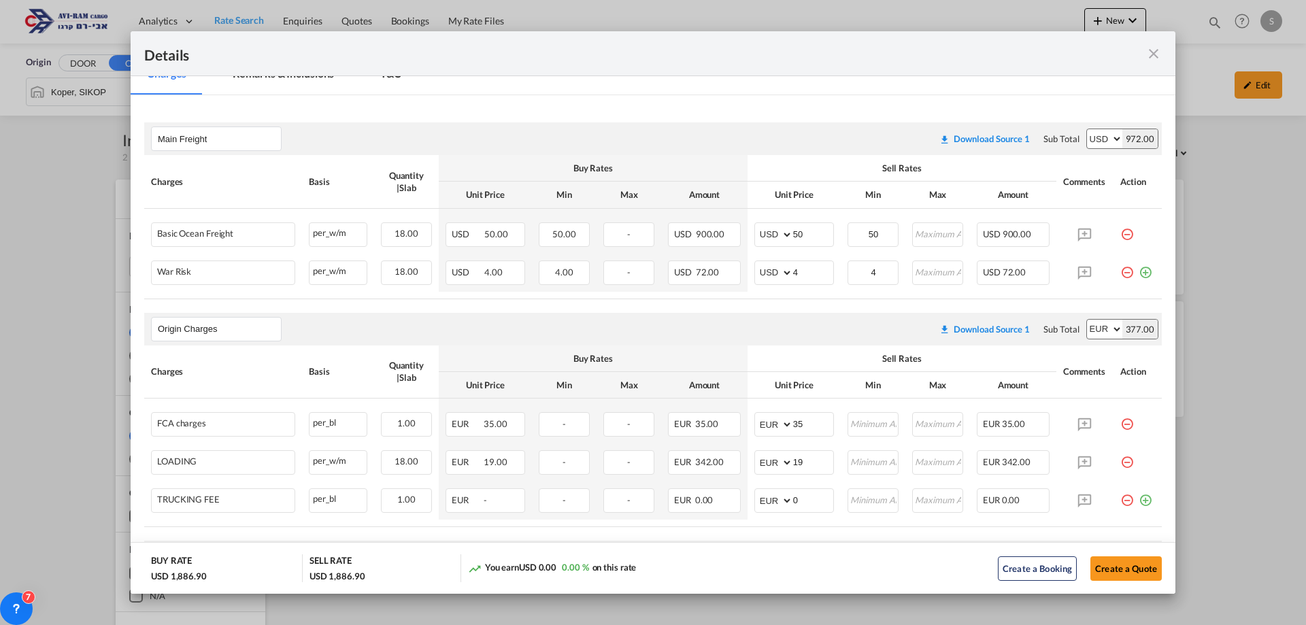
scroll to position [272, 0]
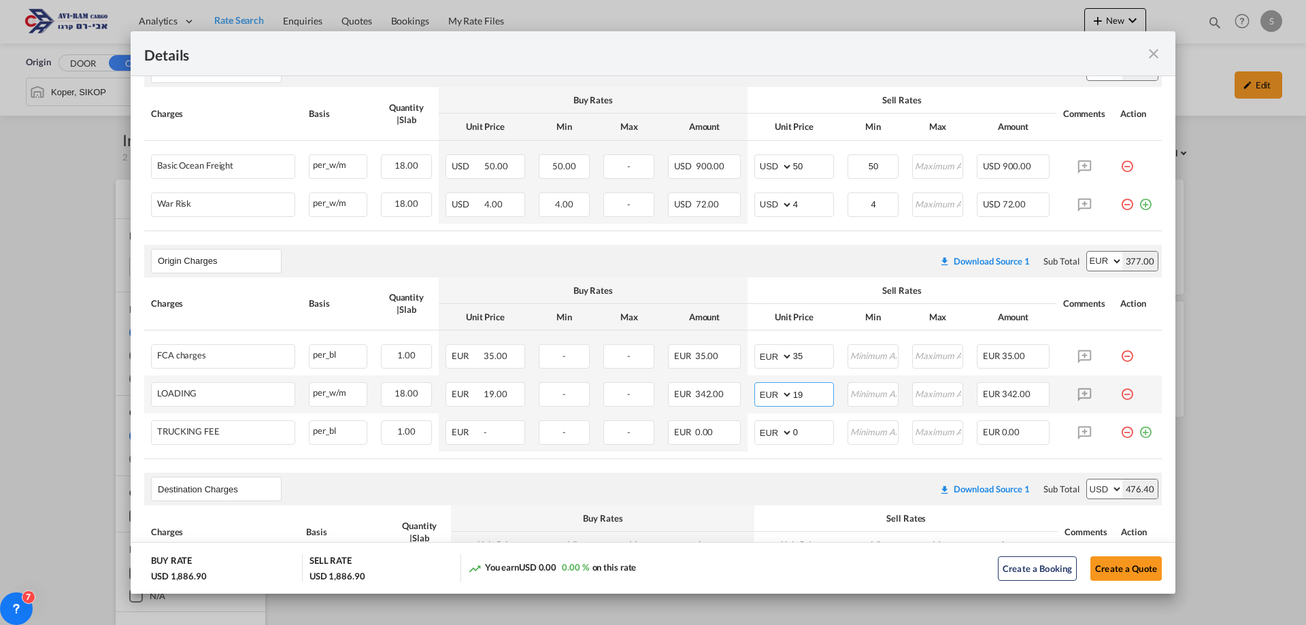
drag, startPoint x: 800, startPoint y: 395, endPoint x: 760, endPoint y: 390, distance: 40.5
click at [760, 390] on md-input-container "AED AFN ALL AMD ANG AOA ARS AUD AWG AZN BAM BBD BDT BGN BHD BIF BMD BND BOB BRL…" at bounding box center [794, 394] width 80 height 24
type input "16"
click at [762, 460] on air-lcl-rate-modification "Main Freight Please enter leg name Leg Name Already Exists Download Source 1 Su…" at bounding box center [652, 479] width 1017 height 877
drag, startPoint x: 793, startPoint y: 433, endPoint x: 767, endPoint y: 429, distance: 26.2
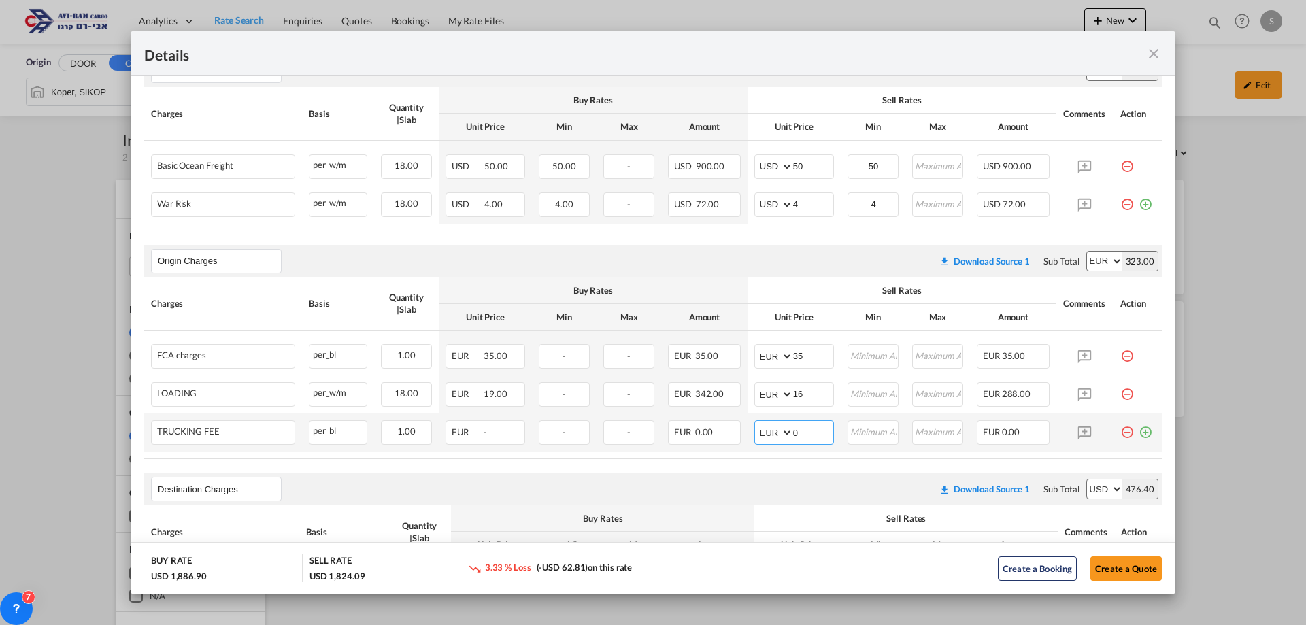
click at [767, 429] on md-input-container "AED AFN ALL AMD ANG AOA ARS AUD AWG AZN BAM BBD BDT BGN BHD BIF BMD BND [PERSON…" at bounding box center [794, 432] width 80 height 24
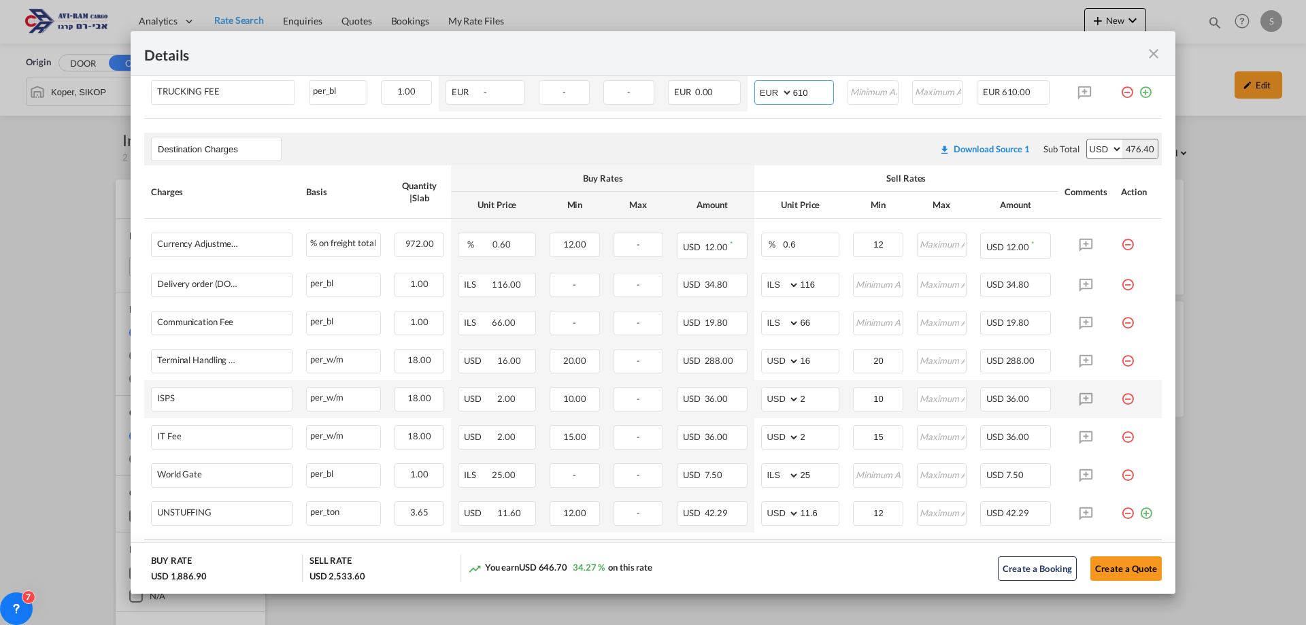
scroll to position [689, 0]
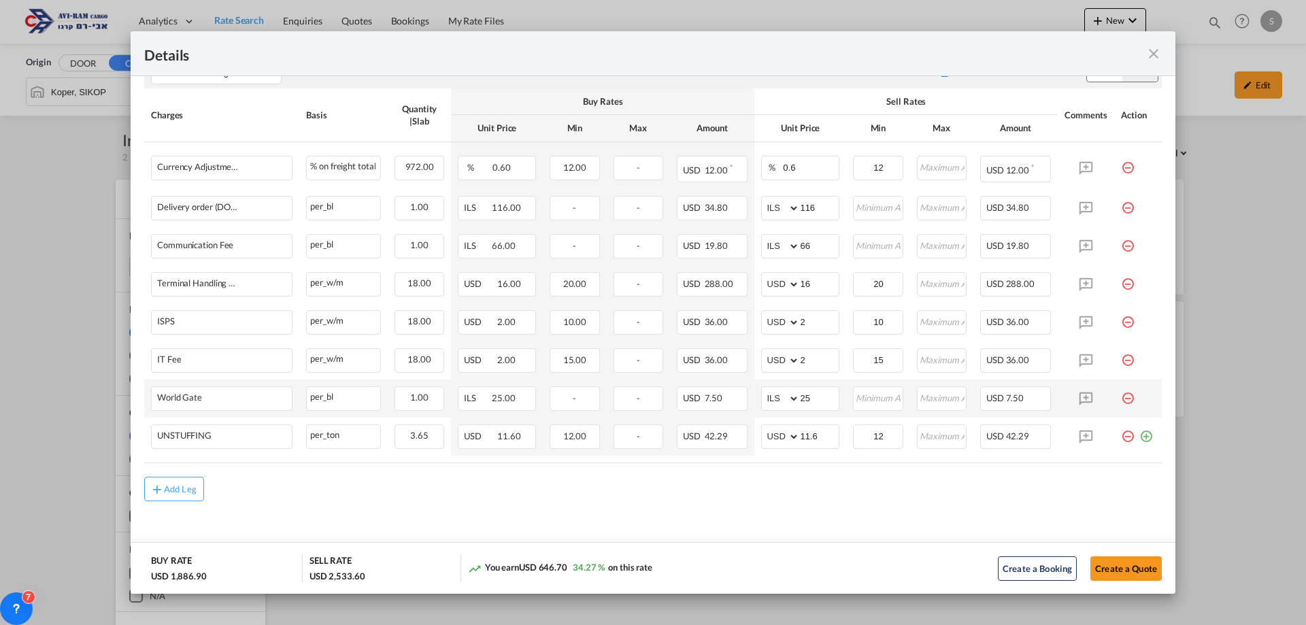
type input "610"
click at [1121, 394] on md-icon "icon-minus-circle-outline red-400-fg pt-7" at bounding box center [1128, 393] width 14 height 14
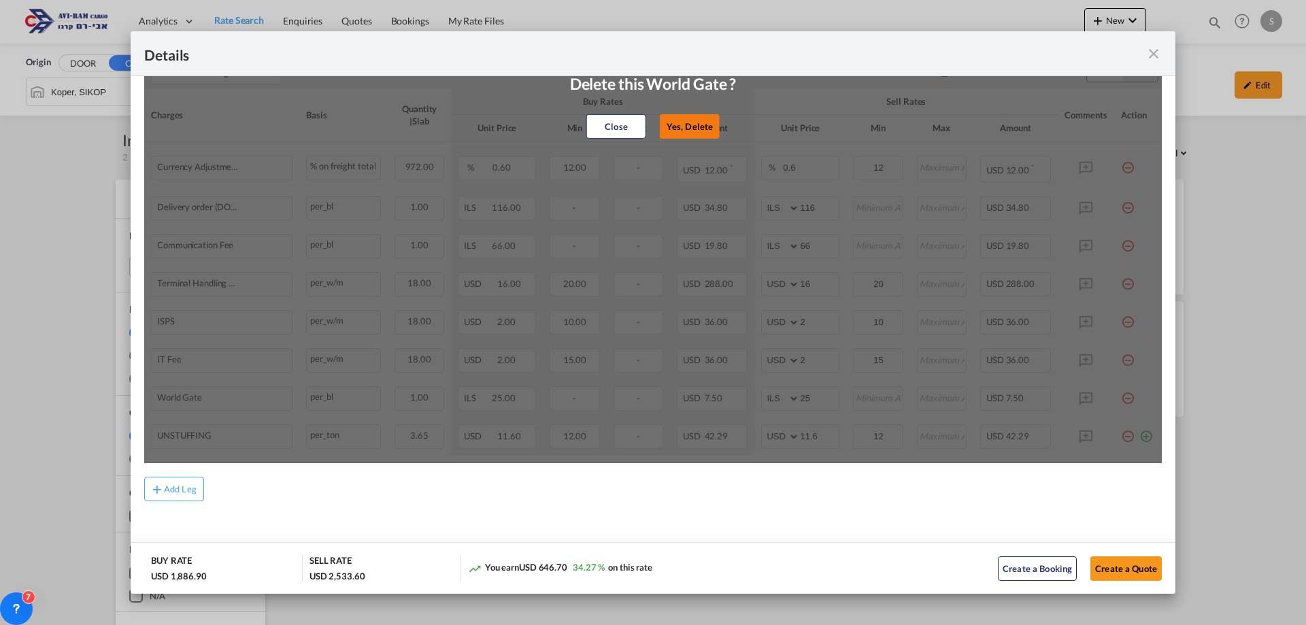
click at [701, 131] on button "Yes, Delete" at bounding box center [690, 126] width 60 height 24
select select "string:USD"
type input "11.6"
type input "12"
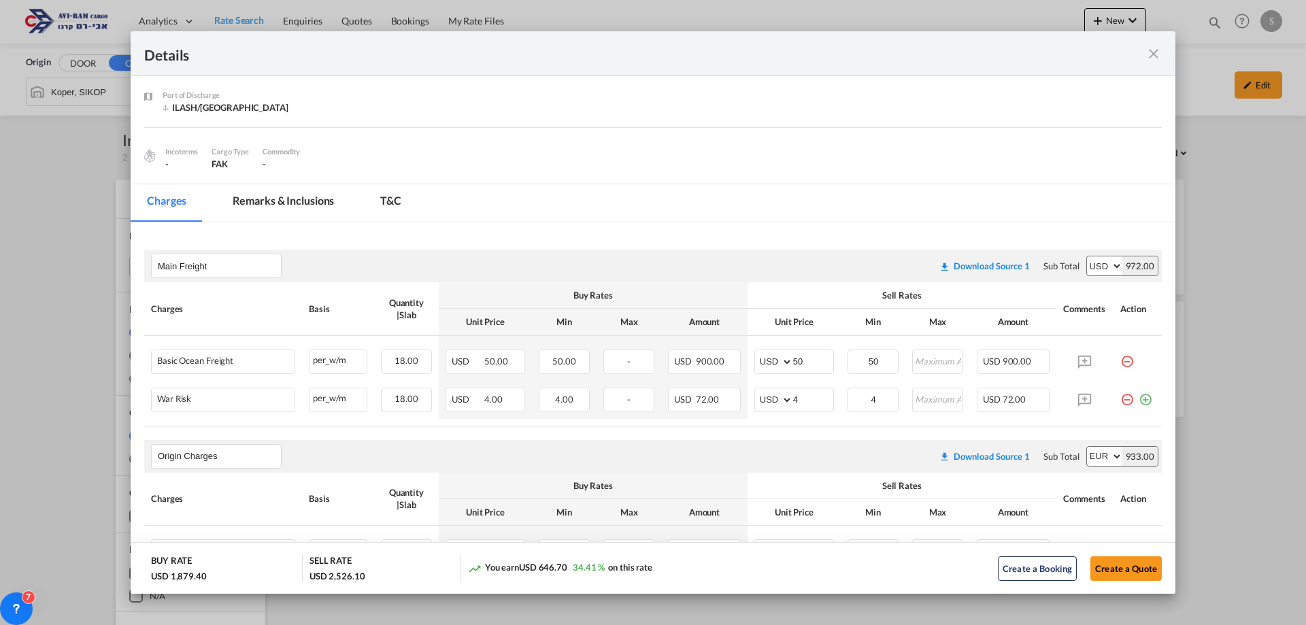
scroll to position [213, 0]
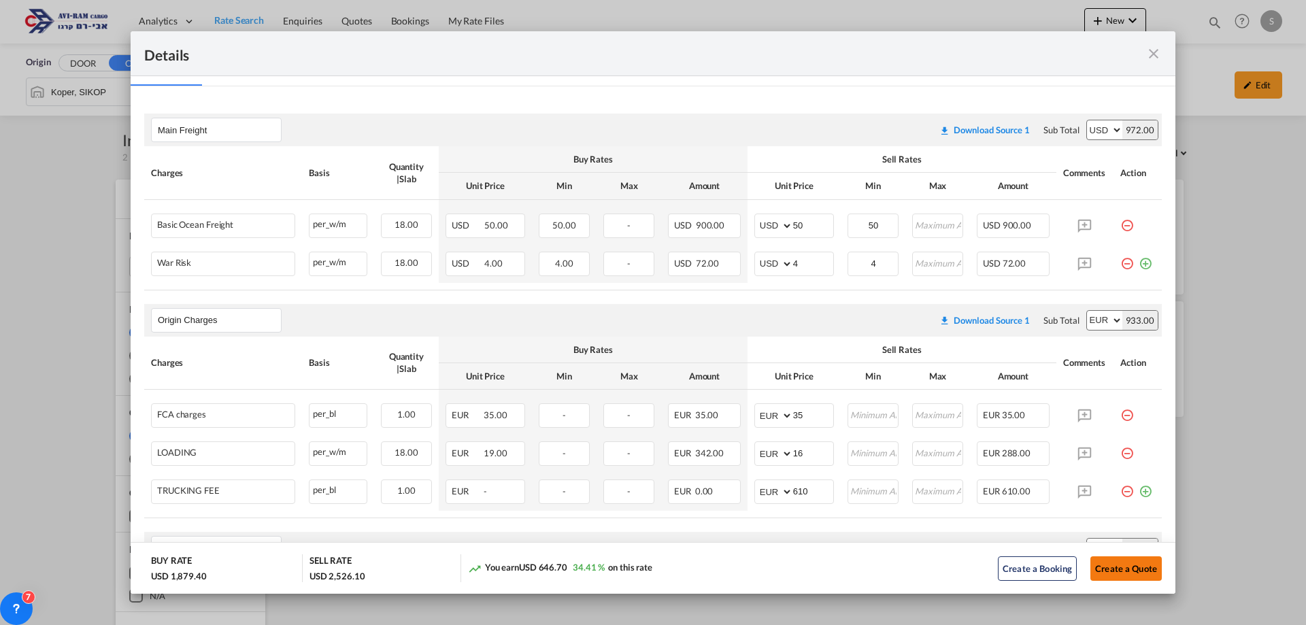
click at [1117, 563] on button "Create a Quote" at bounding box center [1125, 568] width 71 height 24
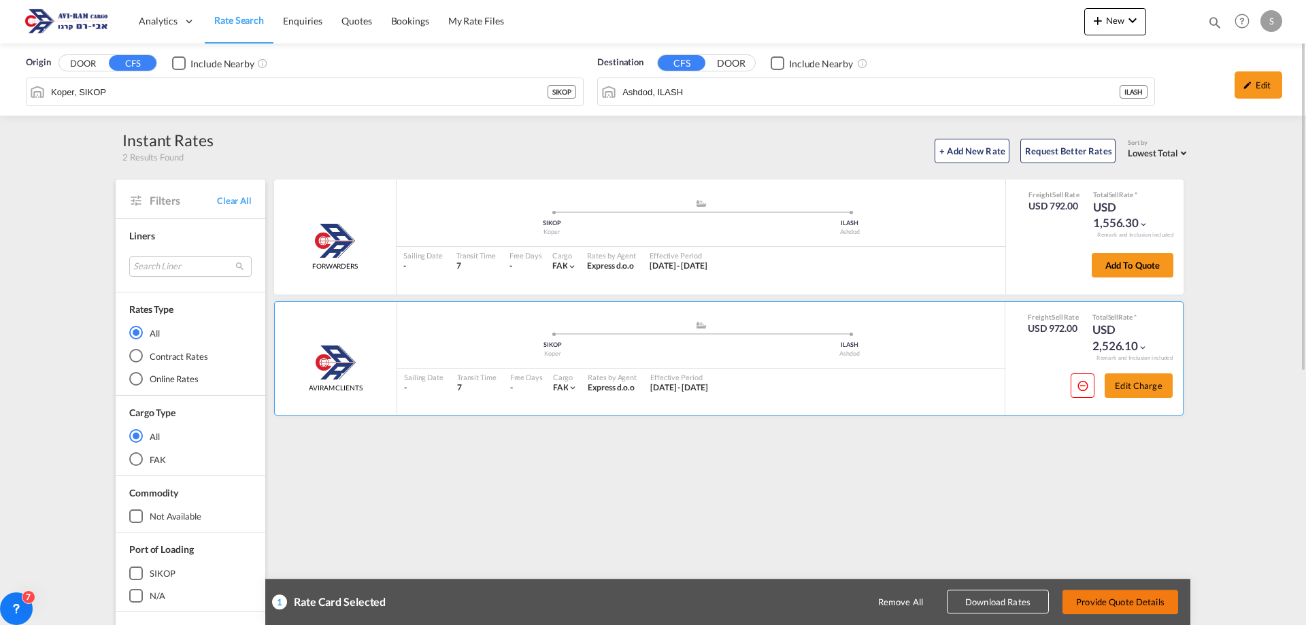
click at [1121, 595] on button "Provide Quote Details" at bounding box center [1120, 602] width 116 height 24
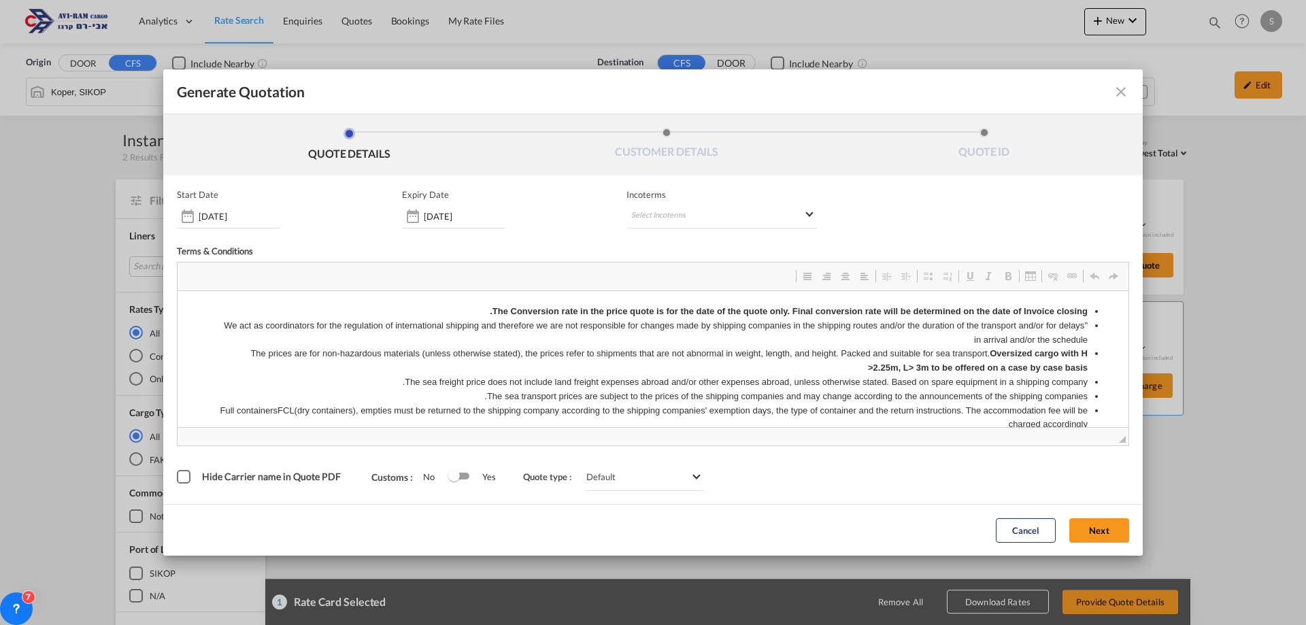
scroll to position [0, 0]
click at [700, 204] on md-select "Select Incoterms" at bounding box center [721, 216] width 190 height 24
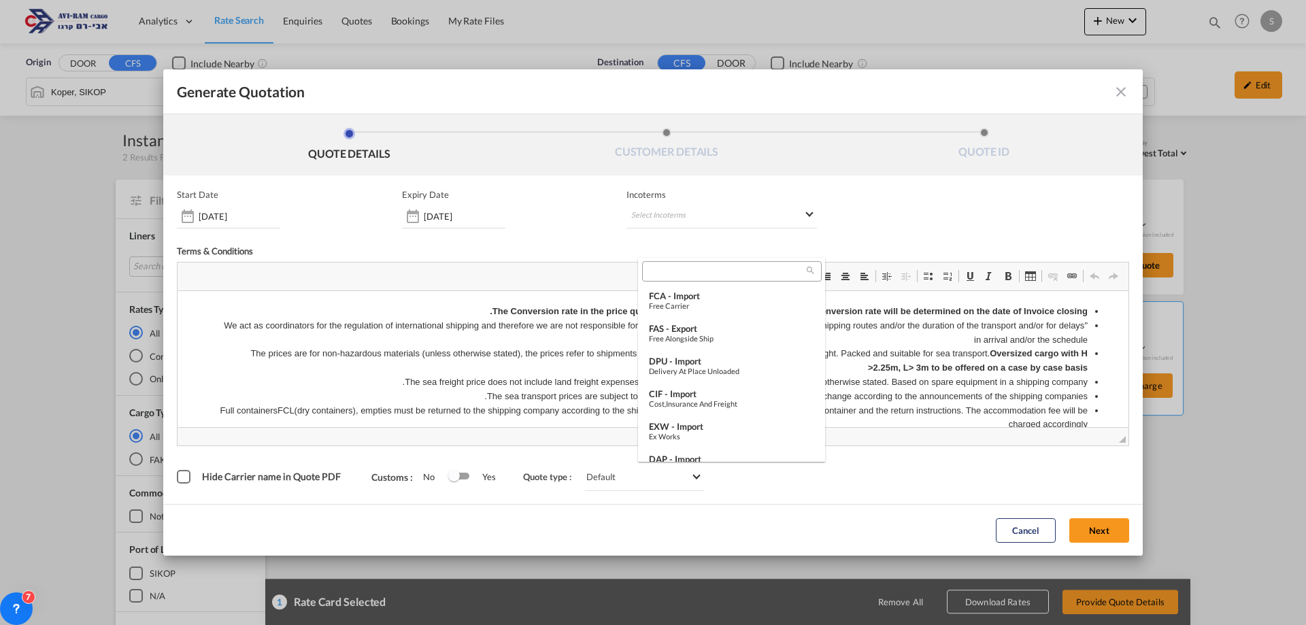
click at [692, 274] on input "search" at bounding box center [726, 271] width 160 height 12
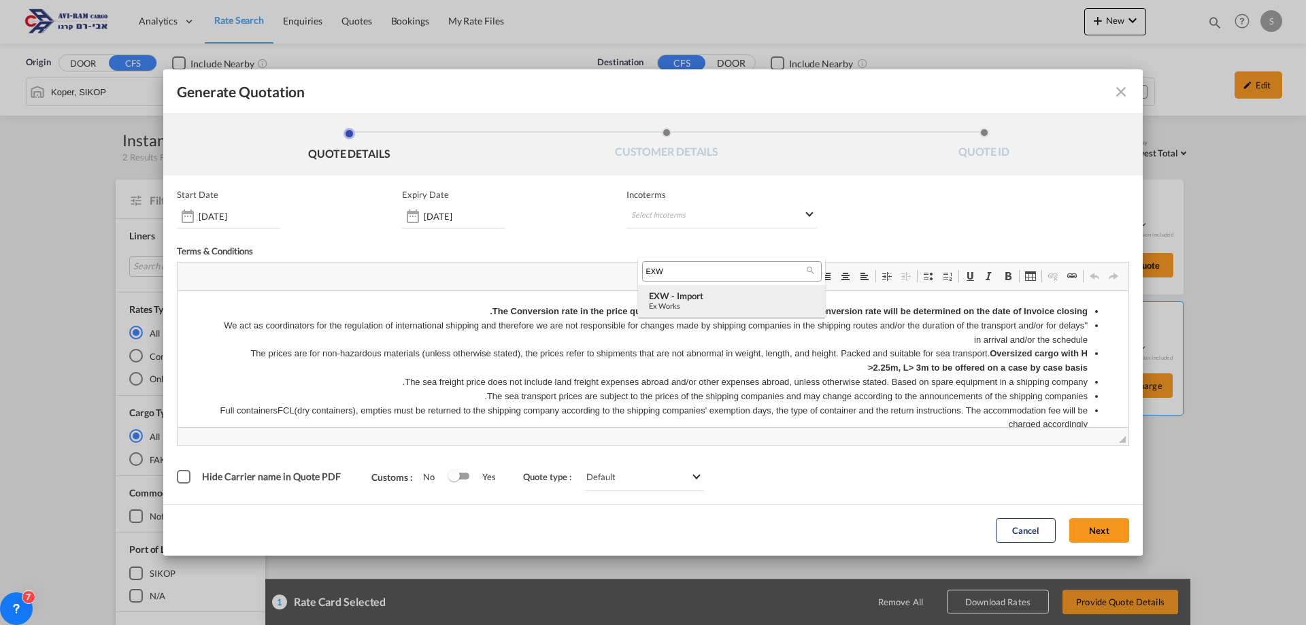
type input "EXW"
click at [699, 299] on div "EXW - import" at bounding box center [731, 295] width 165 height 11
click at [454, 215] on input "[DATE]" at bounding box center [465, 216] width 82 height 11
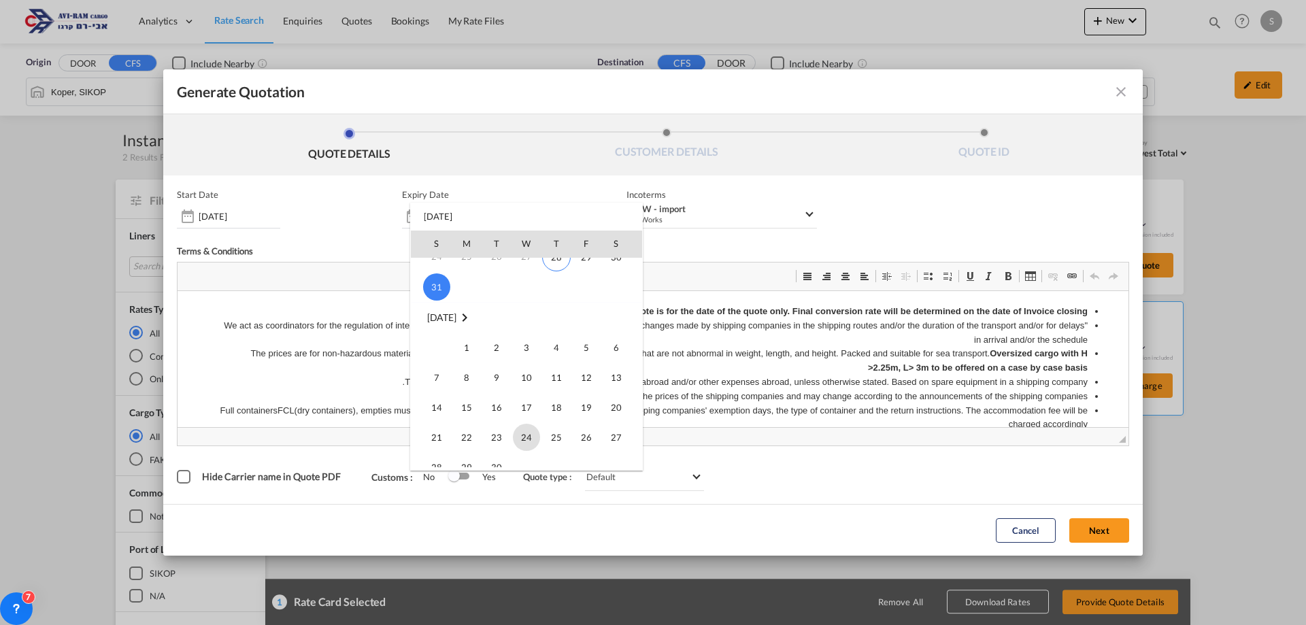
scroll to position [204, 0]
click at [496, 401] on span "30" at bounding box center [496, 399] width 27 height 27
type input "30 Sep 2025"
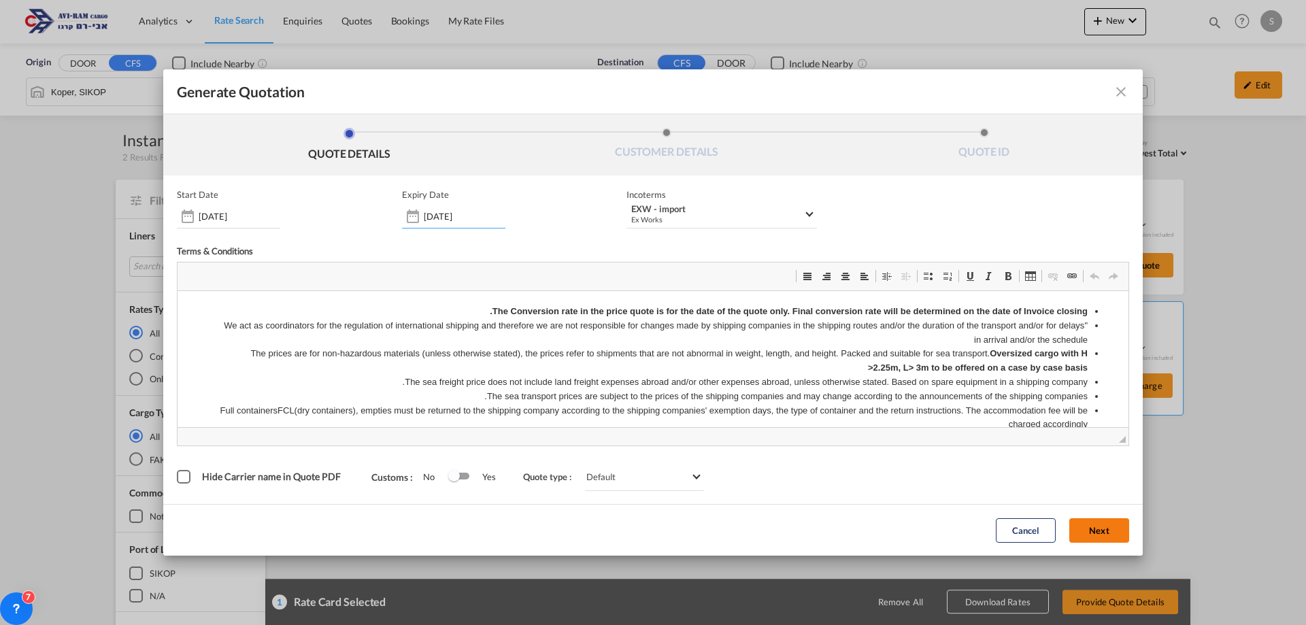
click at [1087, 530] on button "Next" at bounding box center [1099, 530] width 60 height 24
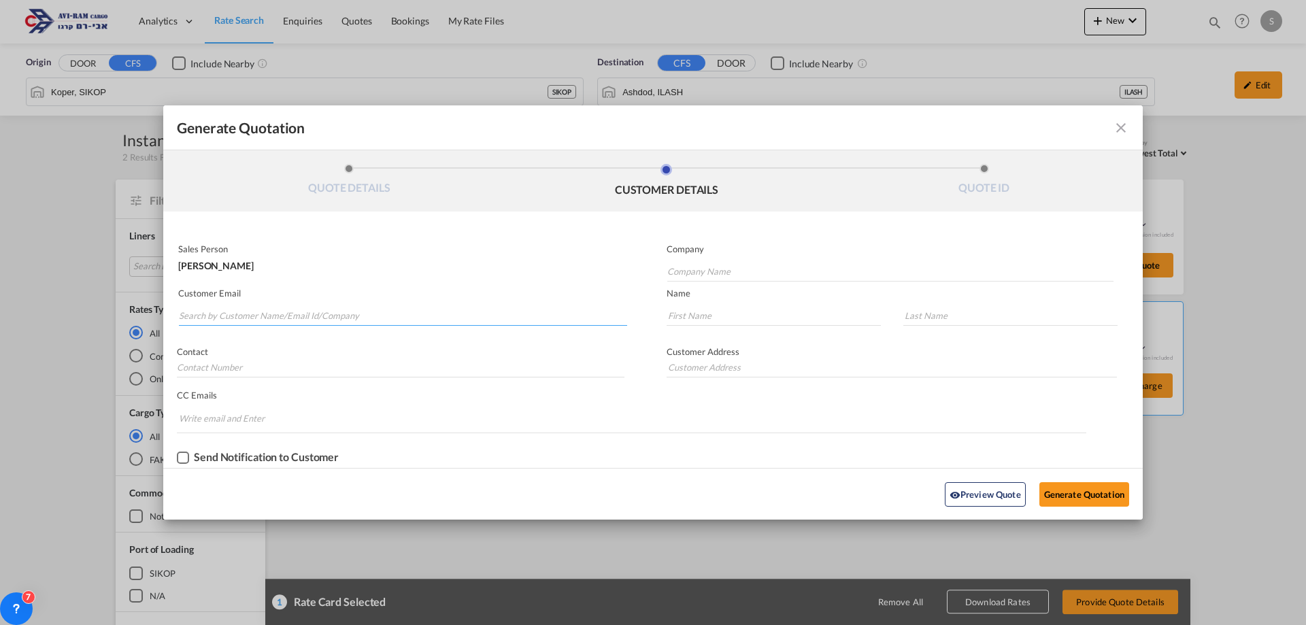
click at [384, 314] on input "Search by Customer Name/Email Id/Company" at bounding box center [403, 315] width 448 height 20
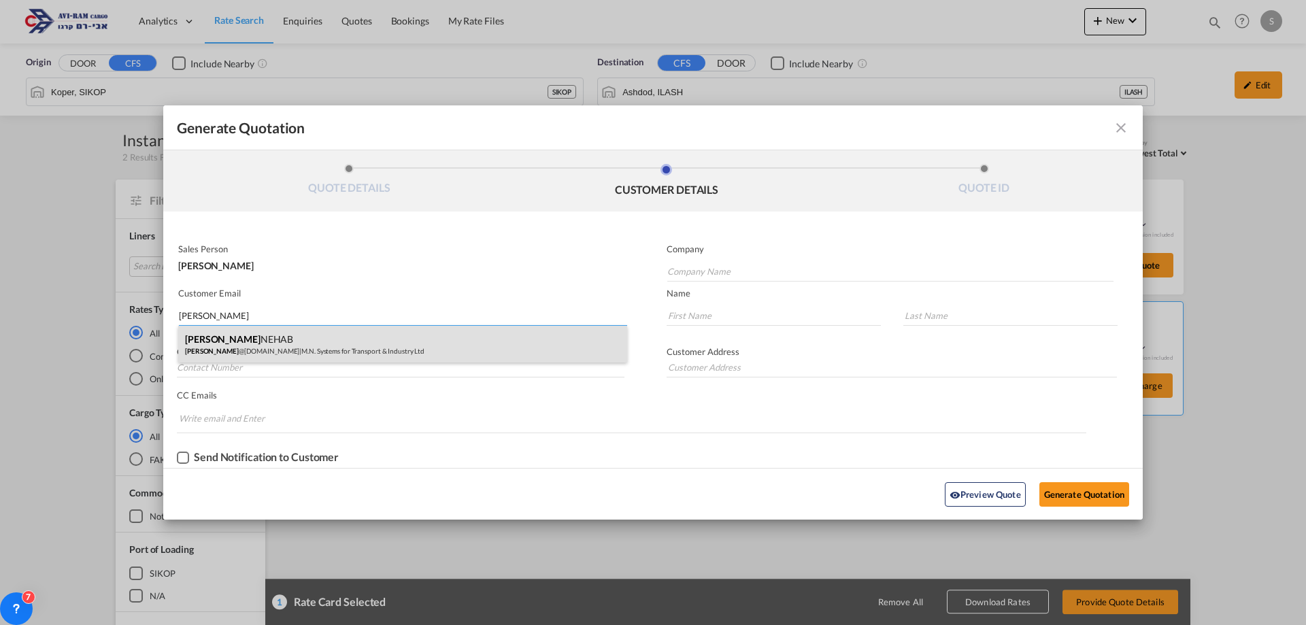
type input "karen"
click at [367, 336] on div "KAREN NEHAB Karen @mn-sys.com | M.N. Systems for Transport & Industry Ltd" at bounding box center [402, 344] width 449 height 37
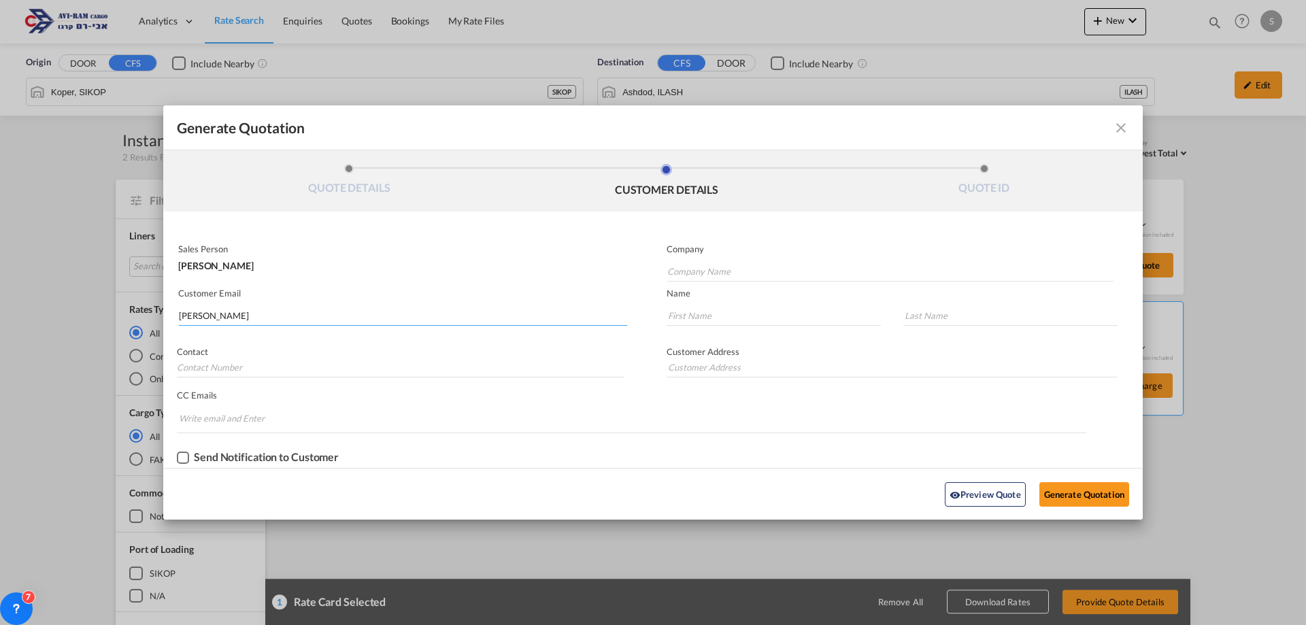
type input "M.N. Systems for Transport & Industry Ltd"
type input "Karen@mn-sys.com"
type input "KAREN"
type input "NEHAB"
type input "0544-580-335"
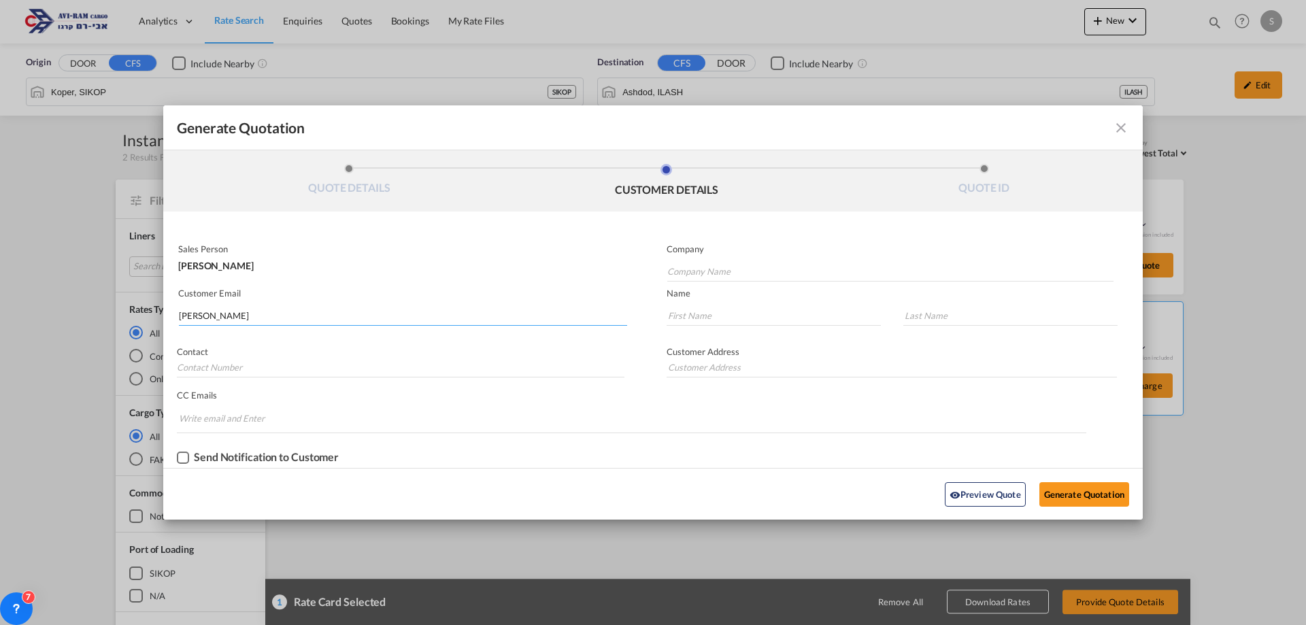
type input "Emek-Hefer Industrial Park, 3877701, Israel"
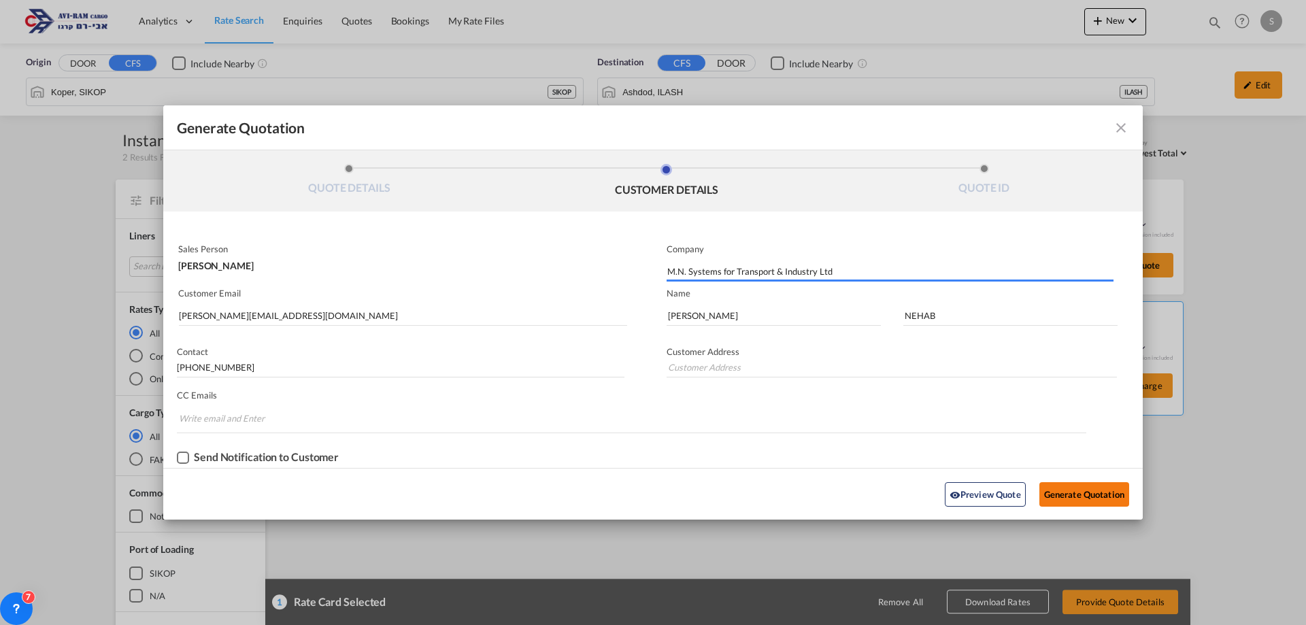
click at [1065, 490] on button "Generate Quotation" at bounding box center [1084, 494] width 90 height 24
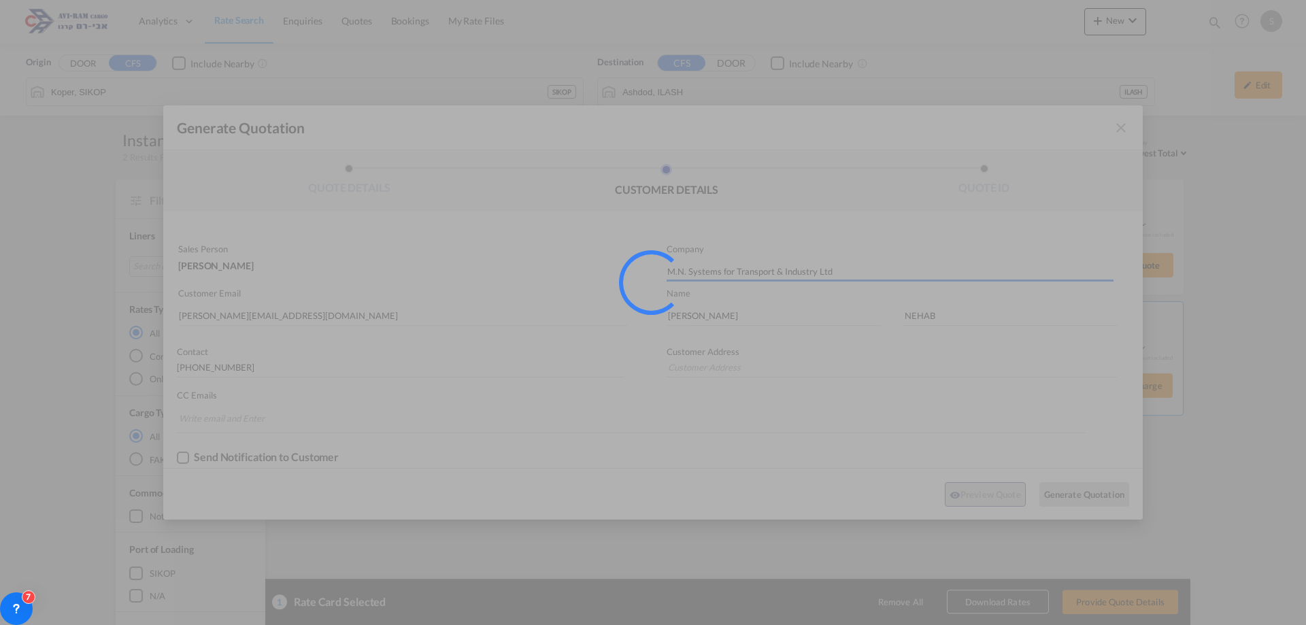
type input "Emek-Hefer Industrial Park, 3877701, Israel"
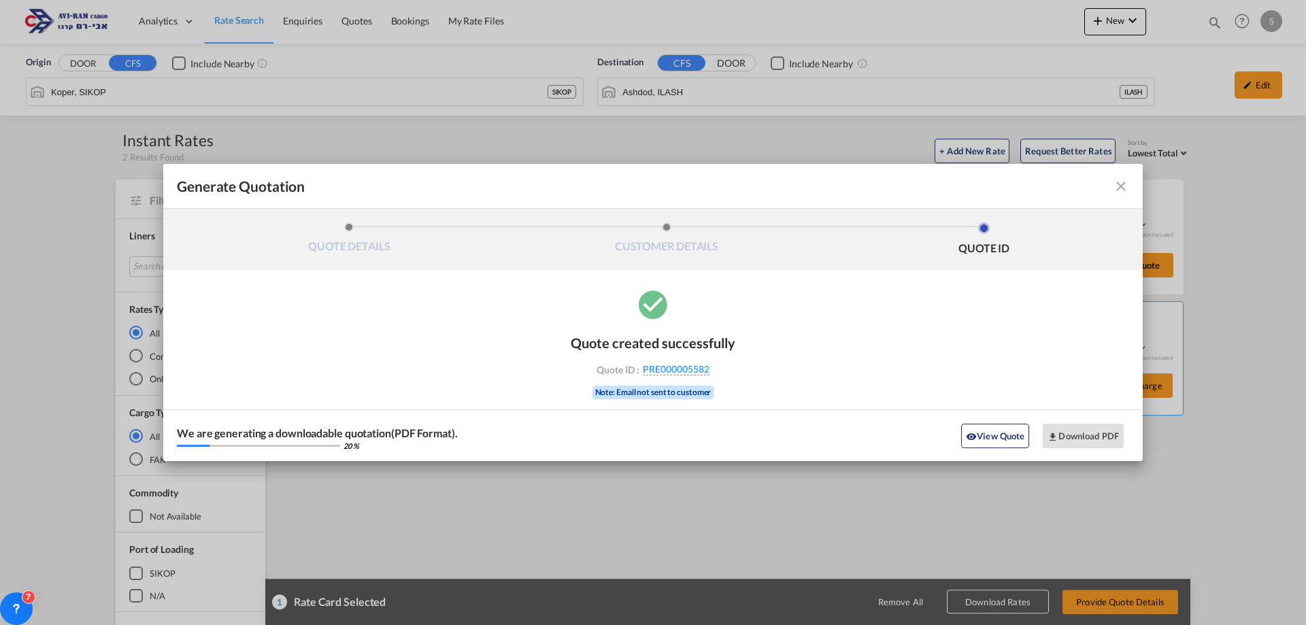
click at [1119, 190] on md-icon "icon-close fg-AAA8AD cursor m-0" at bounding box center [1121, 186] width 16 height 16
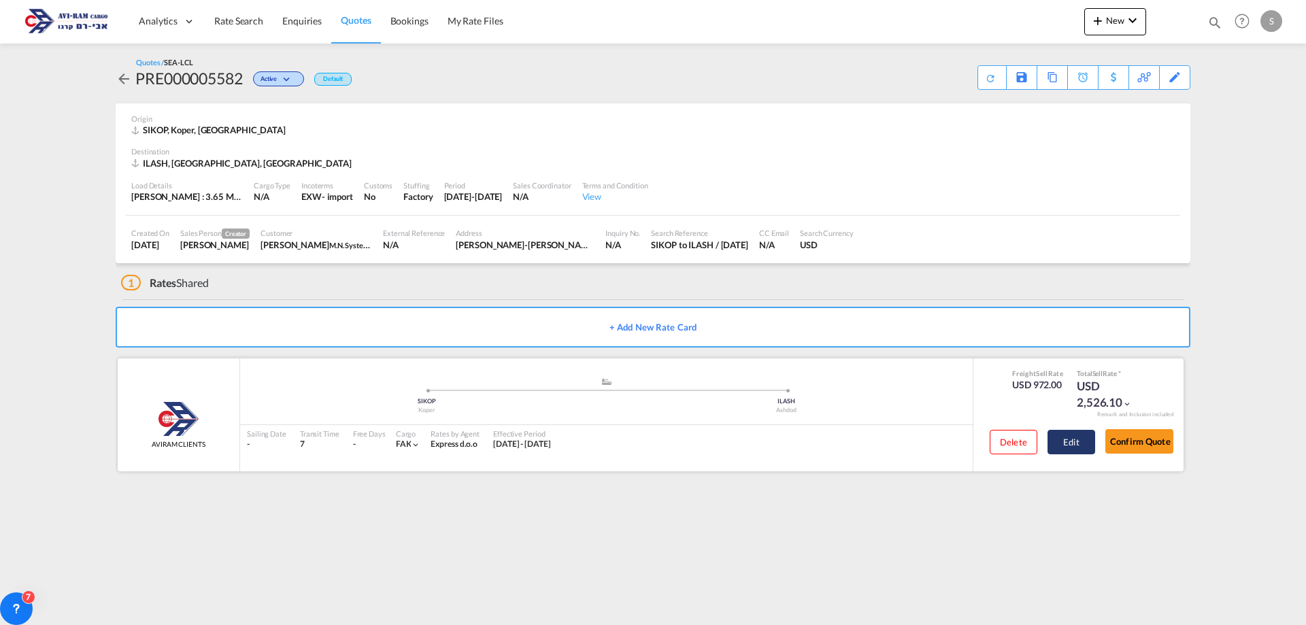
click at [1081, 444] on button "Edit" at bounding box center [1071, 442] width 48 height 24
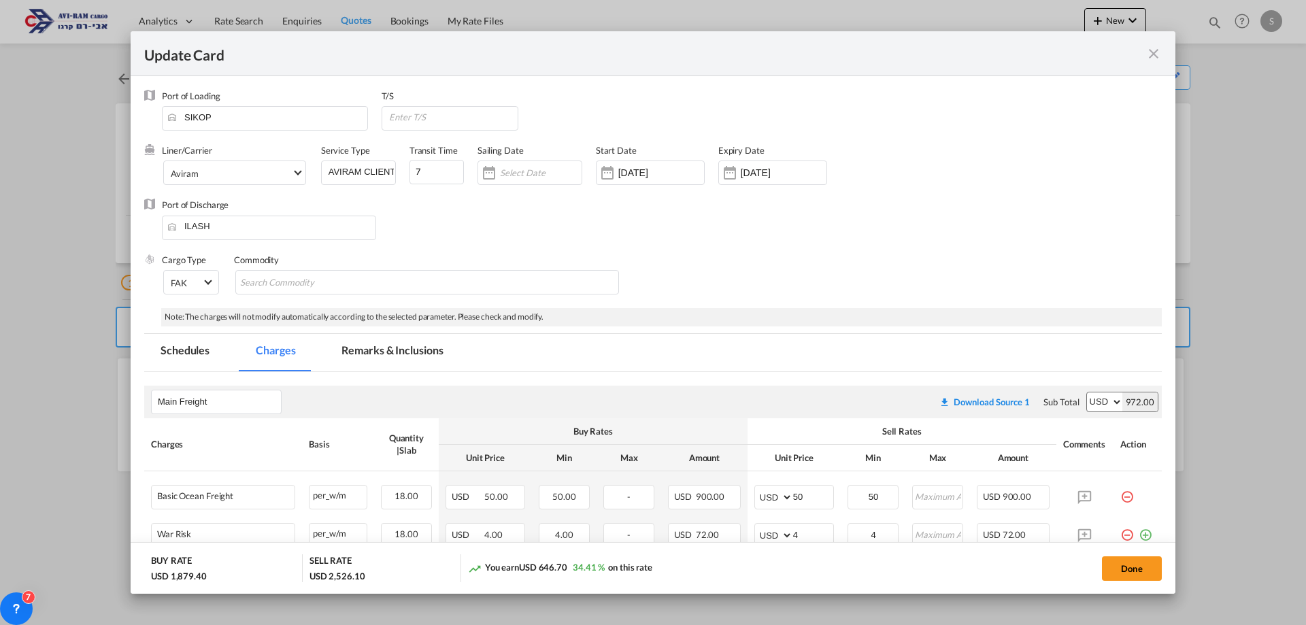
scroll to position [136, 0]
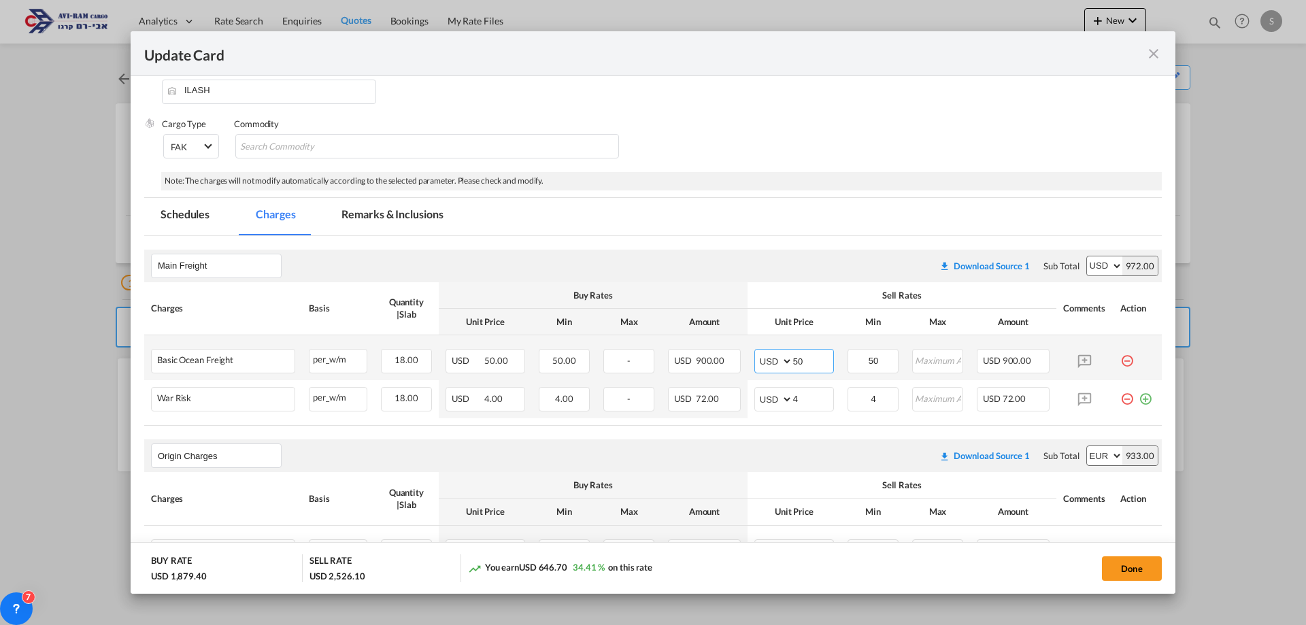
drag, startPoint x: 798, startPoint y: 363, endPoint x: 758, endPoint y: 361, distance: 40.9
click at [758, 361] on md-input-container "AED AFN ALL AMD ANG AOA ARS AUD AWG AZN BAM BBD BDT BGN BHD BIF BMD BND BOB BRL…" at bounding box center [794, 361] width 80 height 24
type input "45"
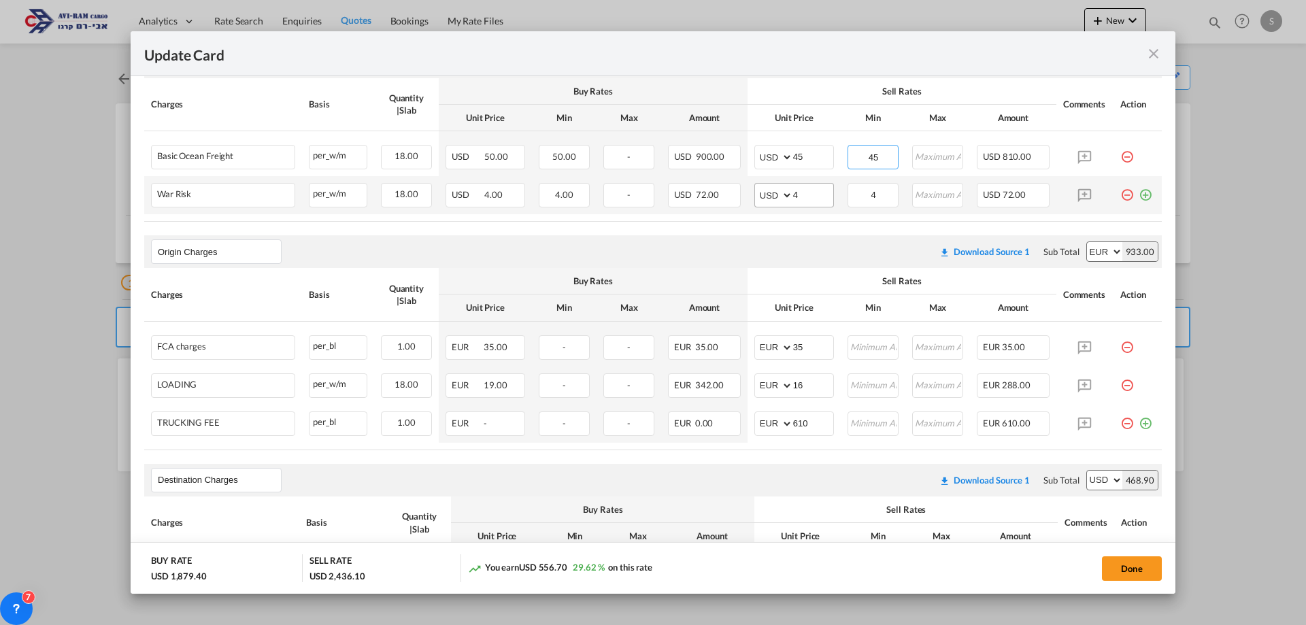
type input "45"
drag, startPoint x: 797, startPoint y: 195, endPoint x: 772, endPoint y: 192, distance: 25.3
click at [770, 195] on md-input-container "AED AFN ALL AMD ANG AOA ARS AUD AWG AZN BAM BBD BDT BGN BHD BIF BMD BND BOB BRL…" at bounding box center [794, 195] width 80 height 24
type input "2"
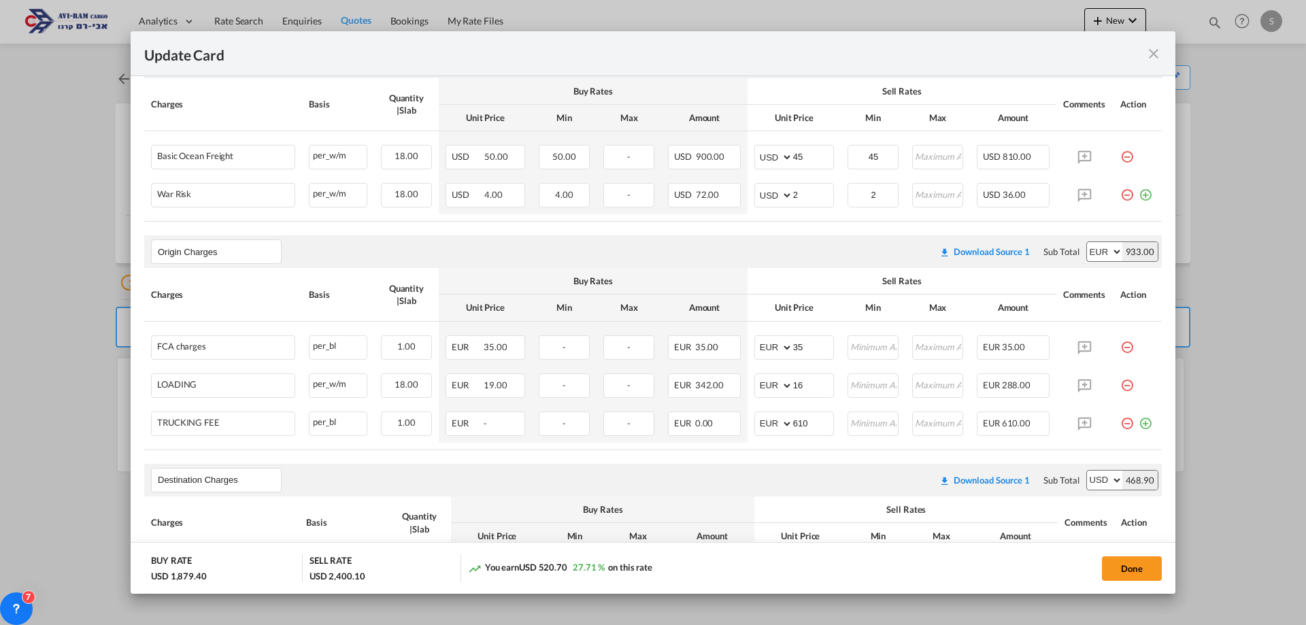
click at [731, 233] on air-lcl-rate-modification "Main Freight Please enter leg name Leg Name Already Exists Download Source 1 Su…" at bounding box center [652, 451] width 1017 height 839
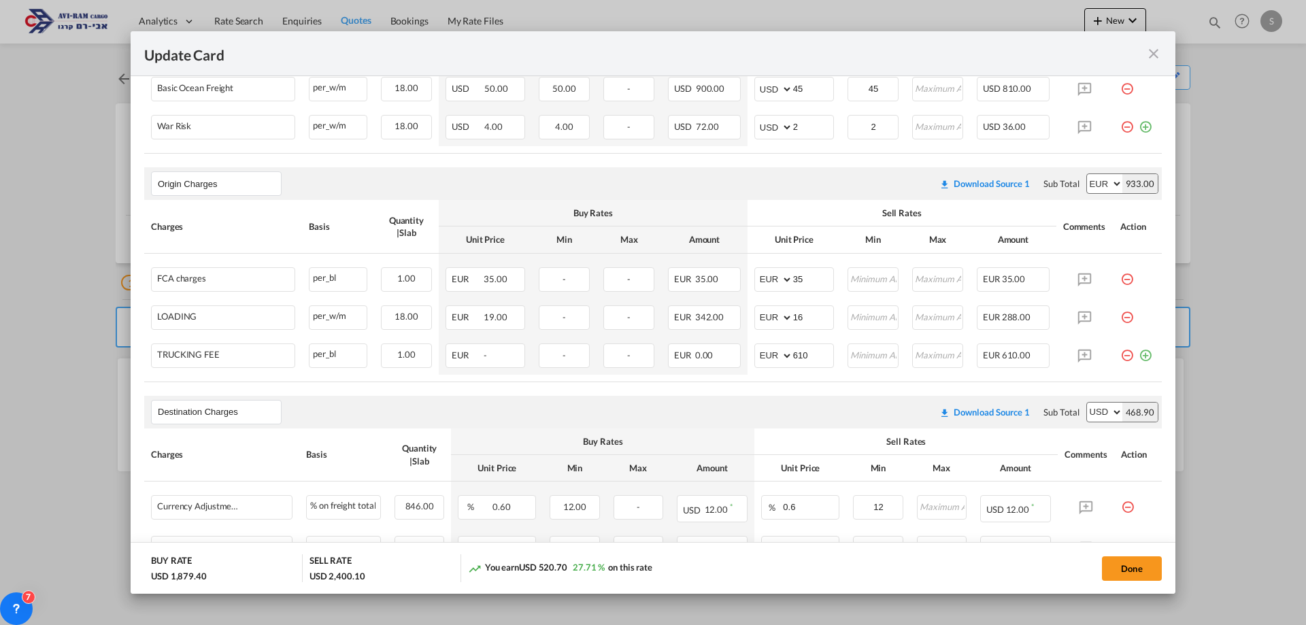
scroll to position [544, 0]
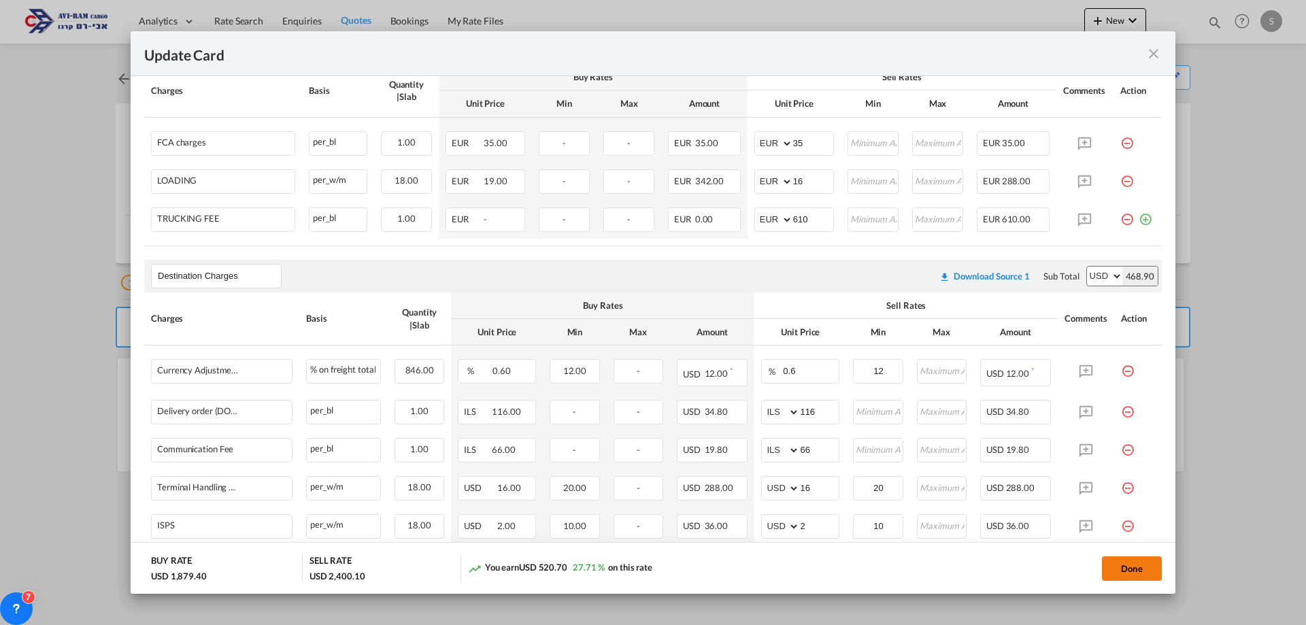
click at [1115, 564] on button "Done" at bounding box center [1132, 568] width 60 height 24
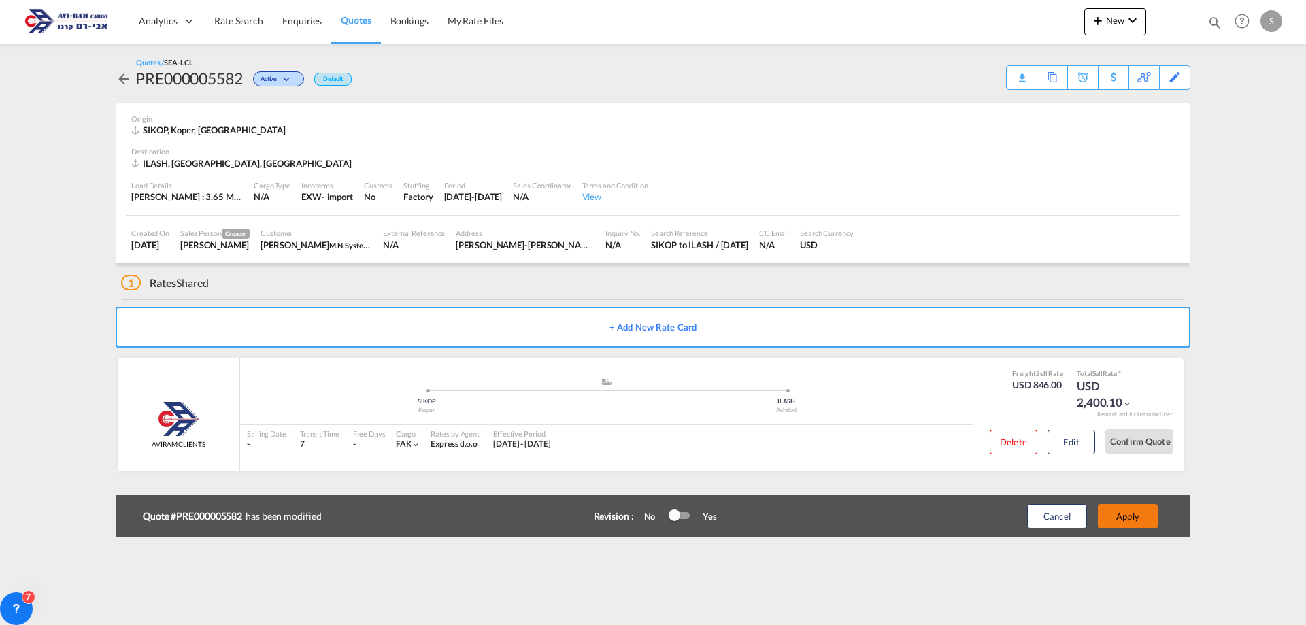
click at [1127, 509] on button "Apply" at bounding box center [1128, 516] width 60 height 24
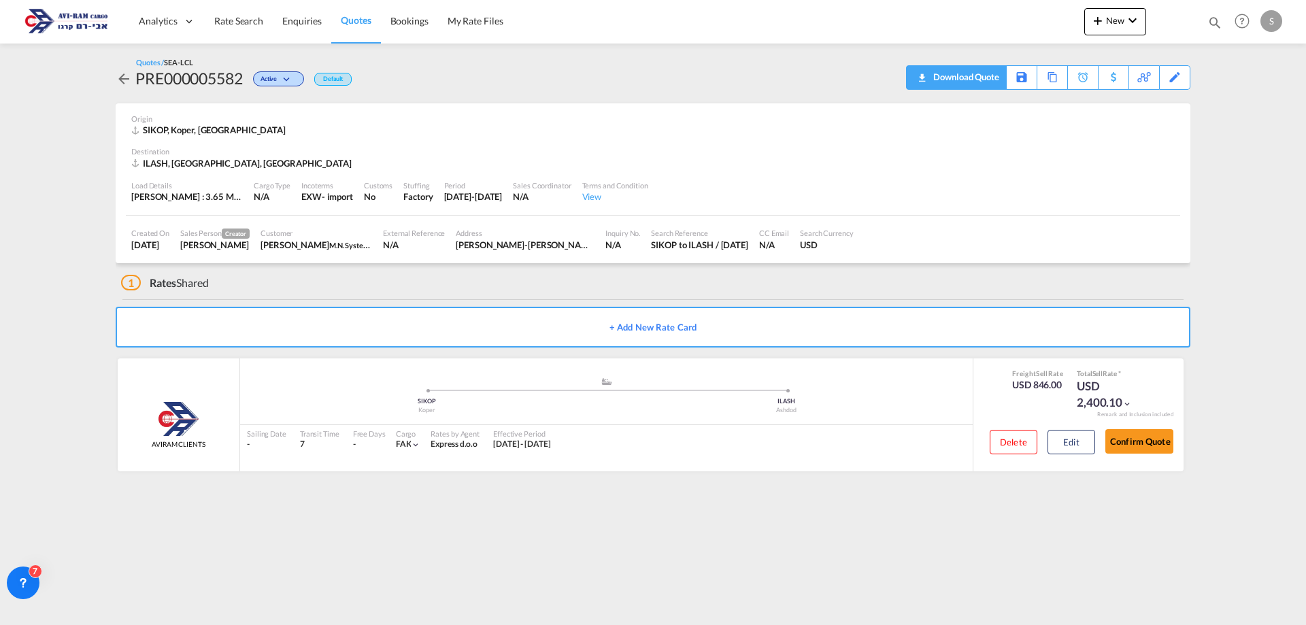
click at [989, 80] on div "Download Quote" at bounding box center [964, 77] width 69 height 22
